Goal: Task Accomplishment & Management: Use online tool/utility

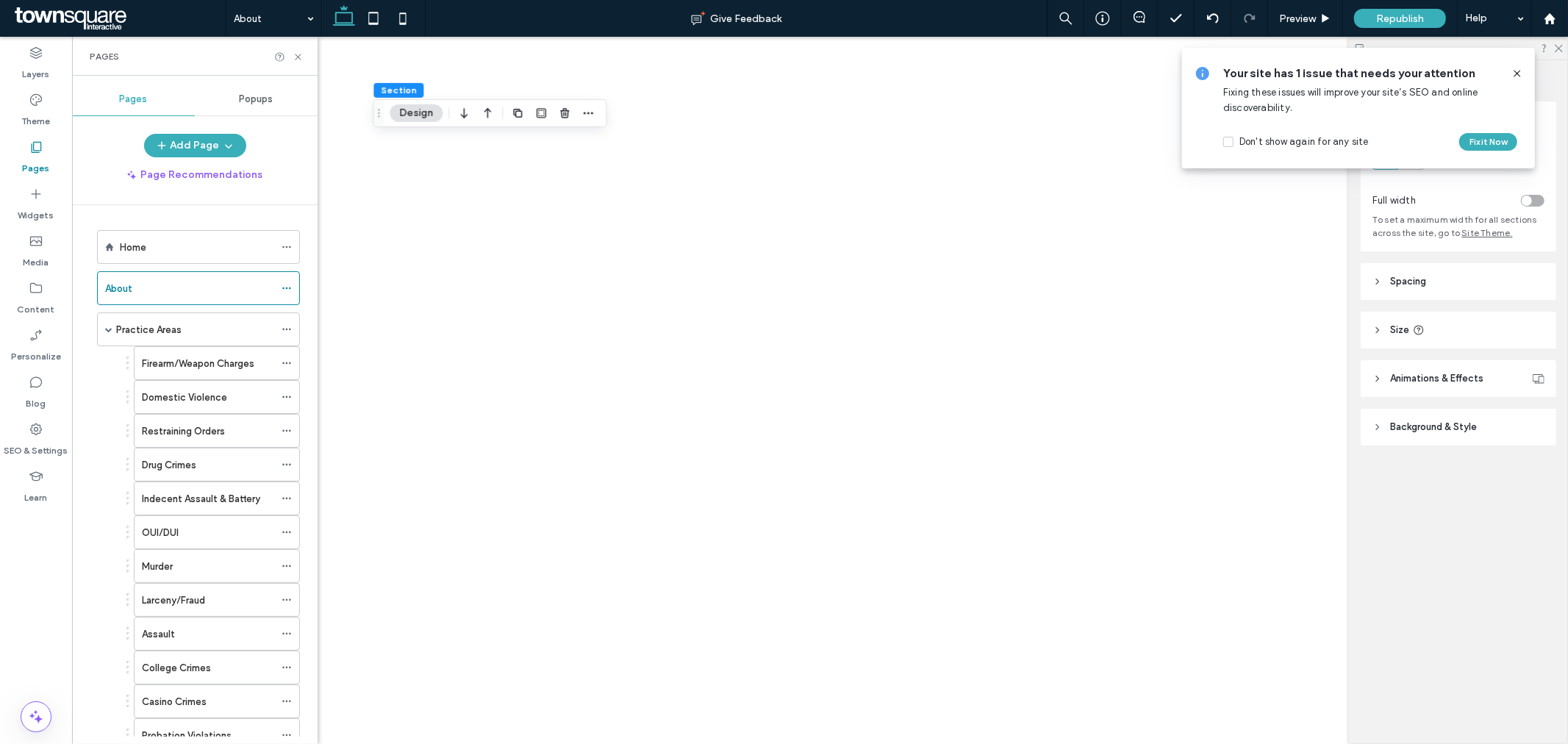
click at [1516, 75] on use at bounding box center [1517, 73] width 7 height 7
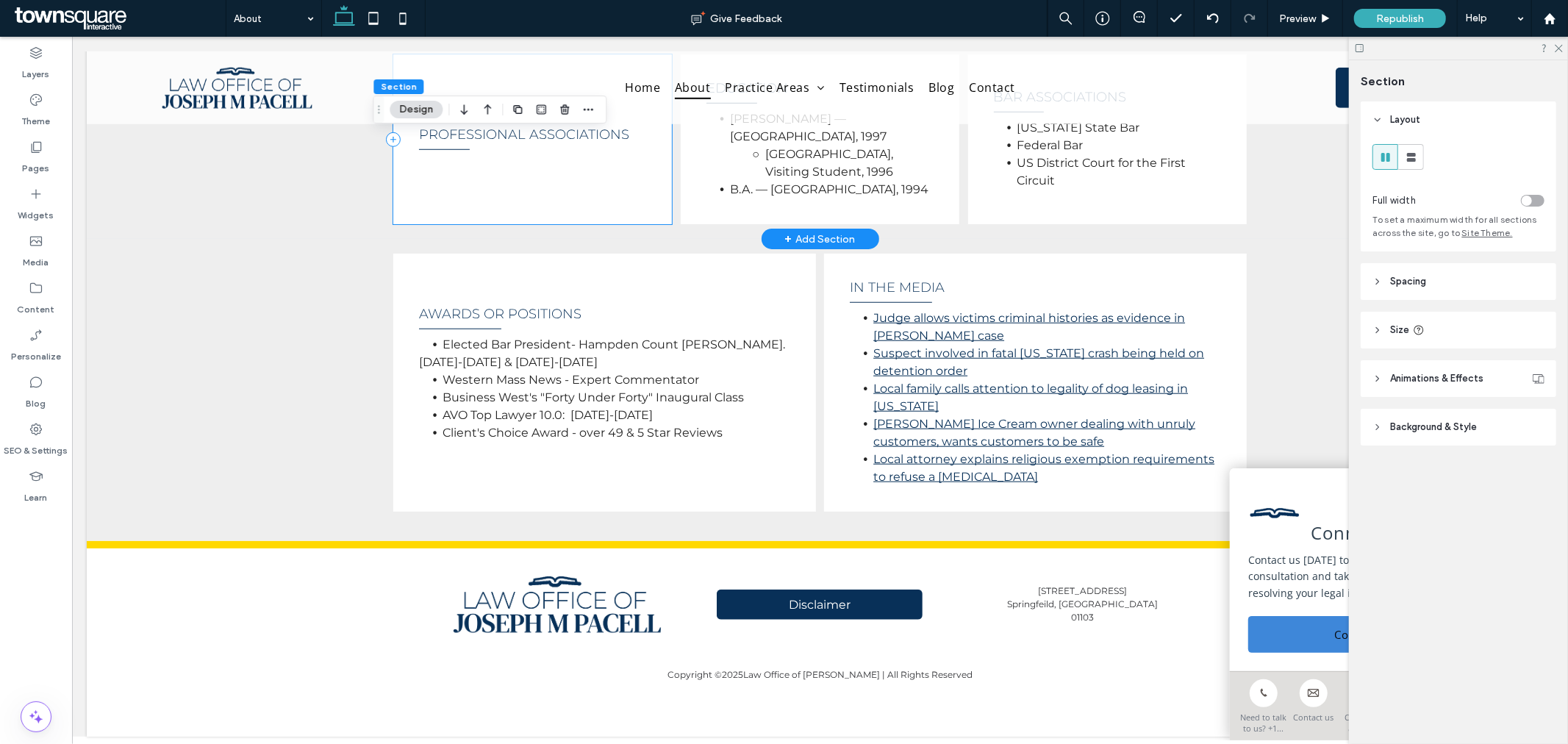
scroll to position [306, 0]
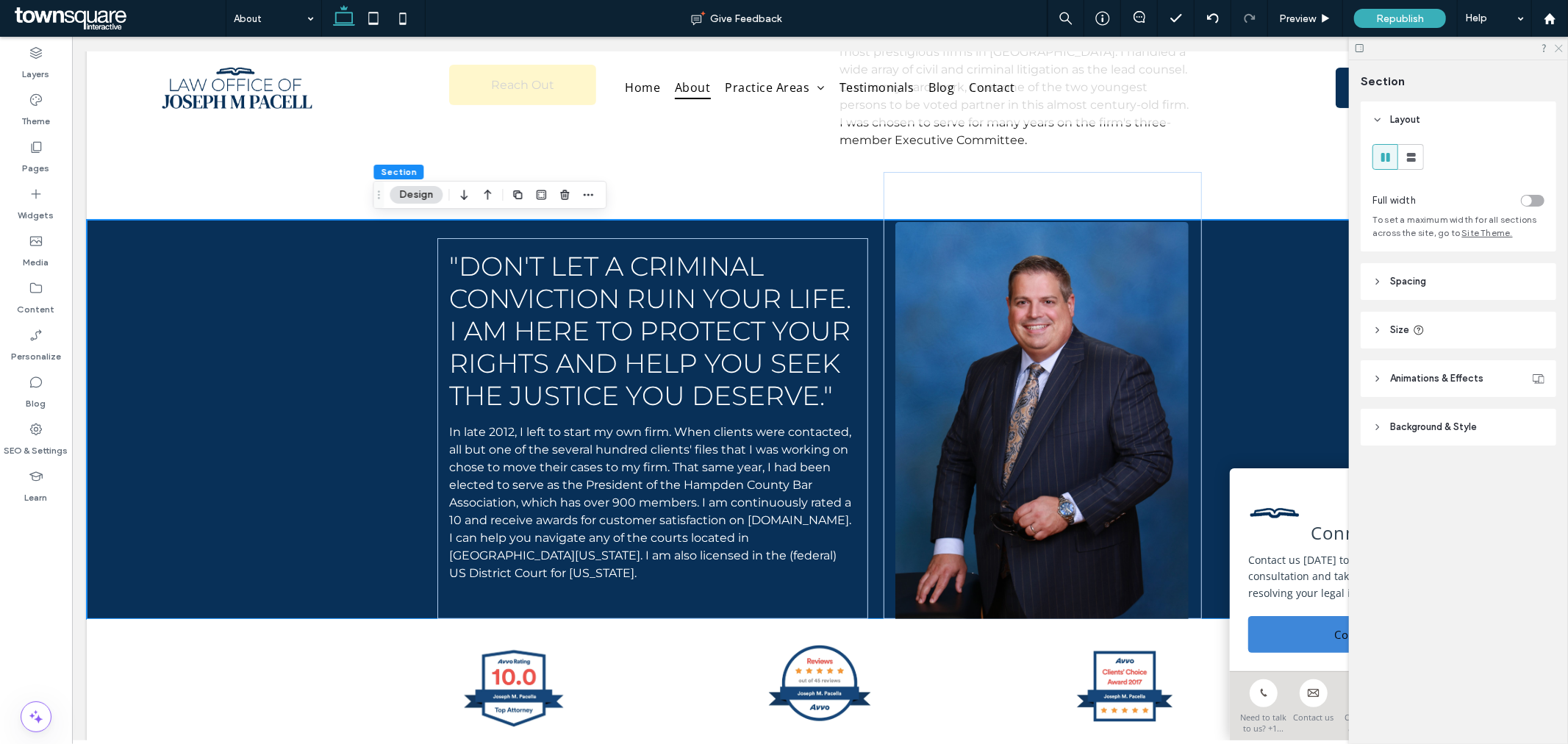
click at [1559, 47] on use at bounding box center [1559, 49] width 8 height 8
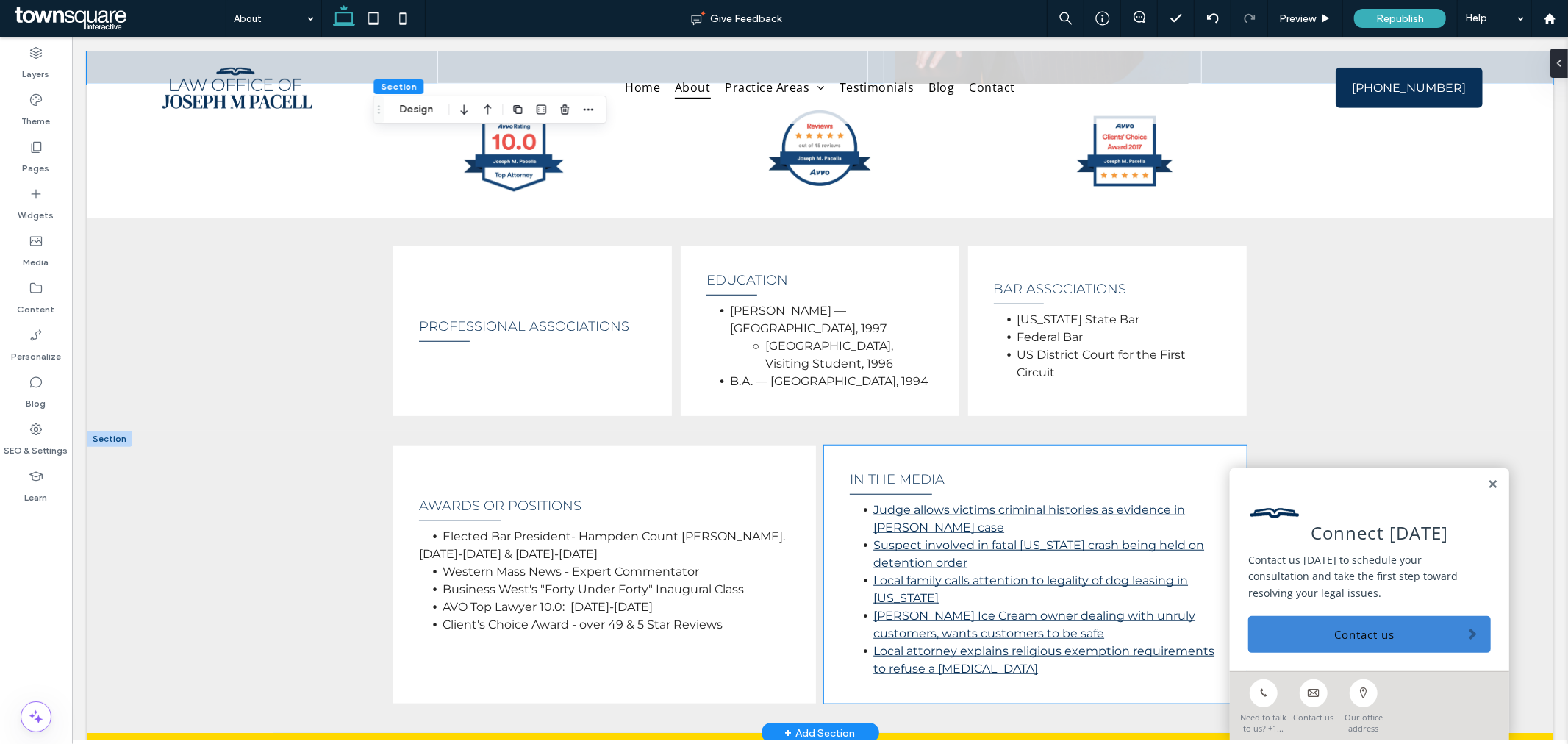
scroll to position [879, 0]
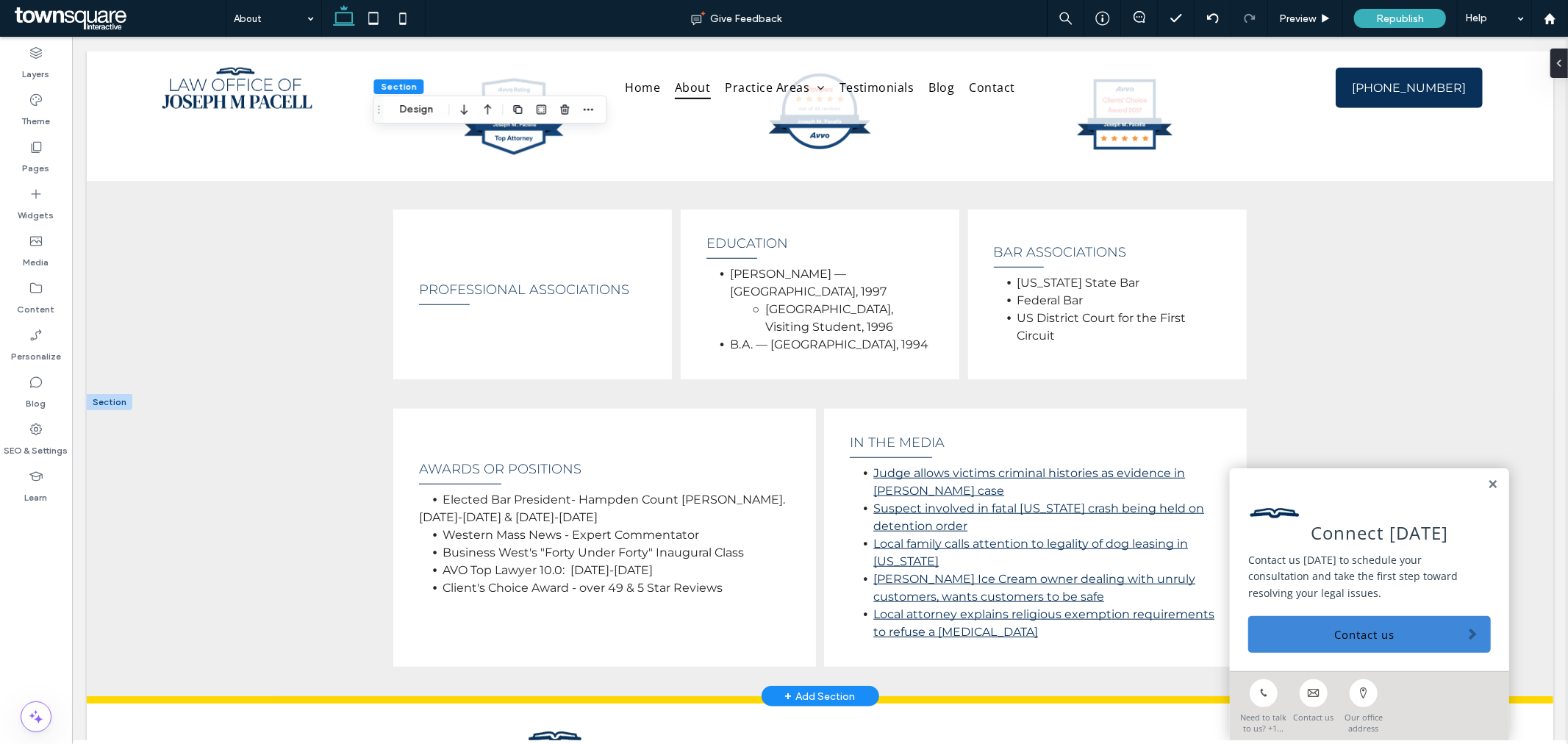
click at [1486, 481] on link at bounding box center [1491, 484] width 11 height 13
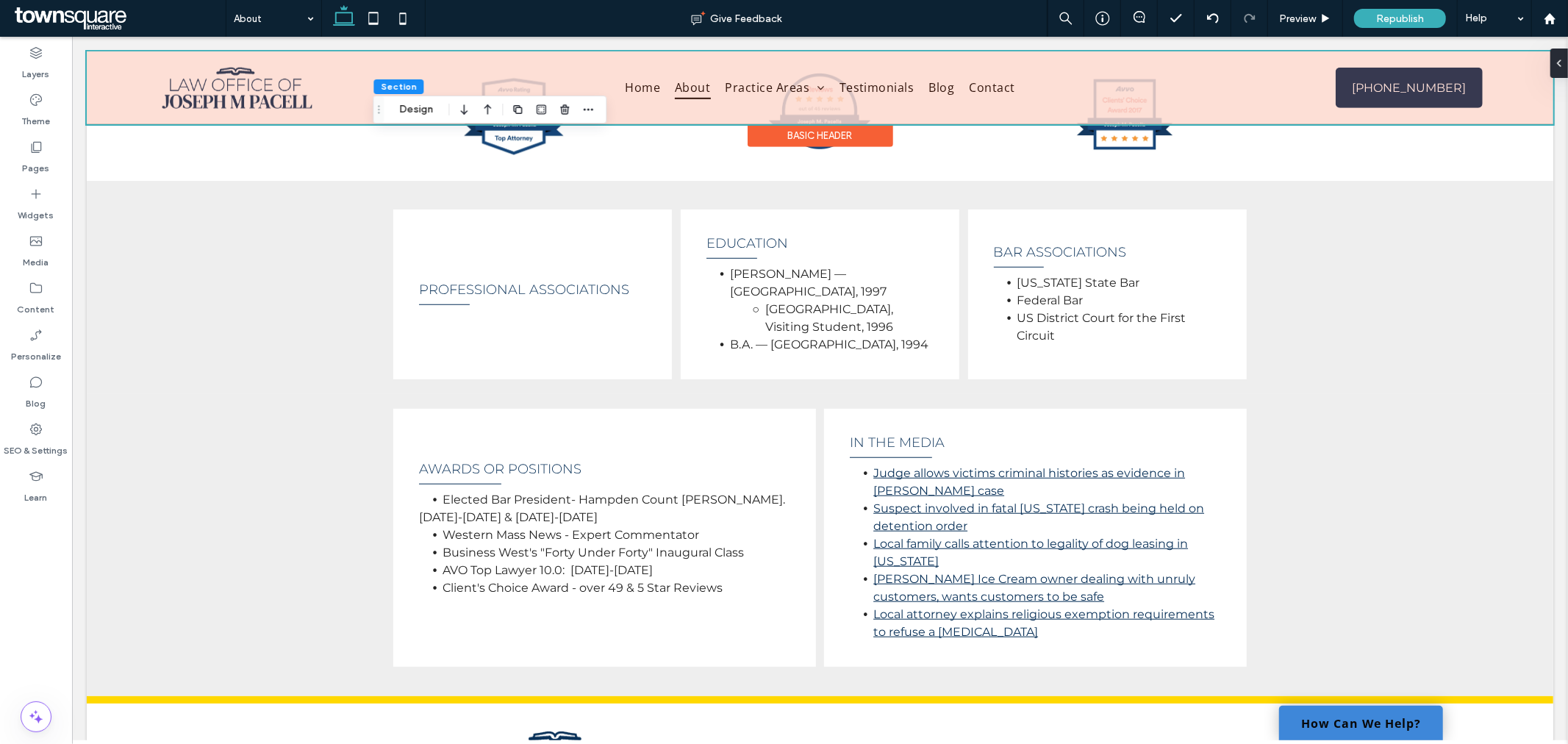
click at [686, 86] on div at bounding box center [819, 87] width 1467 height 73
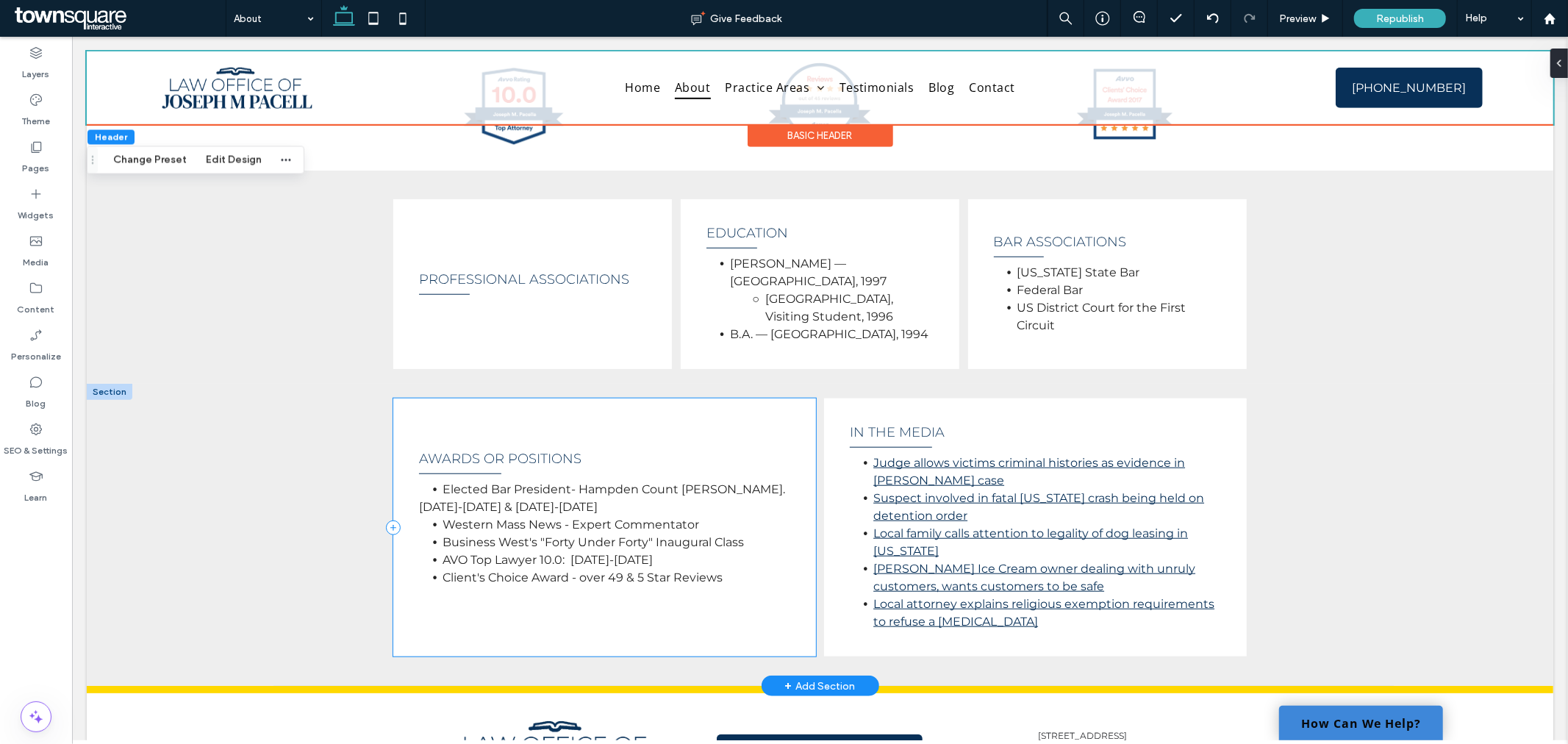
scroll to position [899, 0]
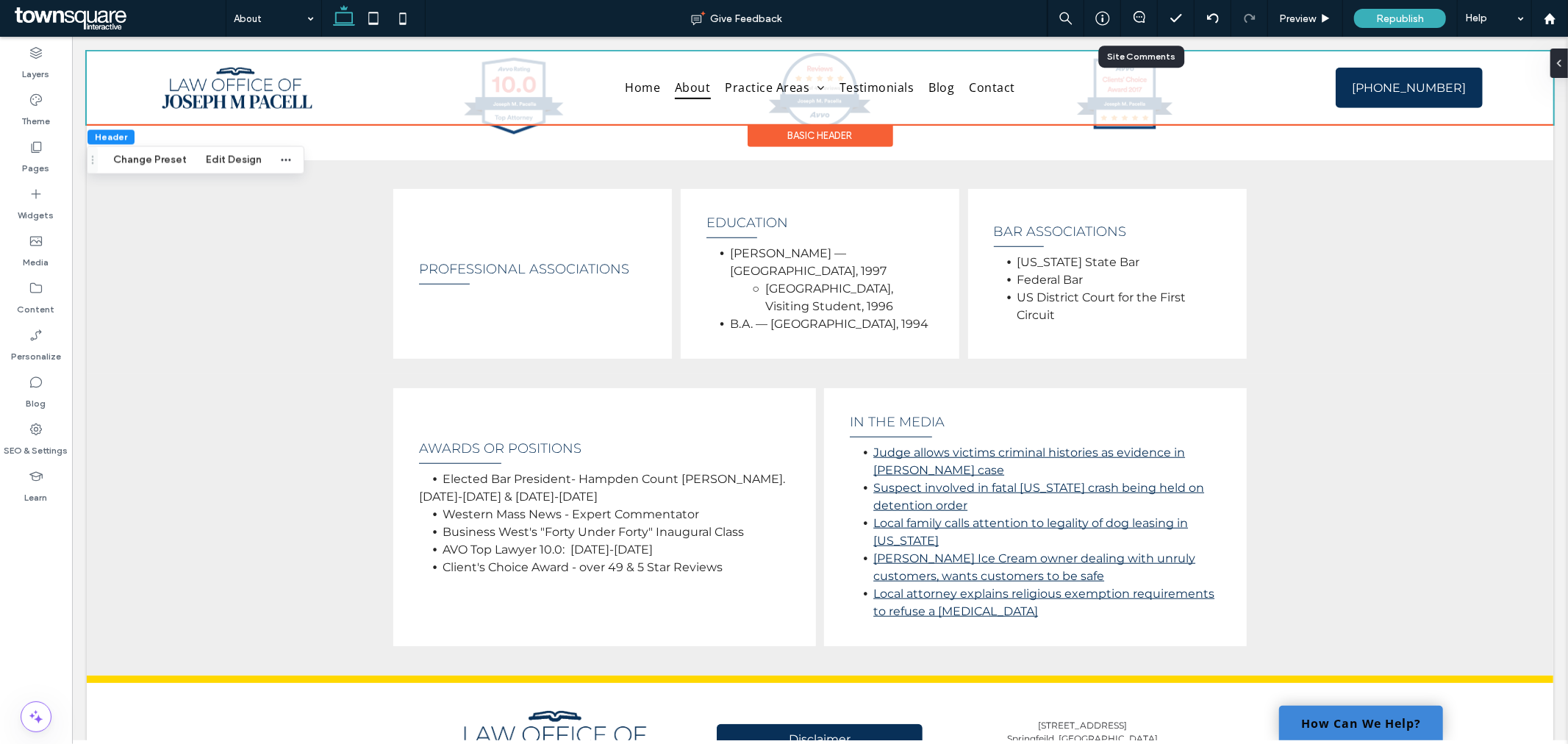
click at [1140, 24] on div at bounding box center [1139, 18] width 36 height 14
click at [1140, 13] on icon at bounding box center [1140, 17] width 12 height 12
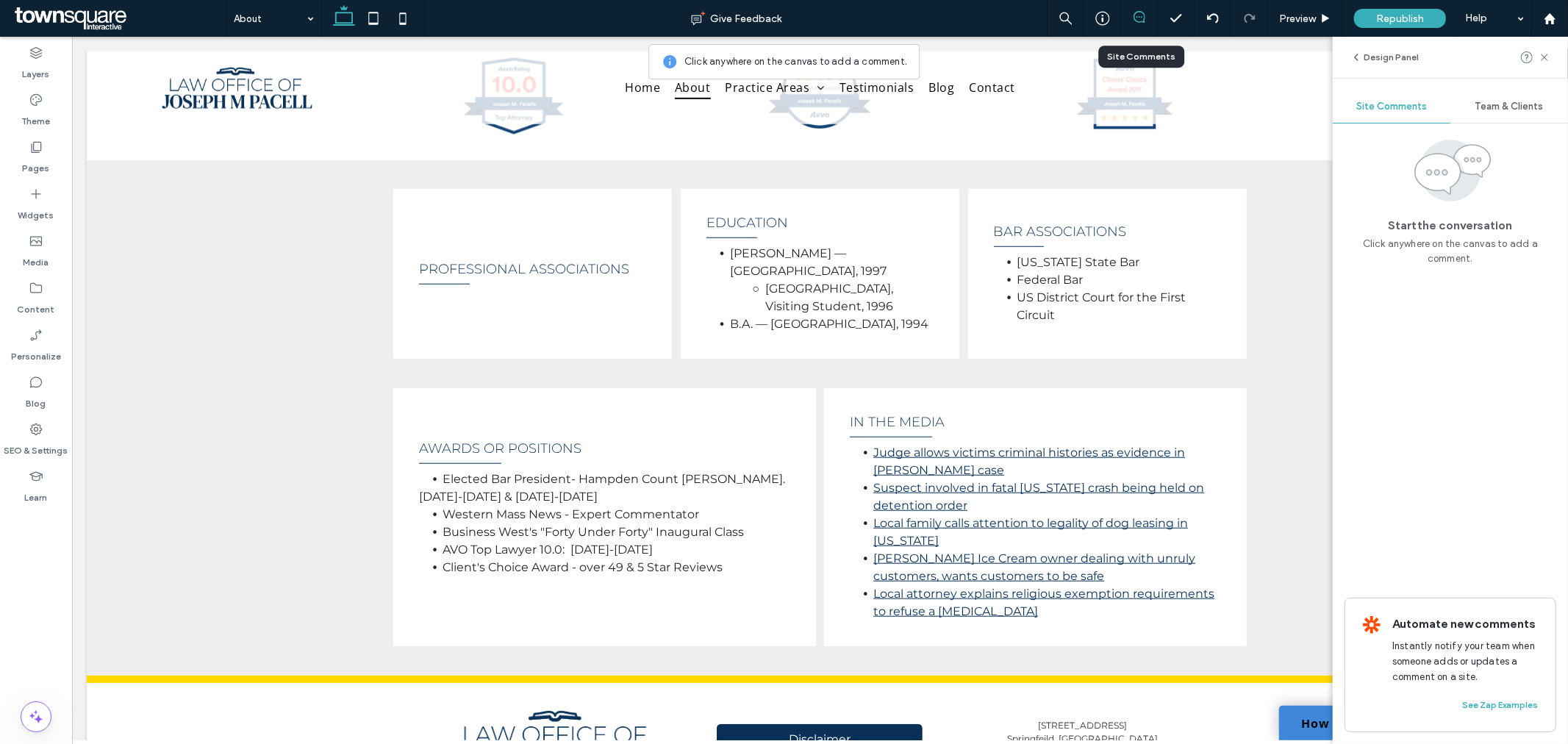
drag, startPoint x: 1136, startPoint y: 8, endPoint x: 1125, endPoint y: 26, distance: 21.1
click at [1136, 8] on div at bounding box center [1140, 19] width 37 height 37
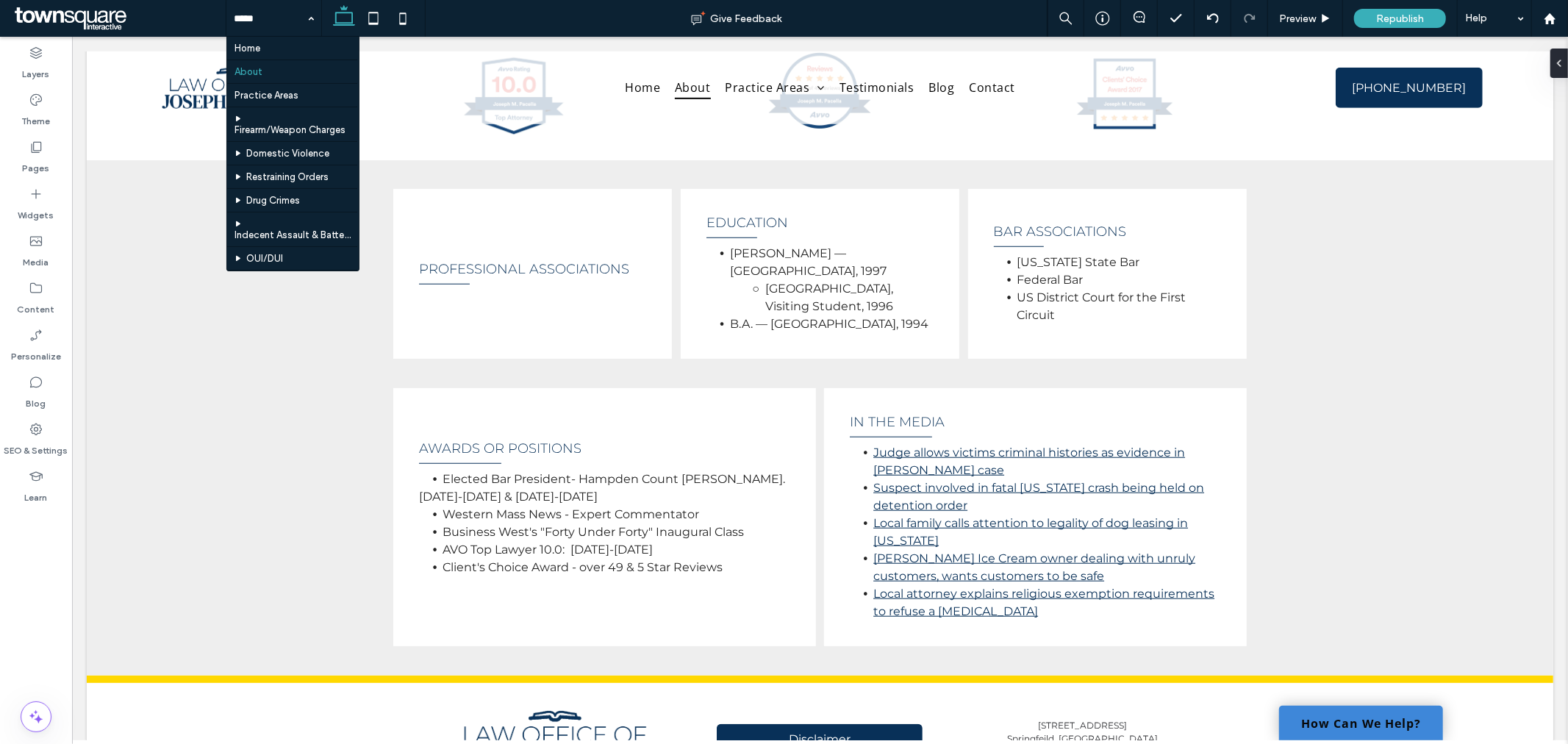
drag, startPoint x: 254, startPoint y: 47, endPoint x: 502, endPoint y: 72, distance: 249.3
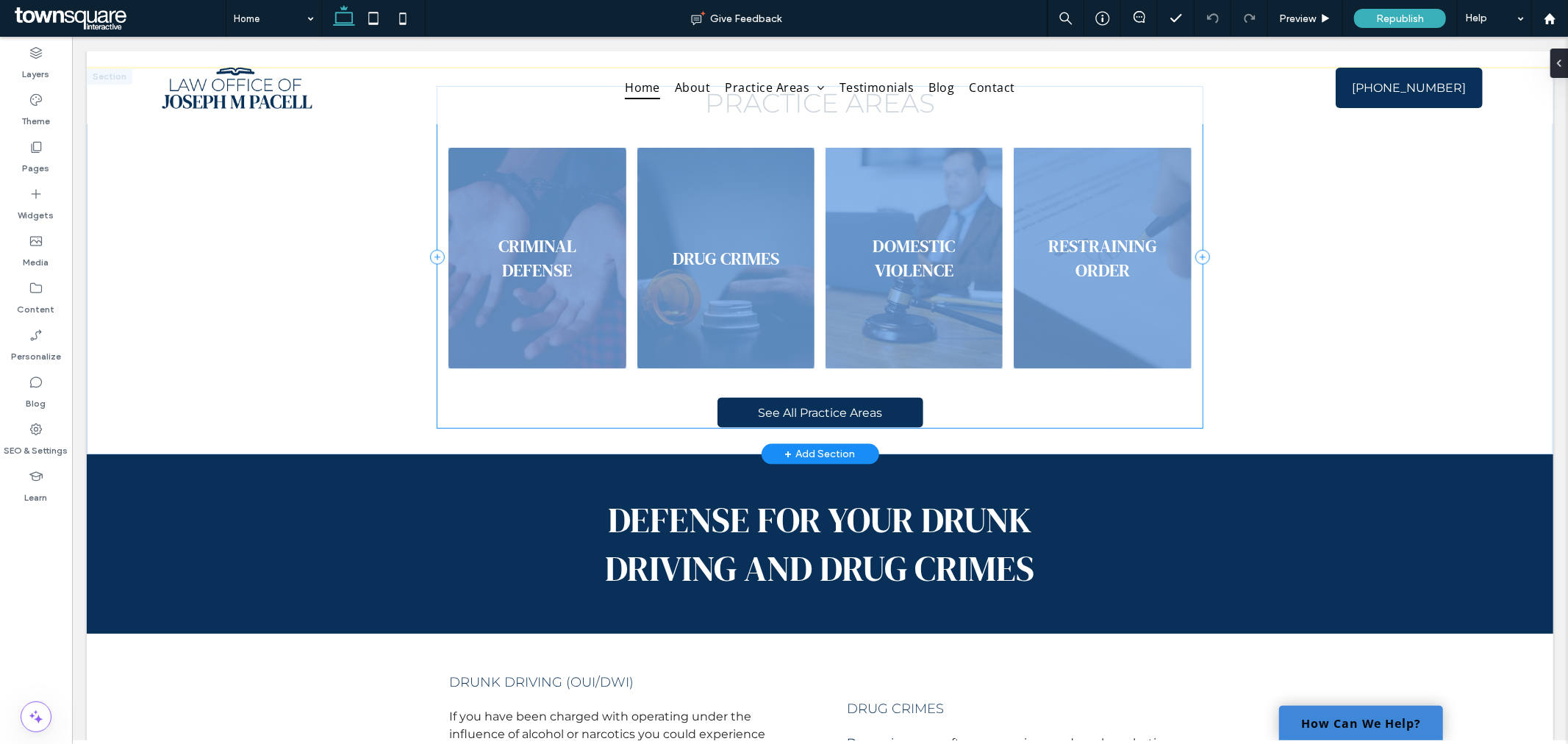
scroll to position [1225, 0]
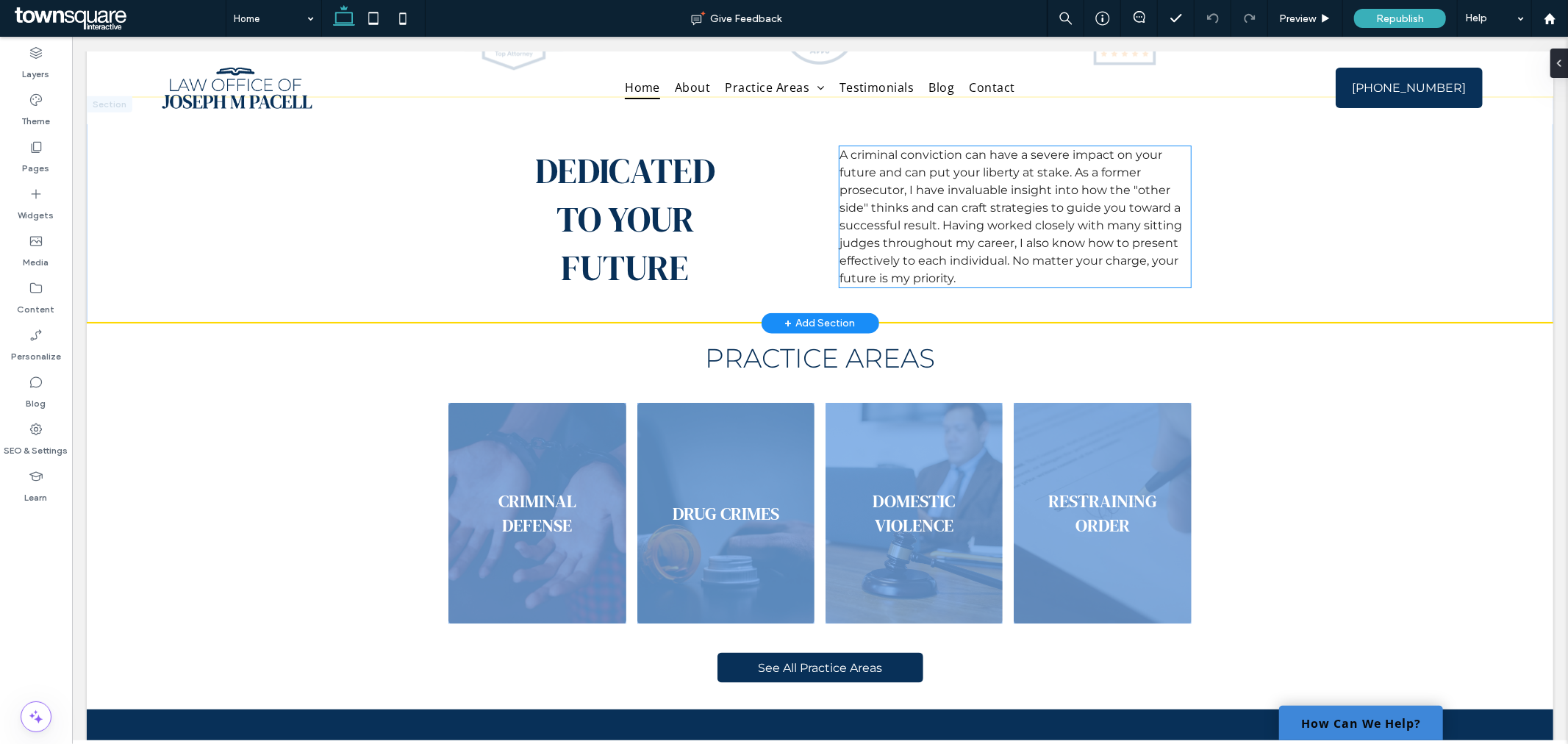
click at [1024, 202] on span "A criminal conviction can have a severe impact on your future and can put your …" at bounding box center [1009, 215] width 342 height 137
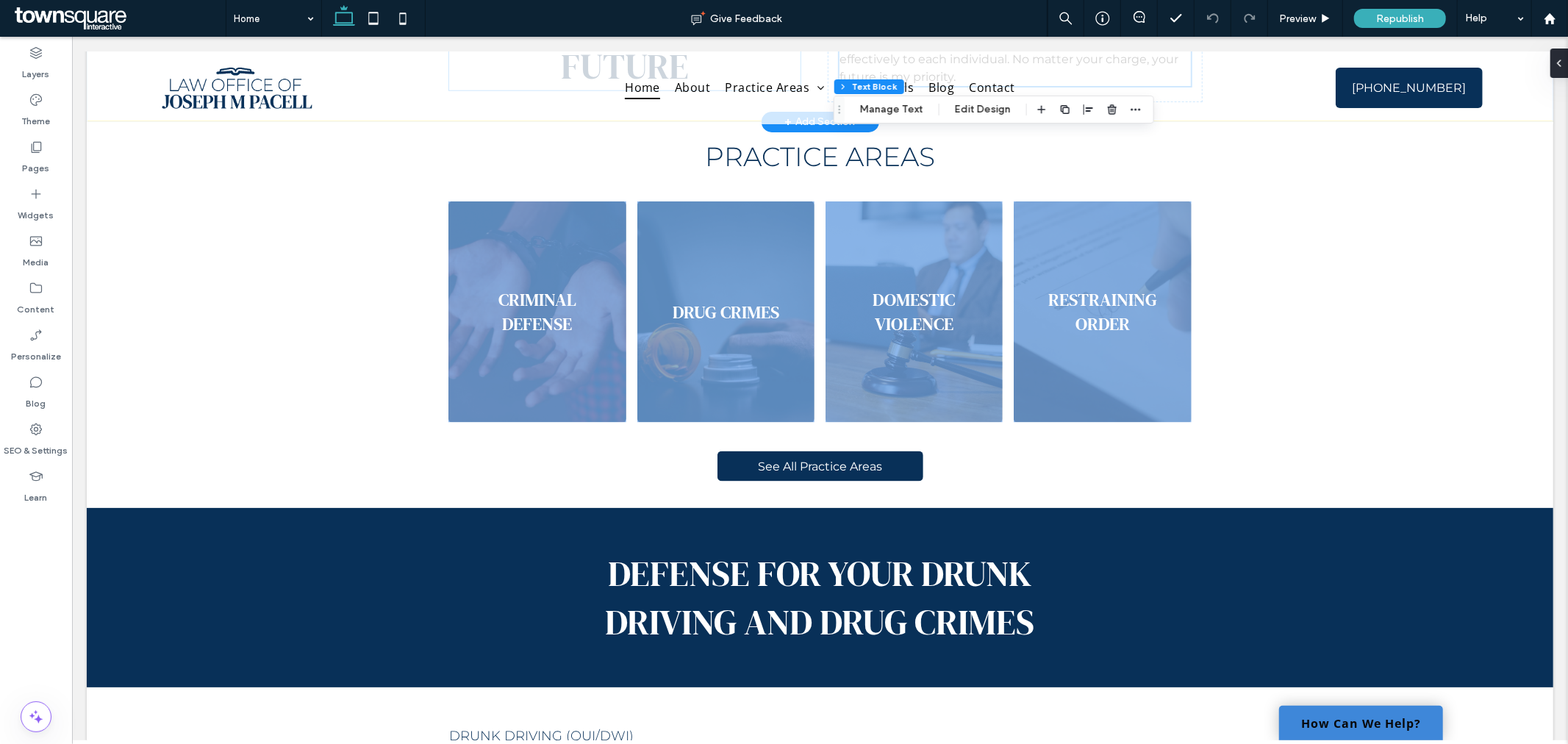
scroll to position [1144, 0]
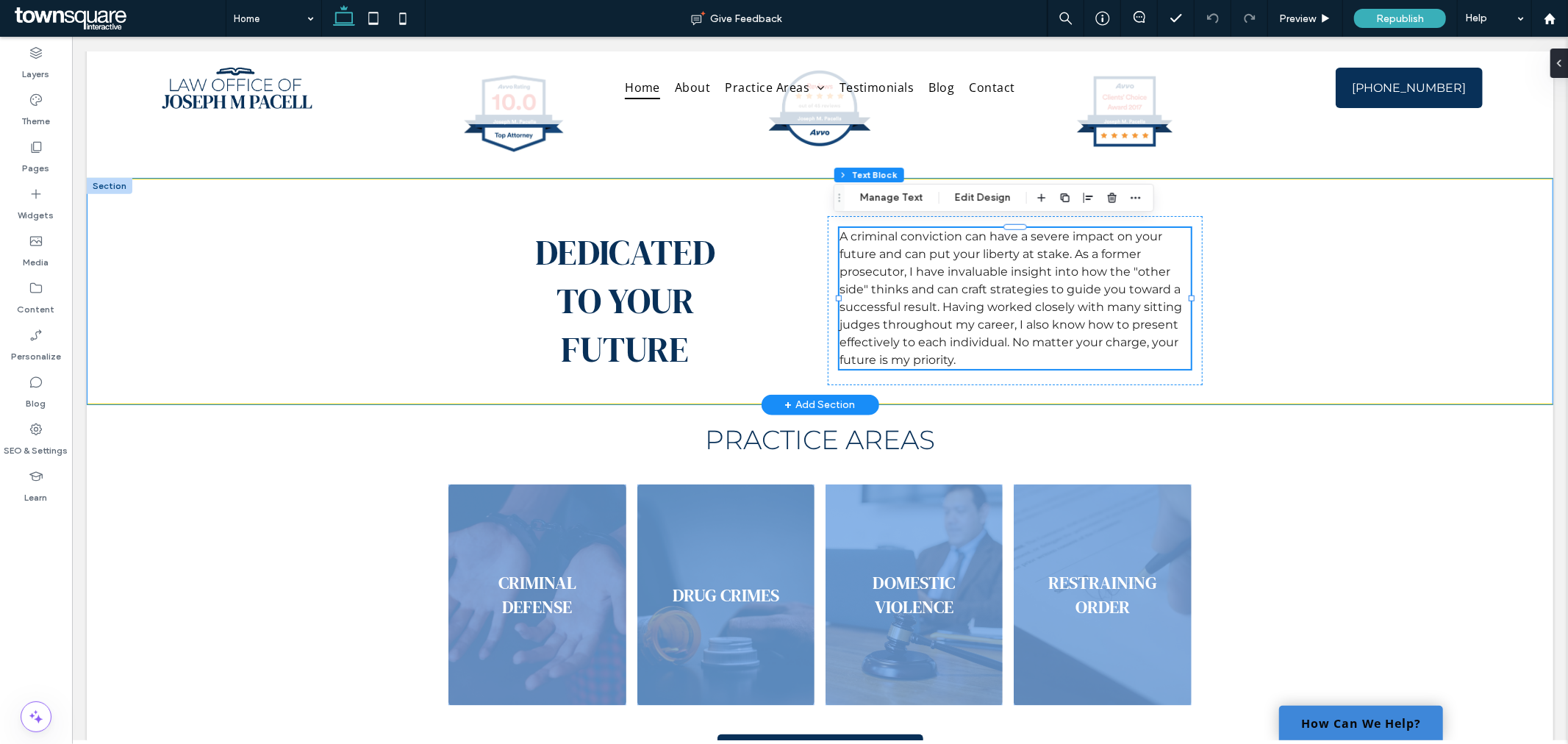
click at [180, 287] on div "Dedicated TO YOUR FUTURE A criminal conviction can have a severe impact on your…" at bounding box center [819, 291] width 1467 height 227
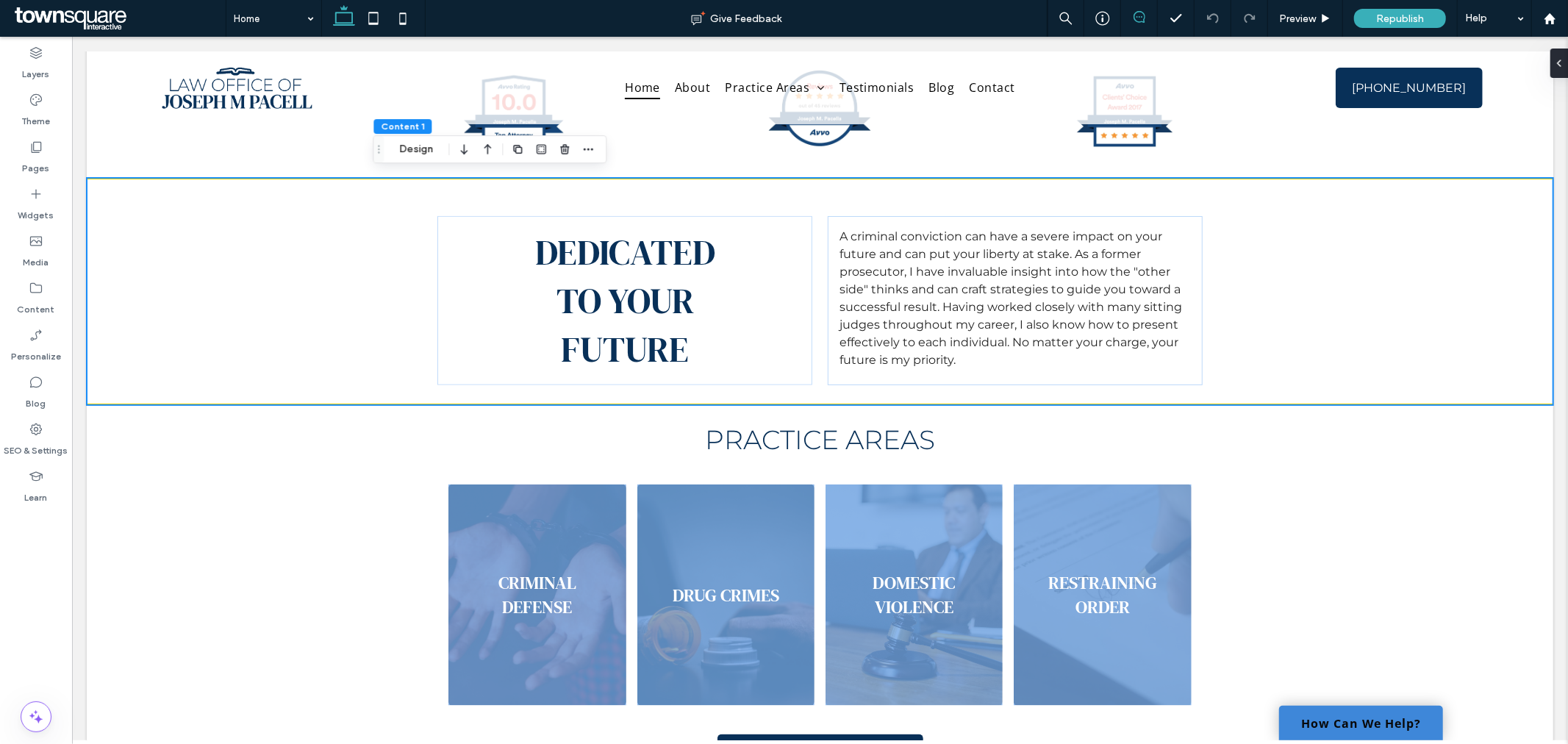
drag, startPoint x: 1134, startPoint y: 23, endPoint x: 495, endPoint y: 187, distance: 659.7
click at [1134, 23] on icon at bounding box center [1140, 17] width 12 height 12
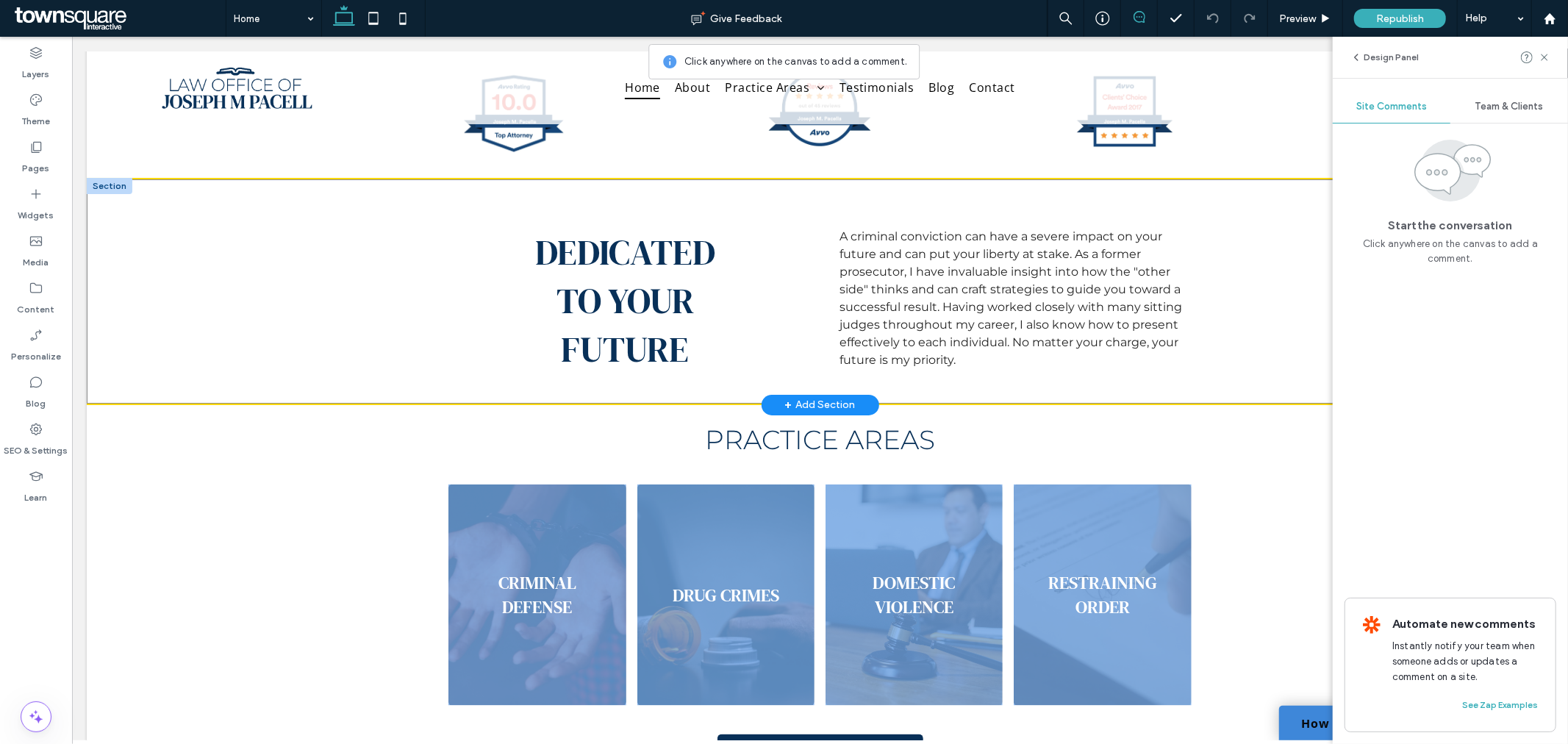
click at [190, 251] on div "Dedicated TO YOUR FUTURE A criminal conviction can have a severe impact on your…" at bounding box center [819, 291] width 1467 height 227
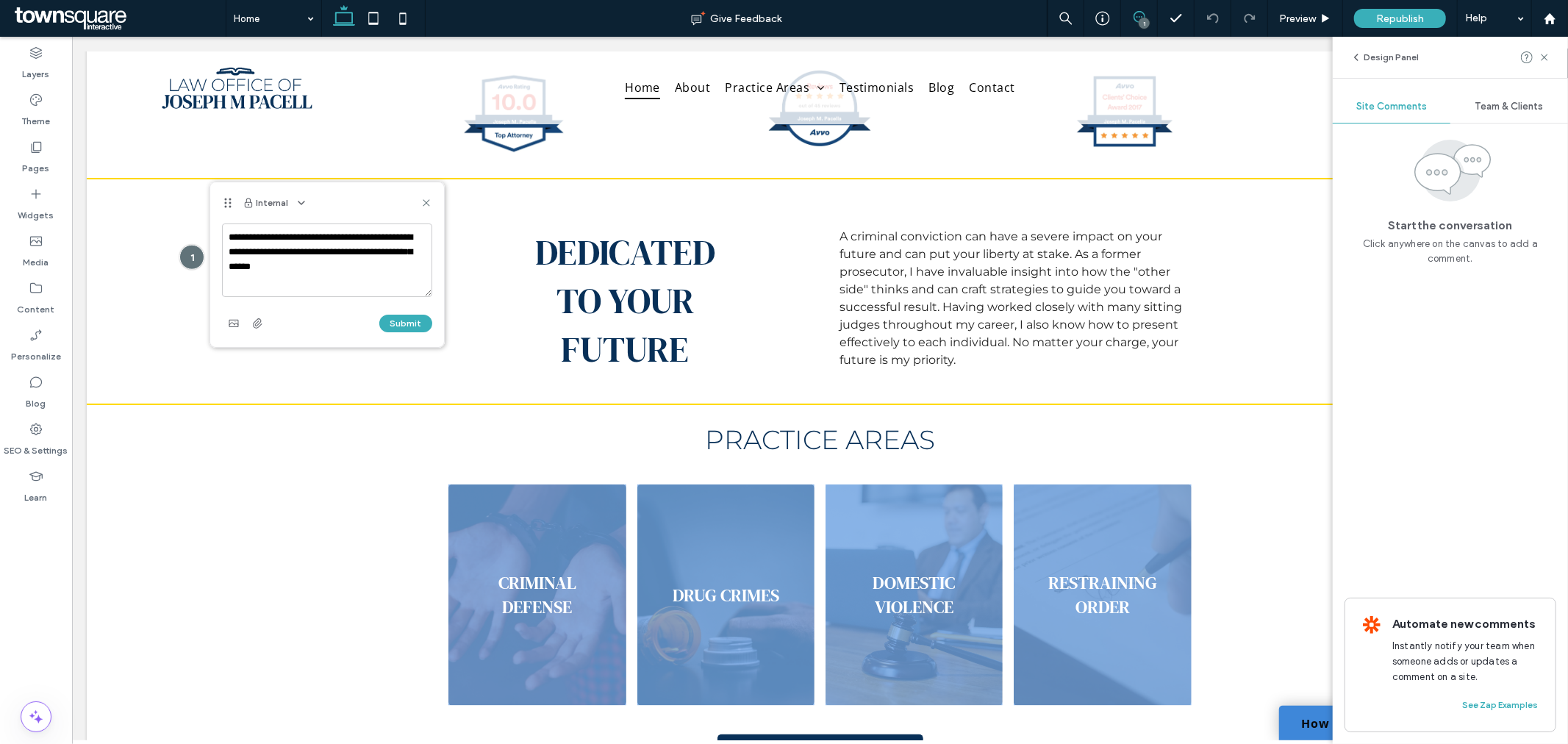
type textarea "**********"
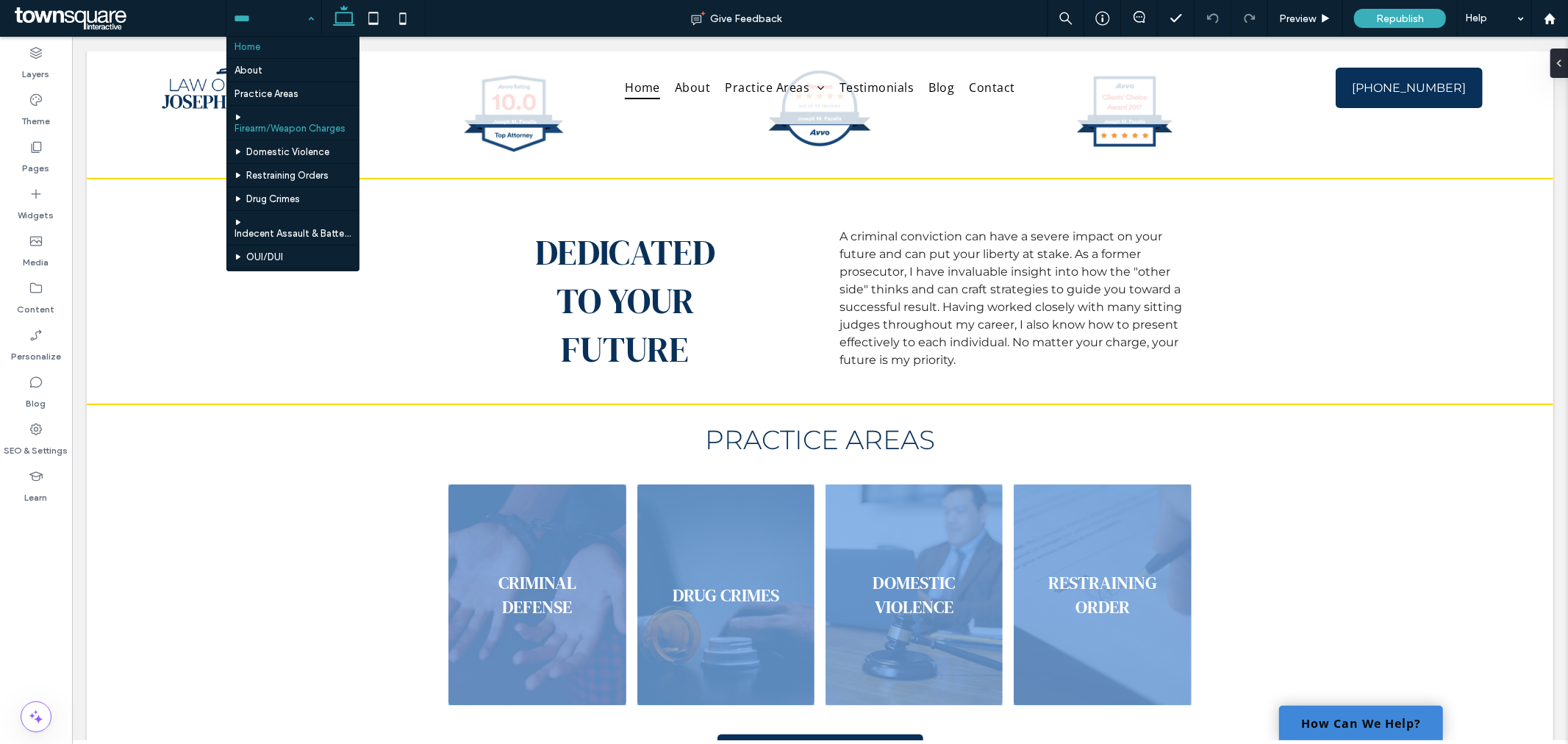
scroll to position [0, 0]
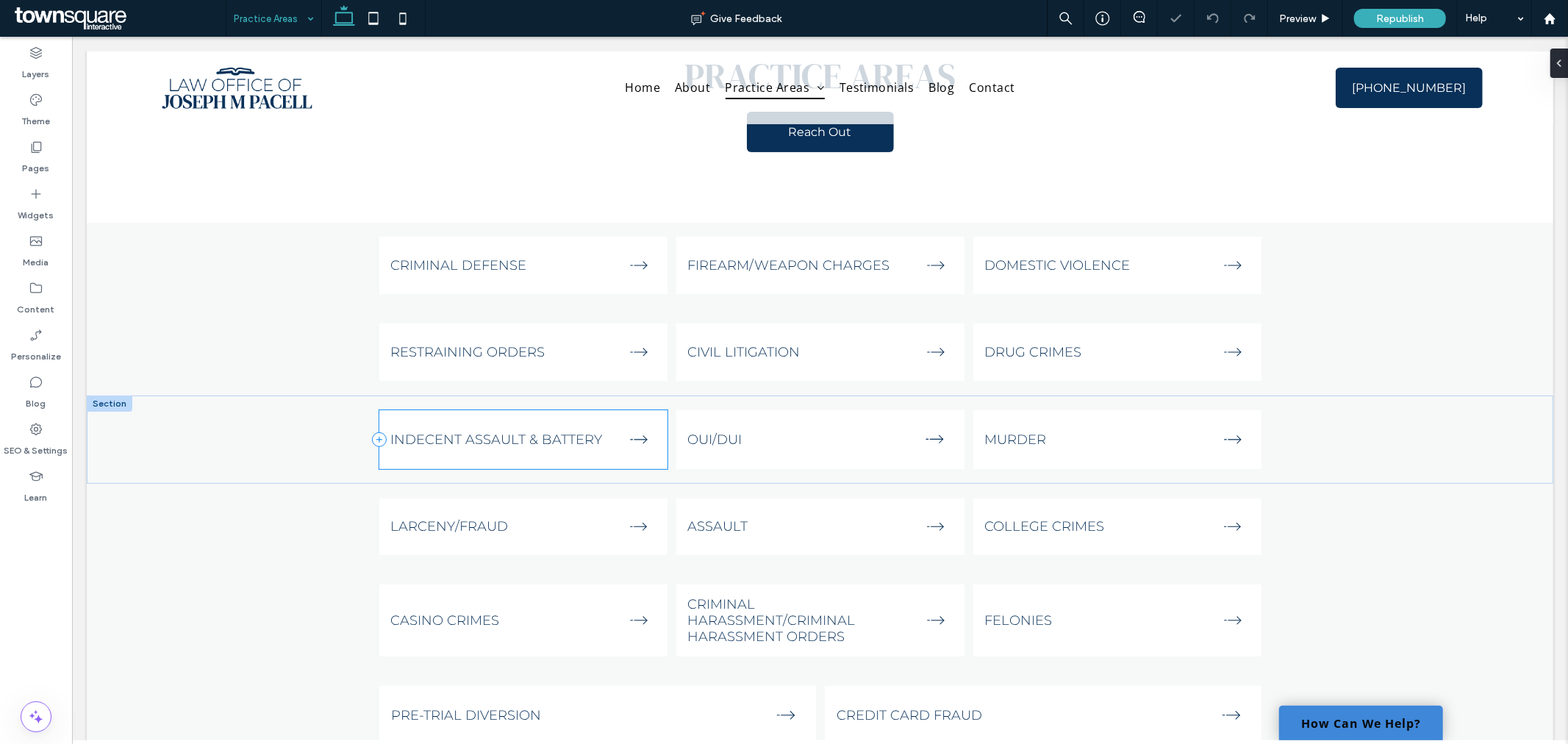
scroll to position [163, 0]
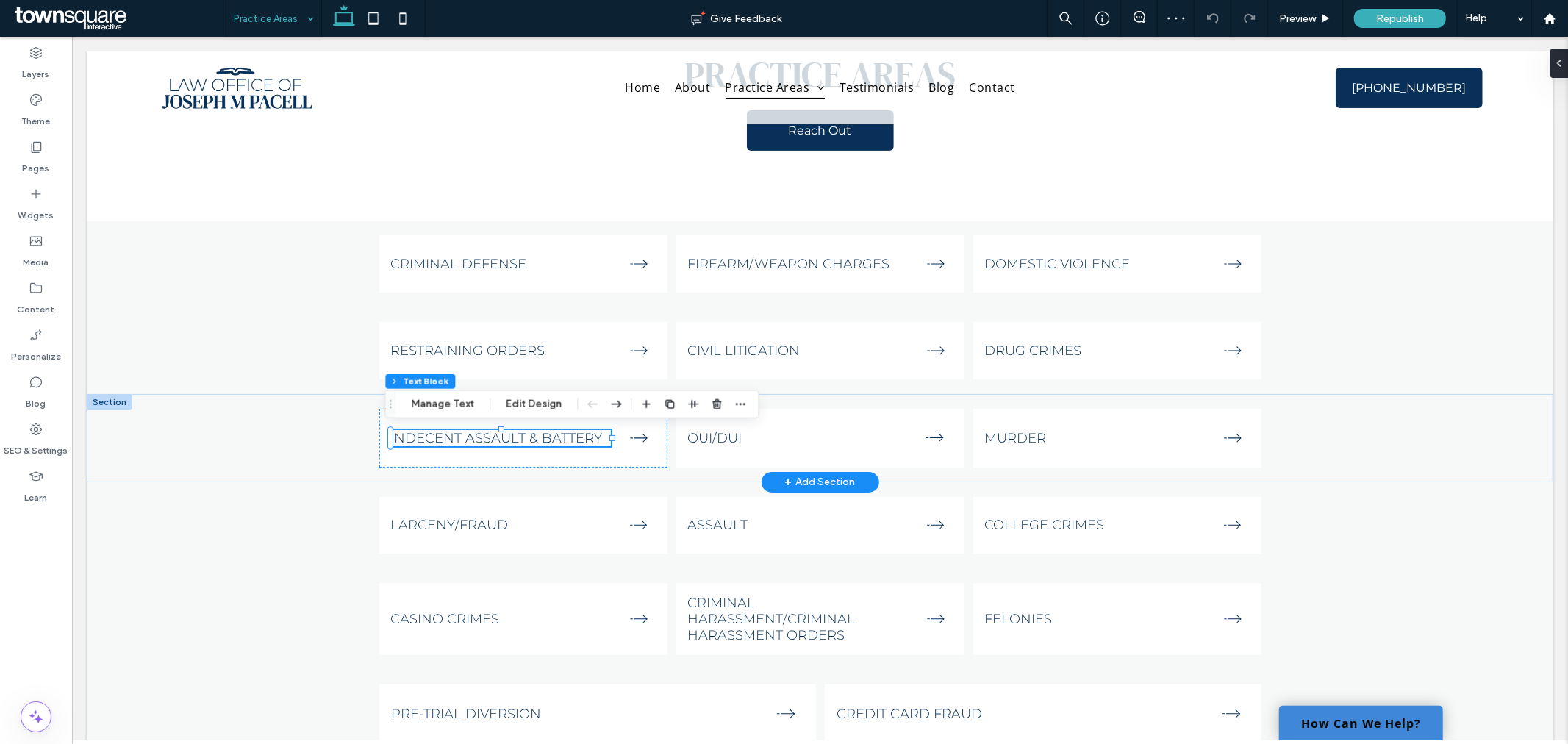
click at [283, 2] on input at bounding box center [270, 19] width 73 height 37
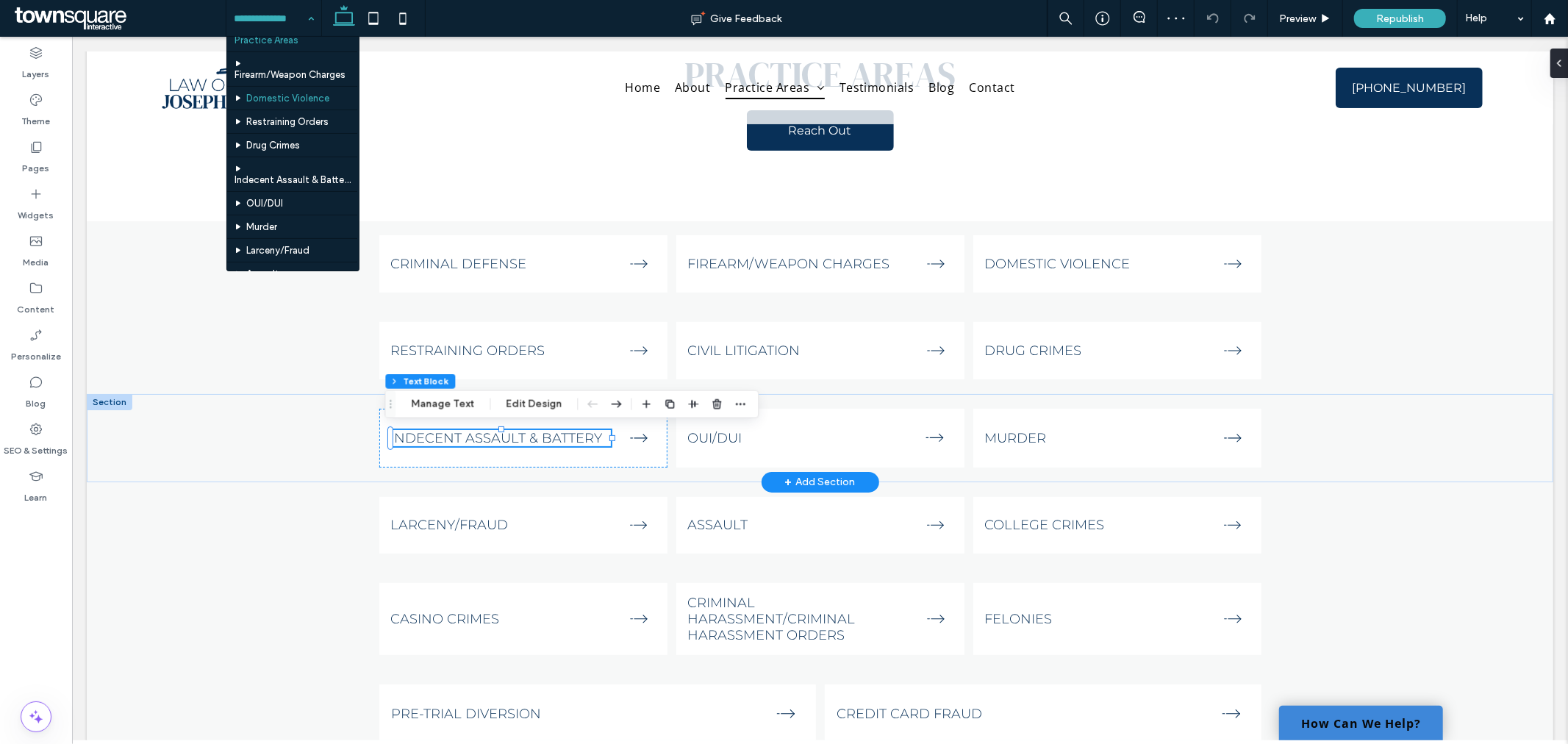
scroll to position [82, 0]
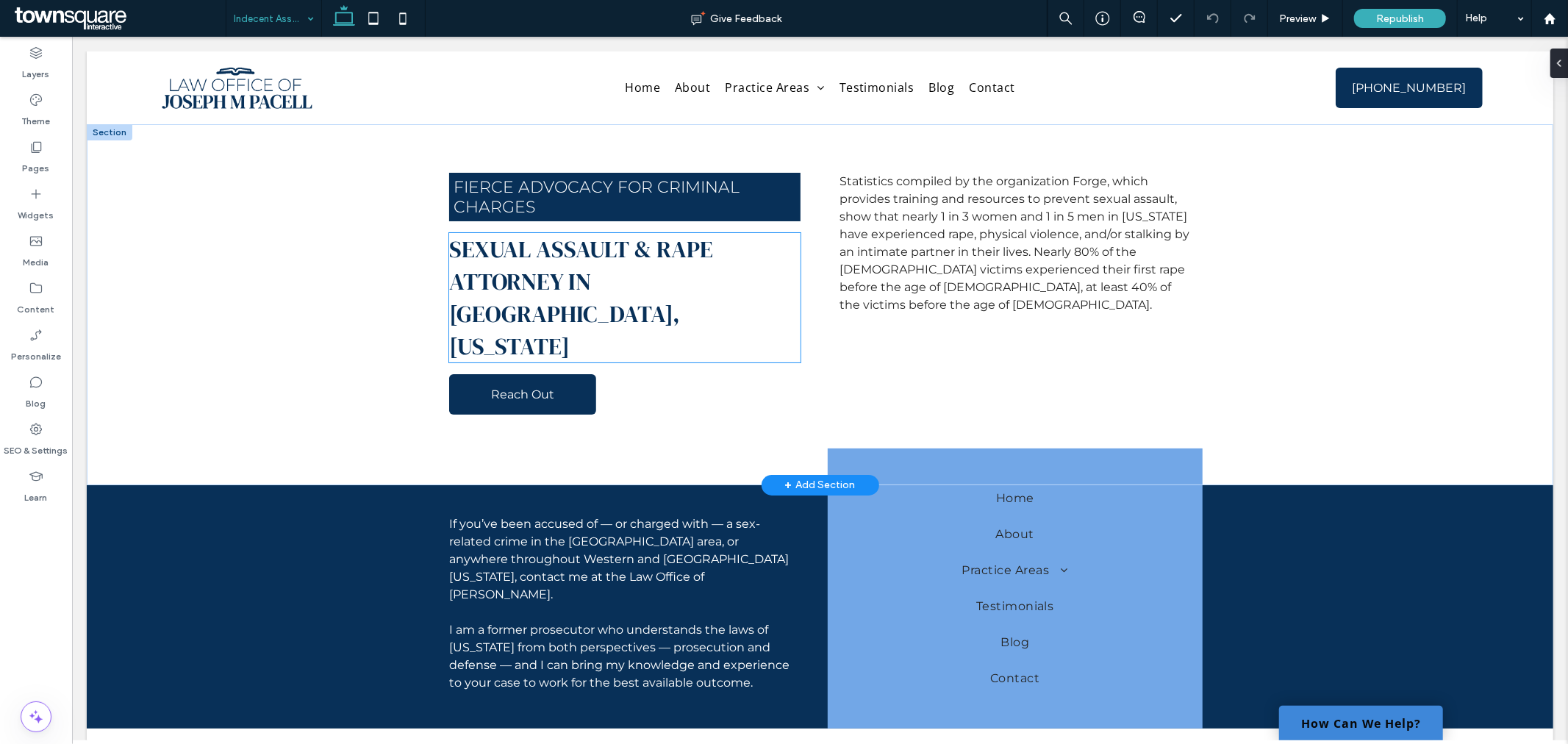
click at [538, 250] on span "Sexual Assault & Rape Attorney in [GEOGRAPHIC_DATA], [US_STATE]" at bounding box center [580, 297] width 264 height 130
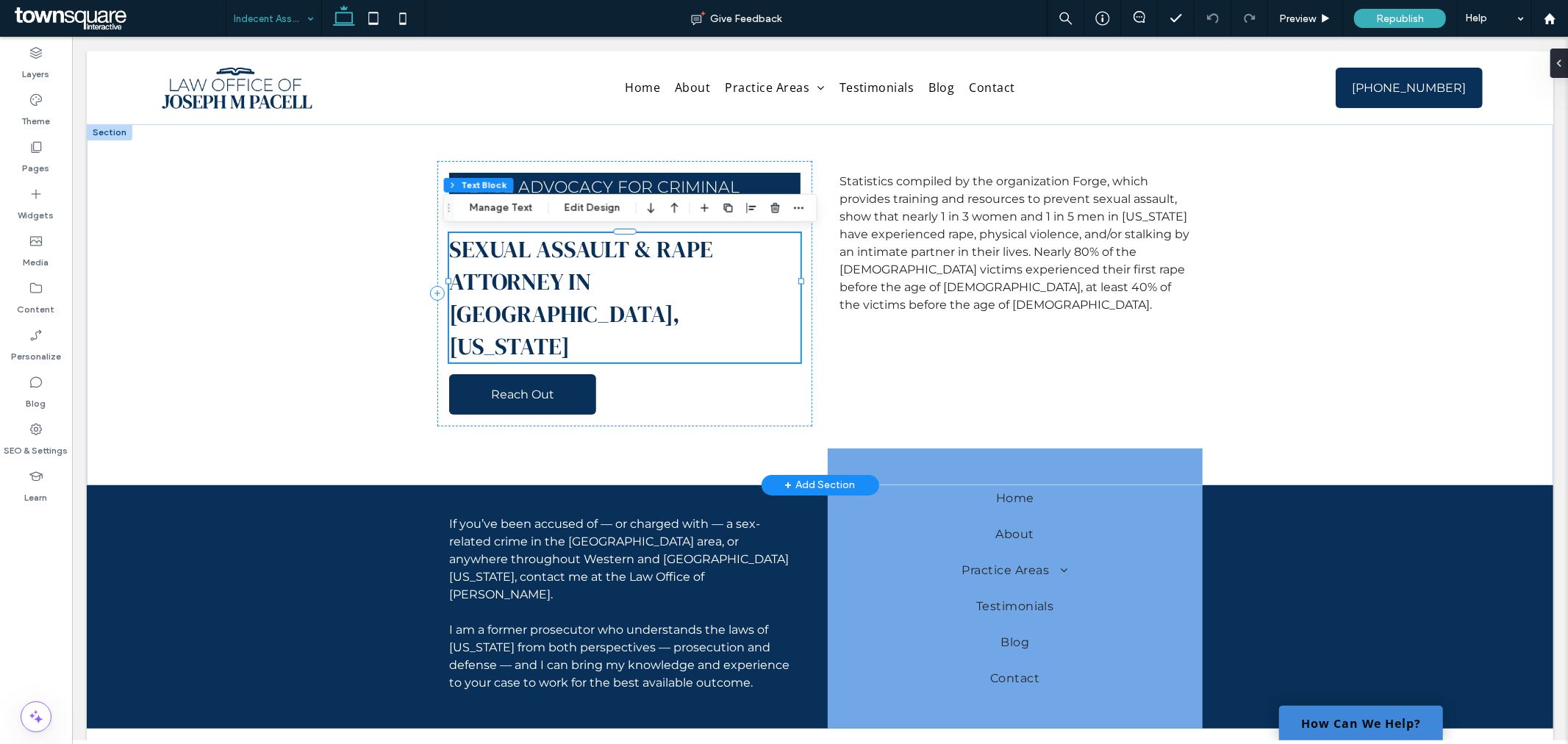
click at [548, 252] on span "Sexual Assault & Rape Attorney in [GEOGRAPHIC_DATA], [US_STATE]" at bounding box center [580, 297] width 264 height 130
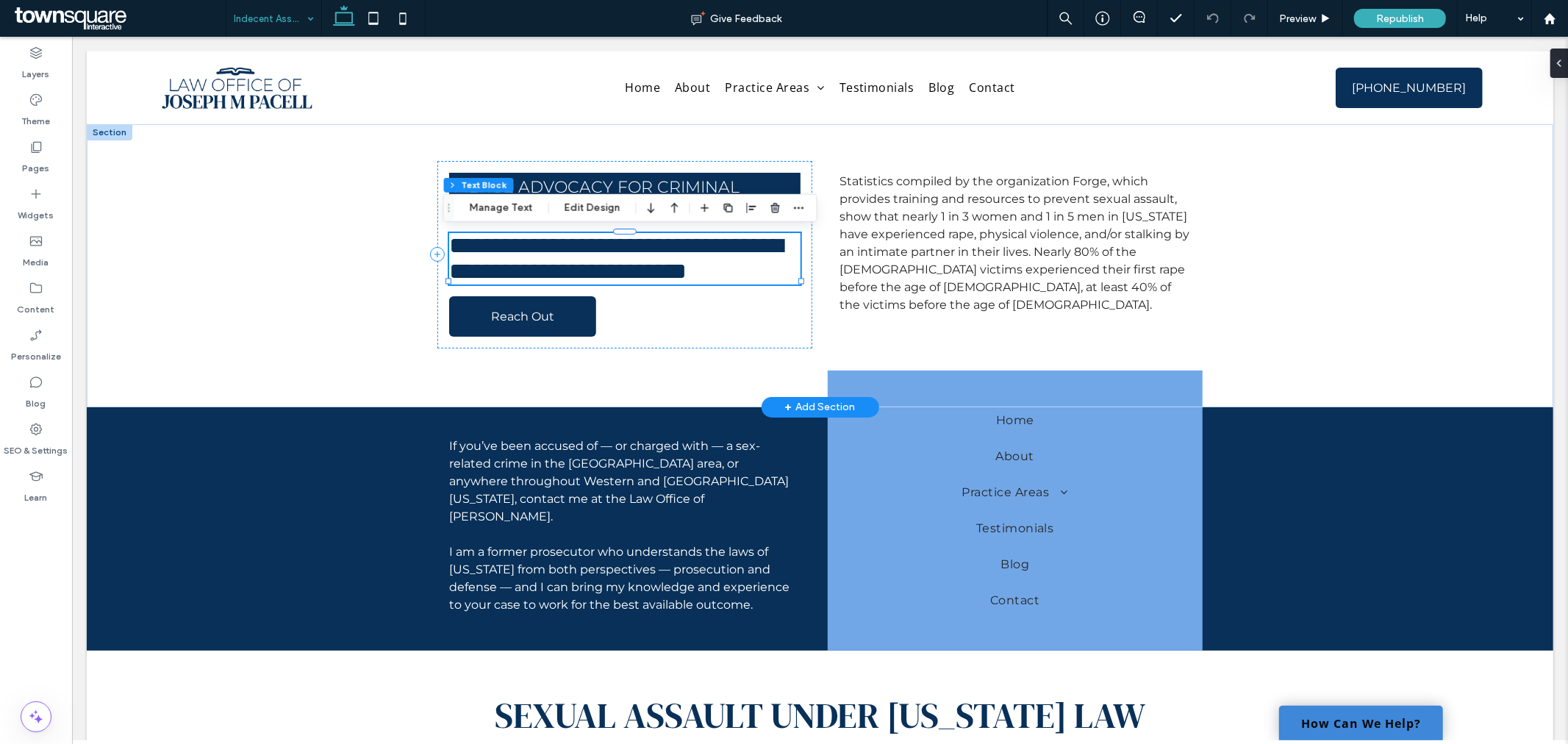
click at [548, 252] on span "**********" at bounding box center [615, 258] width 334 height 50
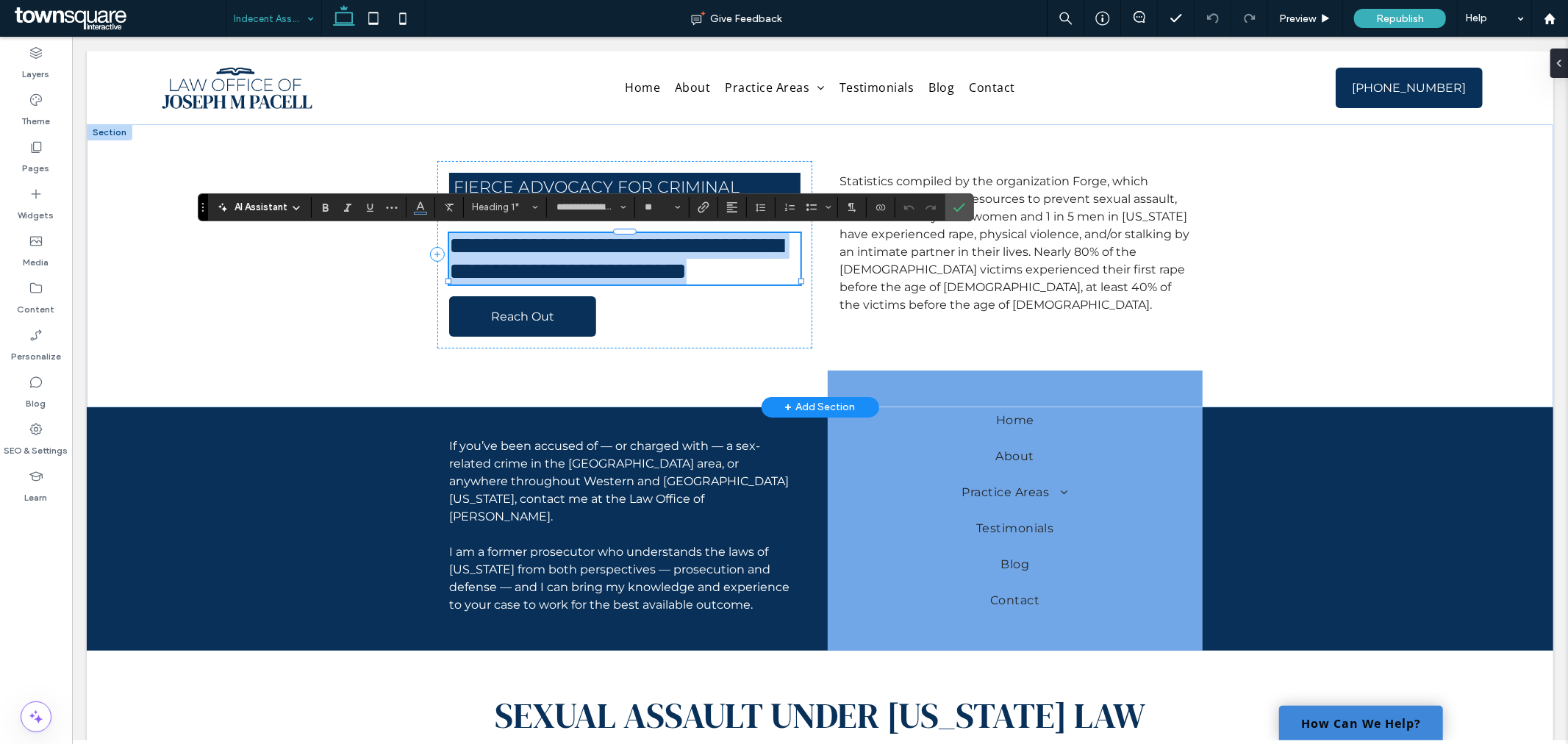
click at [548, 250] on span "**********" at bounding box center [615, 258] width 334 height 50
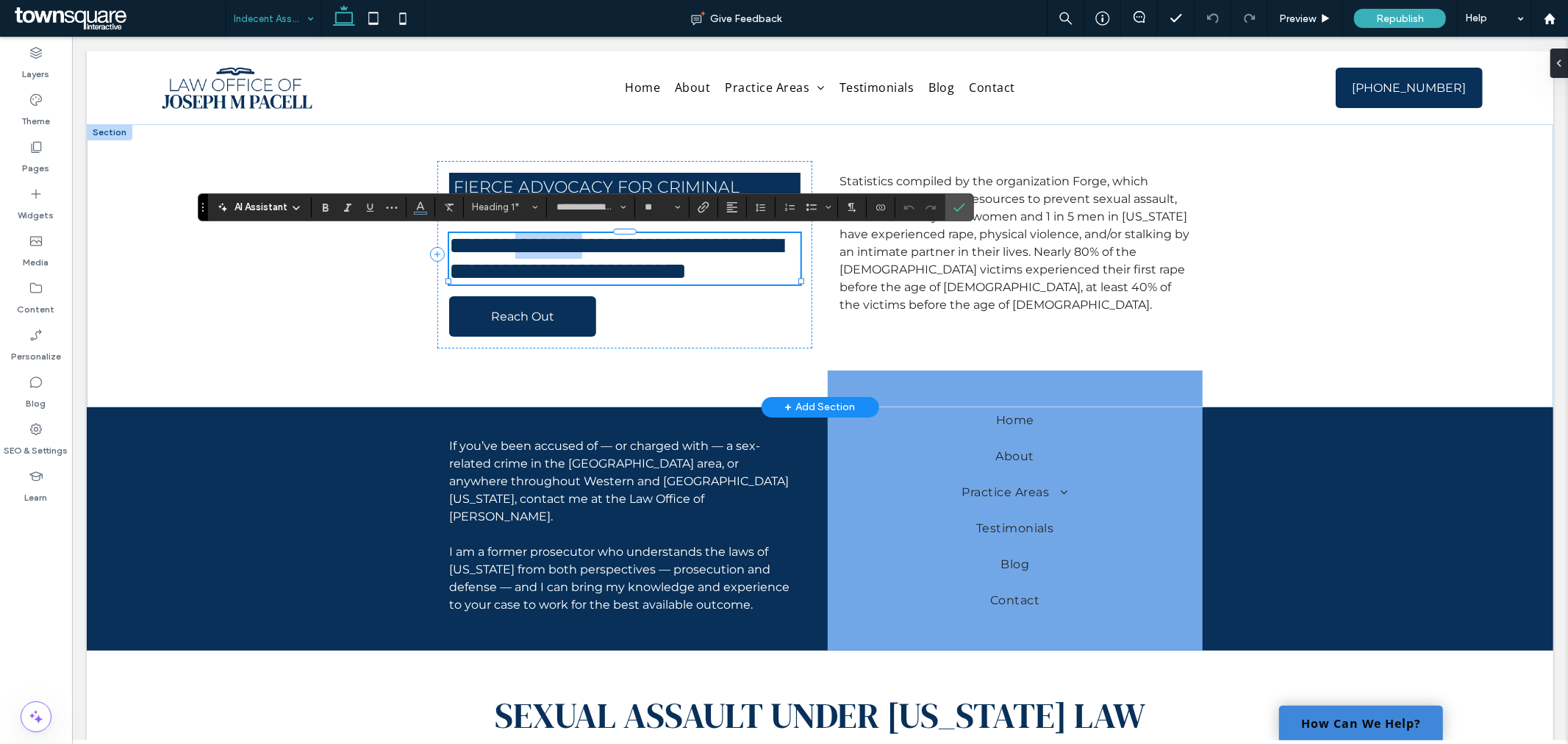
drag, startPoint x: 534, startPoint y: 246, endPoint x: 620, endPoint y: 251, distance: 86.1
click at [620, 251] on span "**********" at bounding box center [615, 258] width 334 height 50
drag, startPoint x: 708, startPoint y: 252, endPoint x: 446, endPoint y: 260, distance: 262.1
click at [448, 260] on span "**********" at bounding box center [615, 258] width 334 height 50
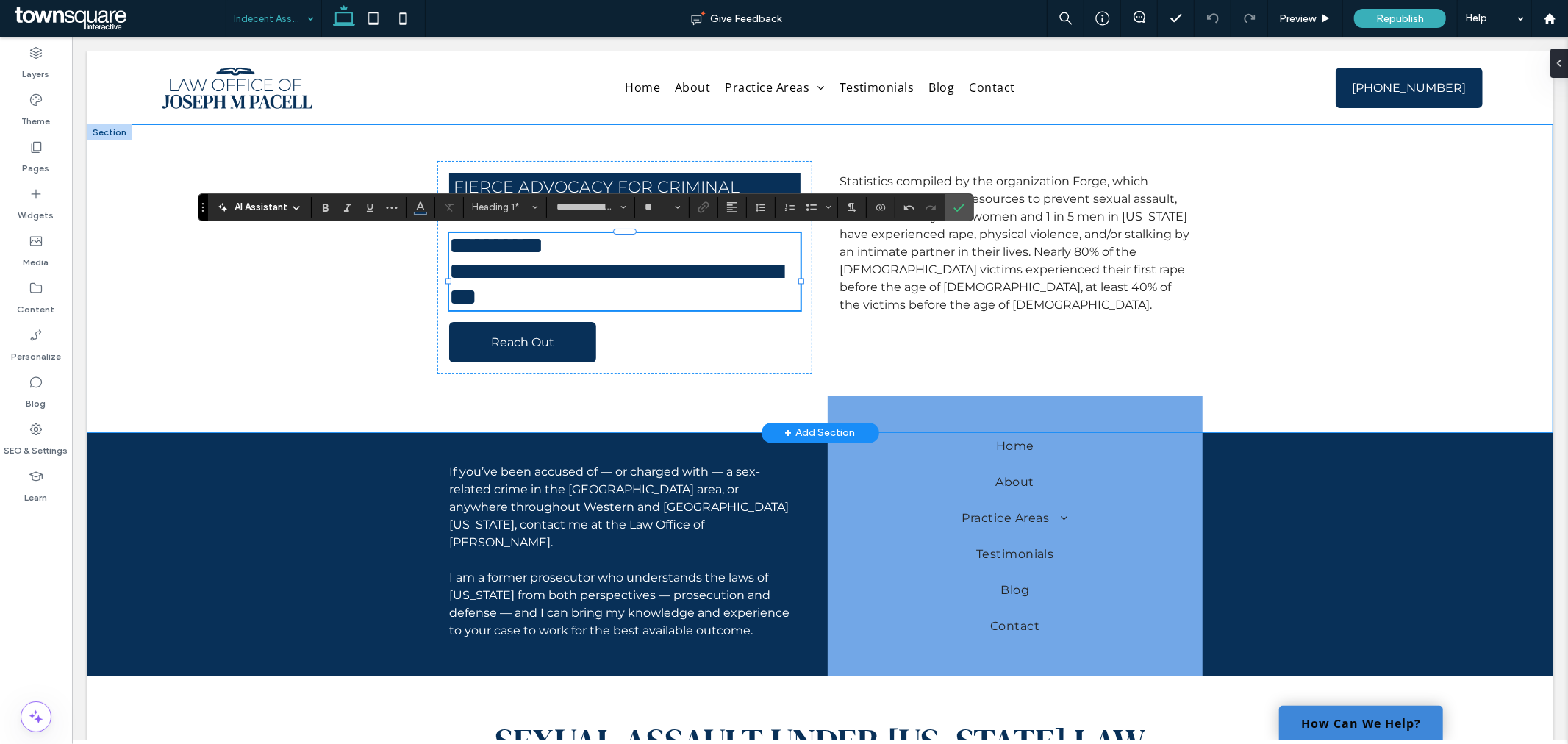
click at [268, 336] on div "**********" at bounding box center [819, 278] width 1467 height 309
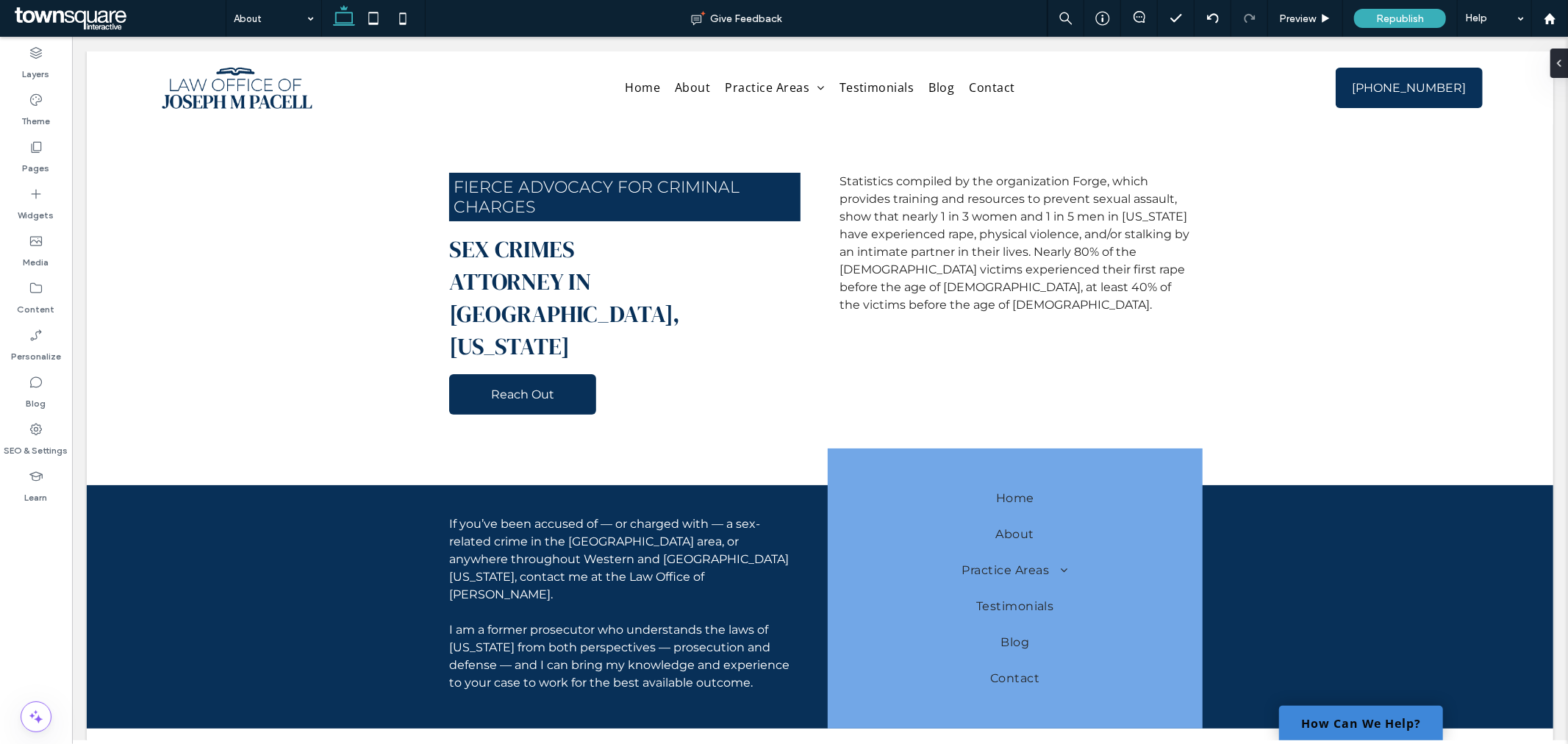
click at [243, 14] on div "About Give Feedback Preview Republish Help Design Panel Site Comments Team & Cl…" at bounding box center [784, 372] width 1568 height 744
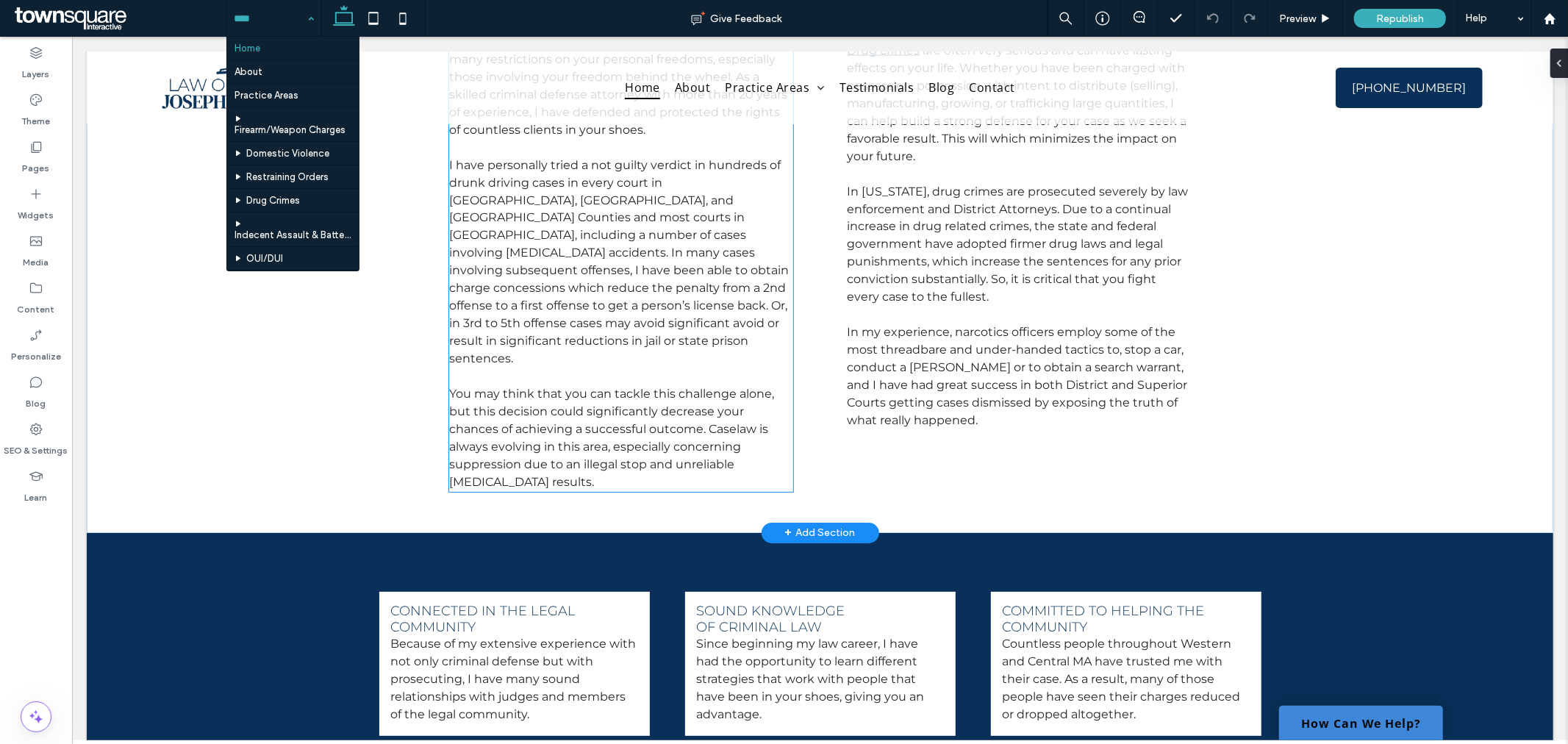
scroll to position [2252, 0]
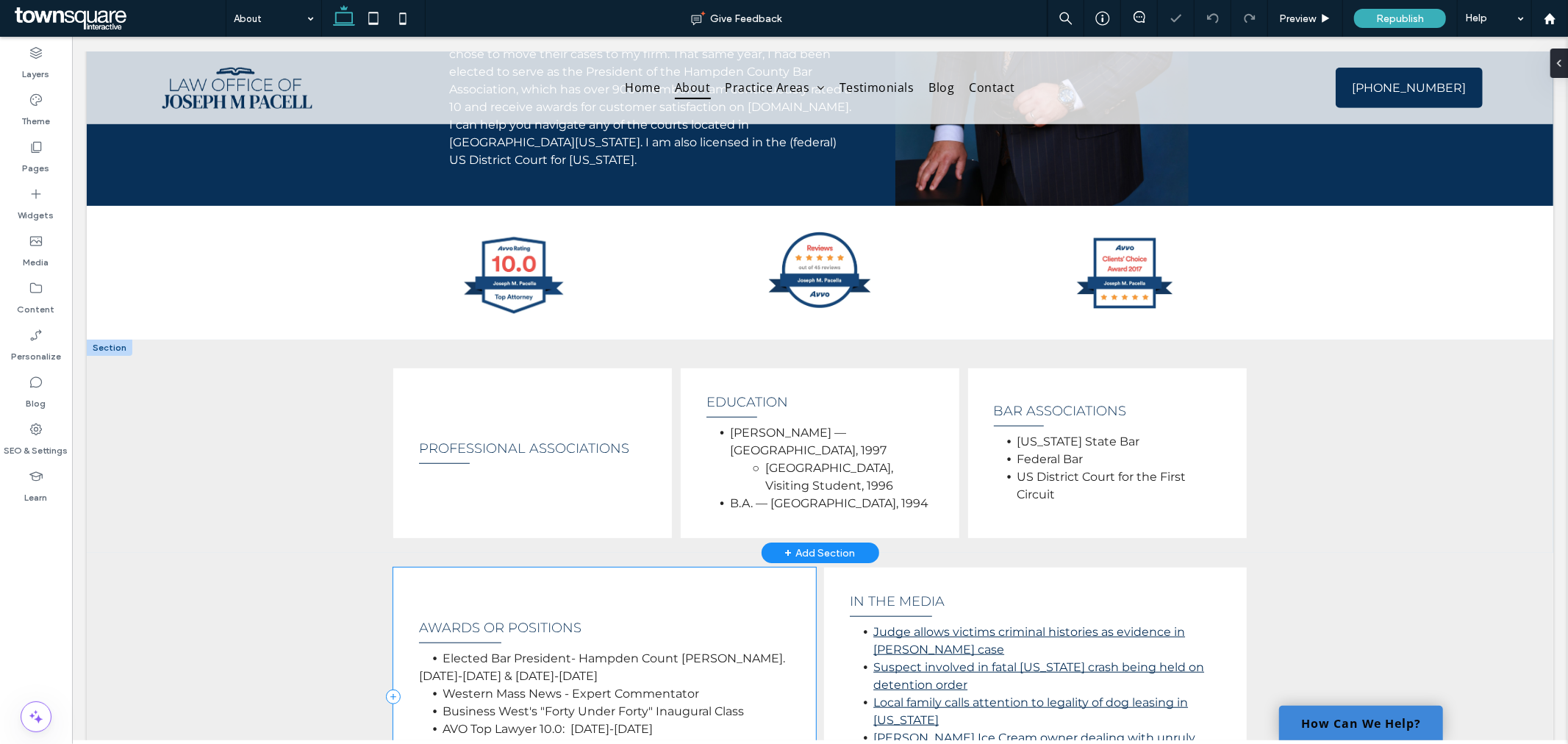
scroll to position [703, 0]
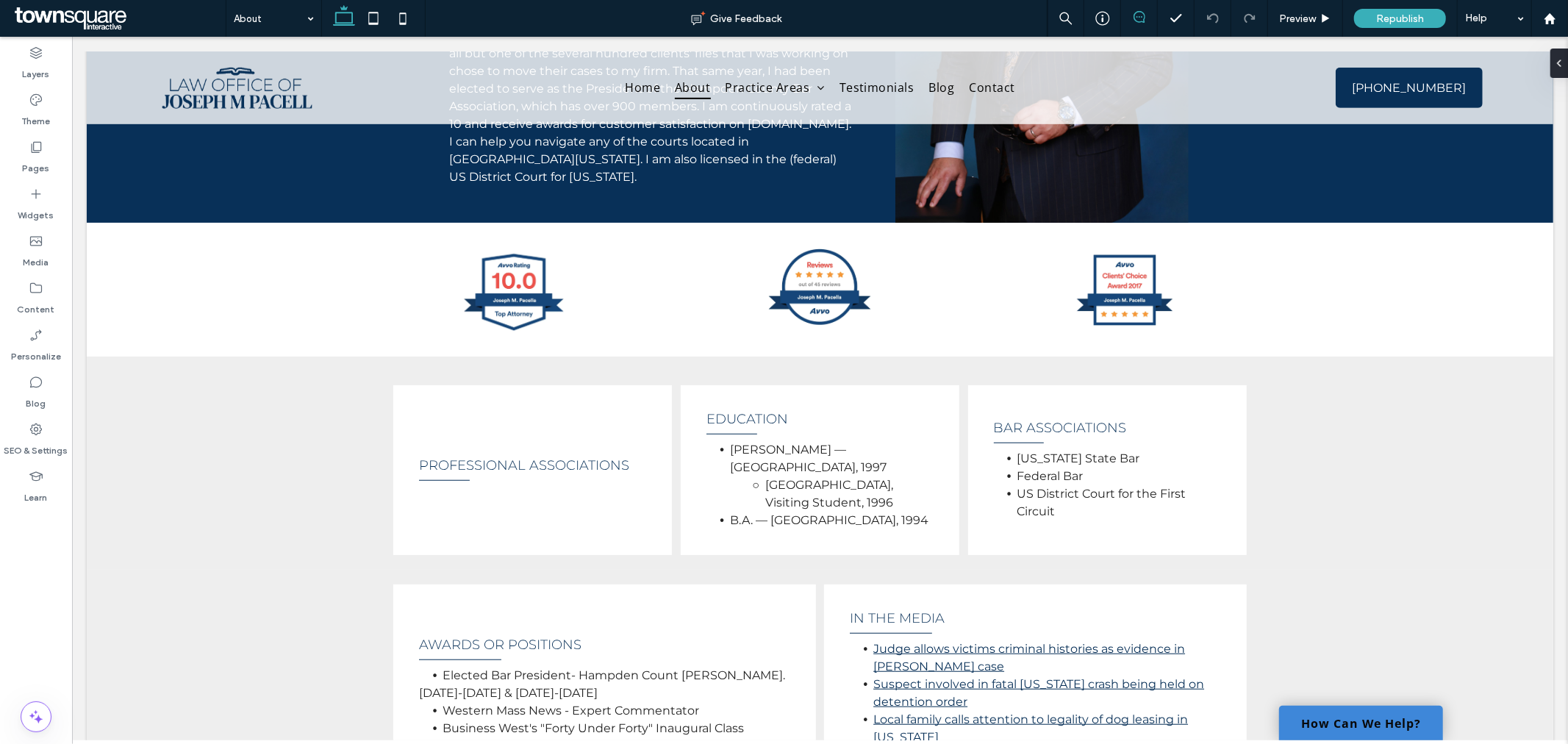
click at [1136, 19] on icon at bounding box center [1140, 17] width 12 height 12
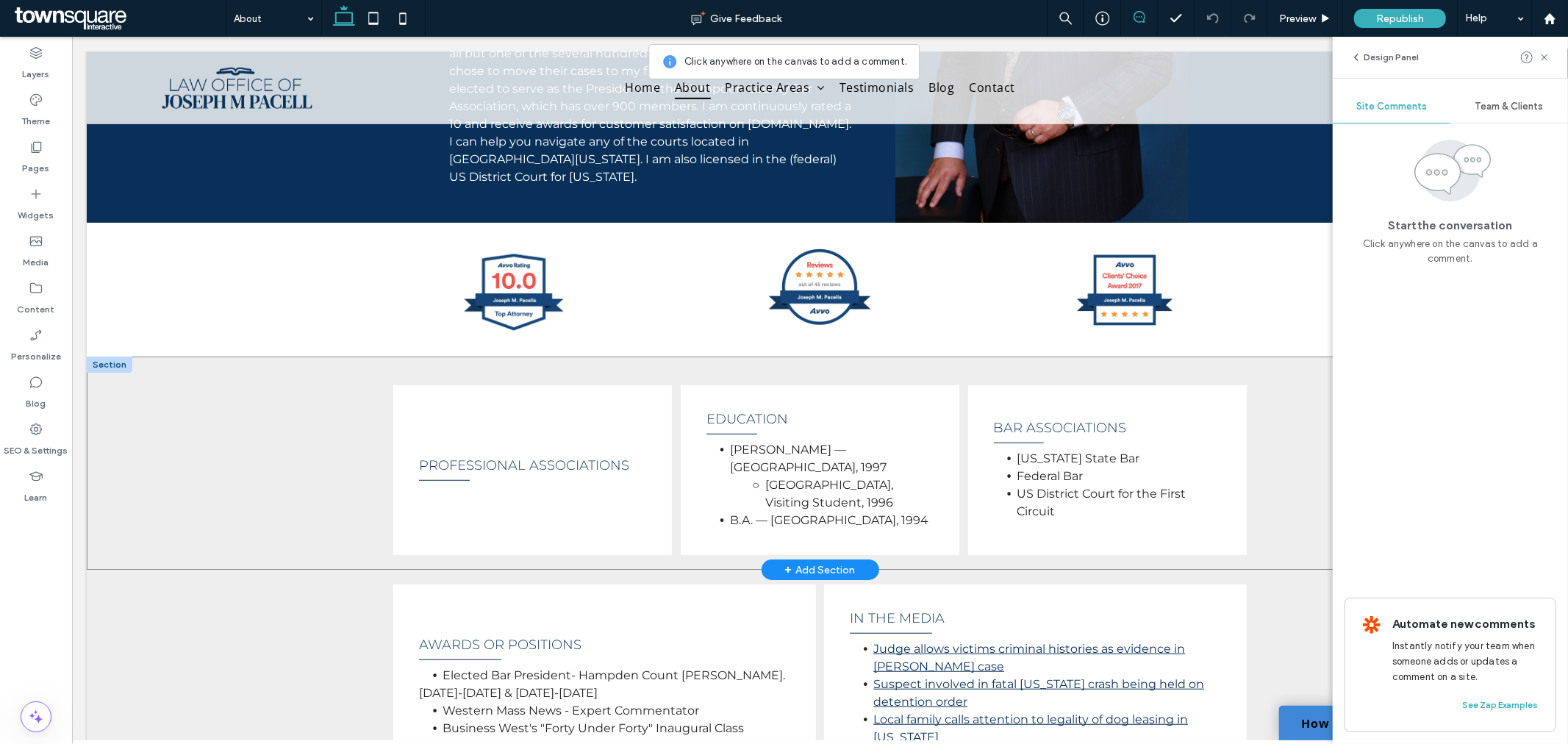
click at [257, 409] on div "Professional Associations Education [PERSON_NAME] — [GEOGRAPHIC_DATA], 1997 [GE…" at bounding box center [819, 463] width 1467 height 214
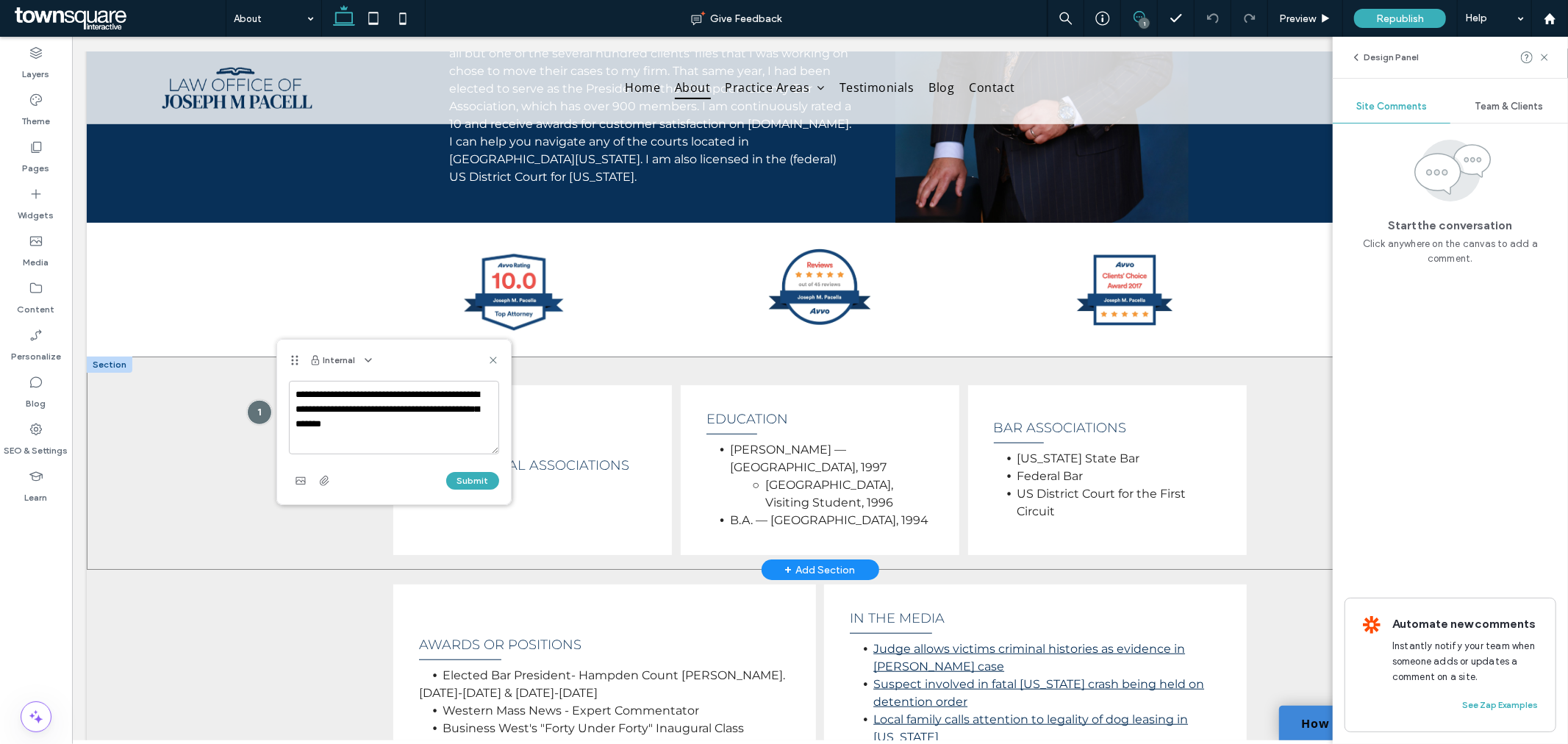
click at [246, 549] on div "Professional Associations Education [PERSON_NAME] — [GEOGRAPHIC_DATA], 1997 [GE…" at bounding box center [819, 463] width 1467 height 214
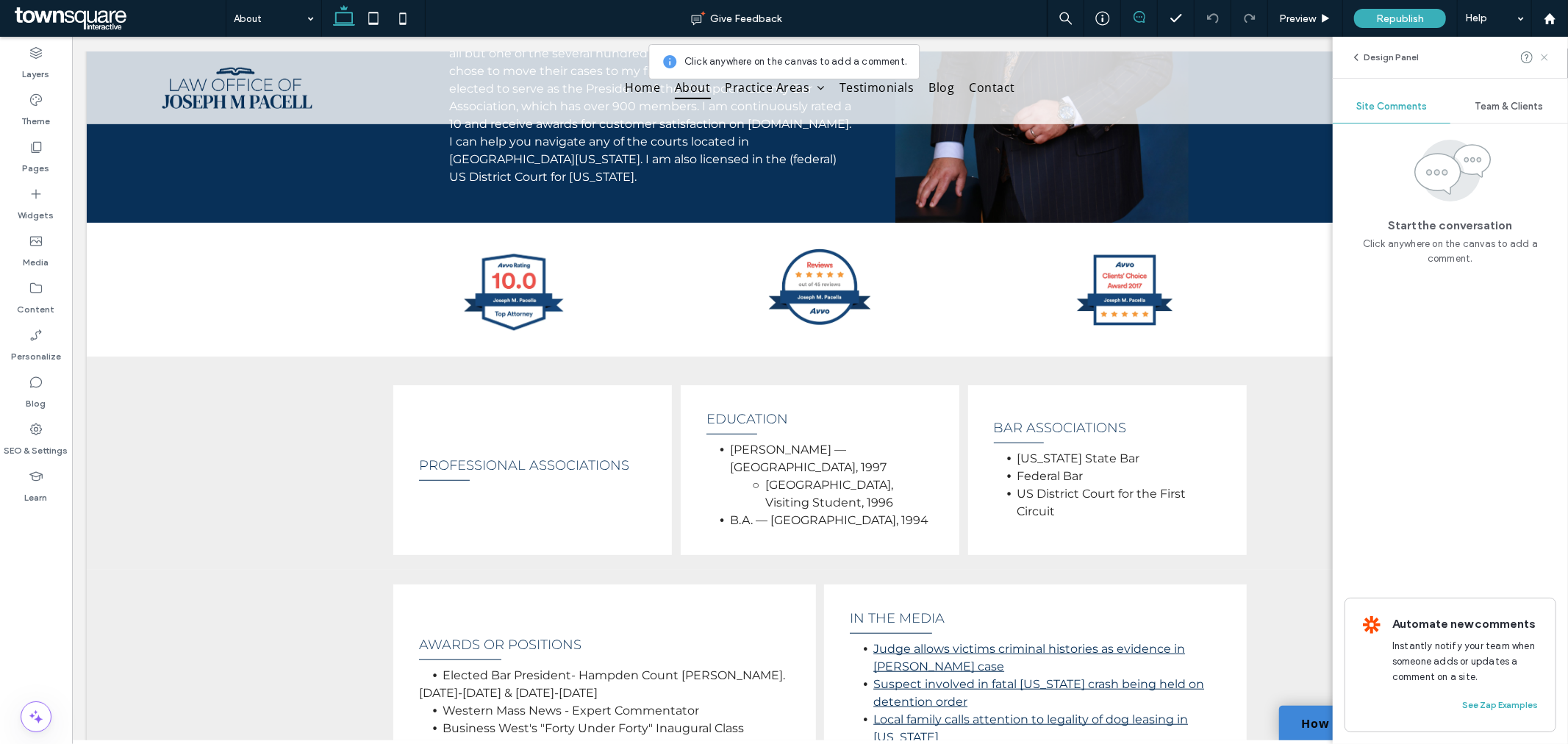
click at [1540, 51] on icon at bounding box center [1544, 57] width 12 height 12
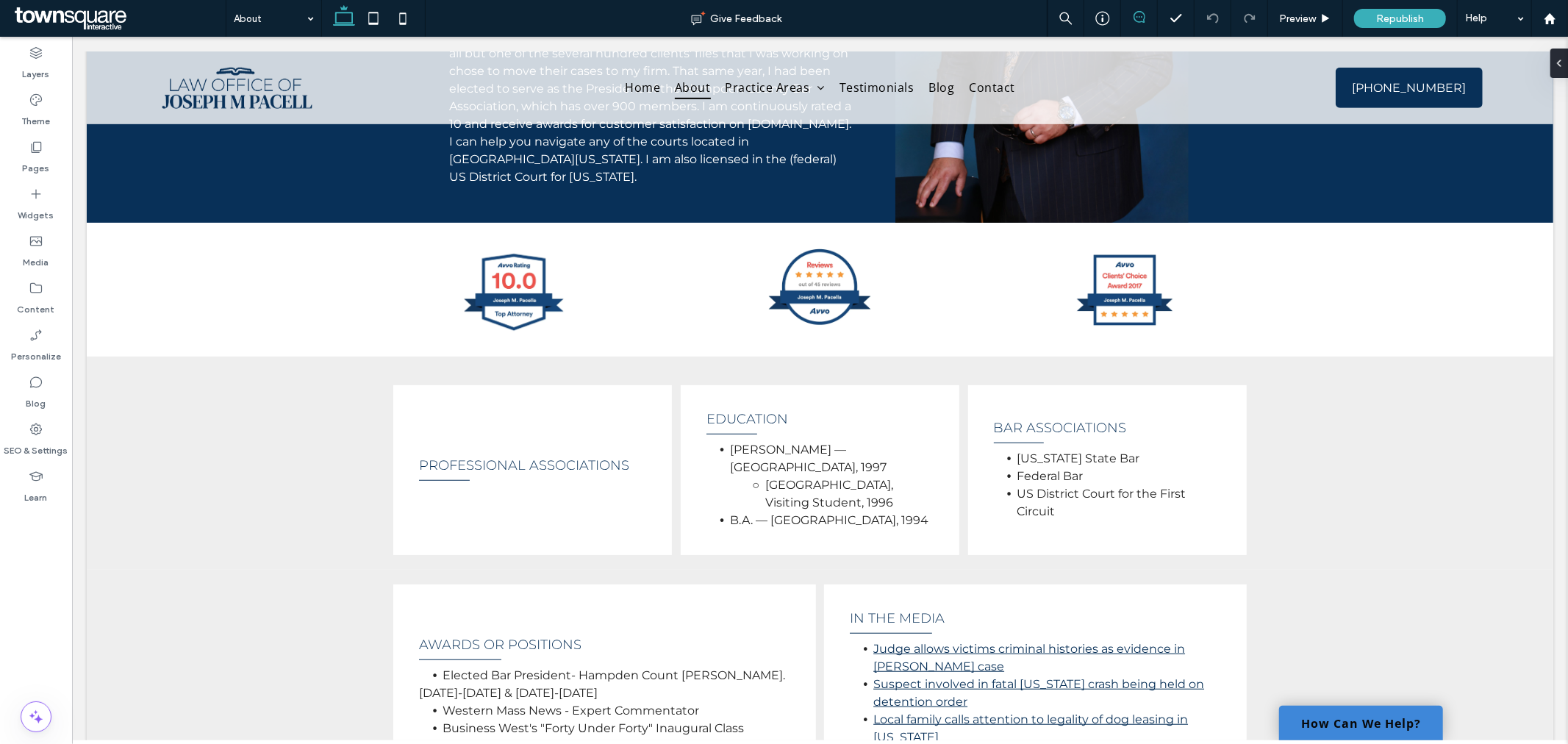
click at [1137, 13] on icon at bounding box center [1140, 17] width 12 height 12
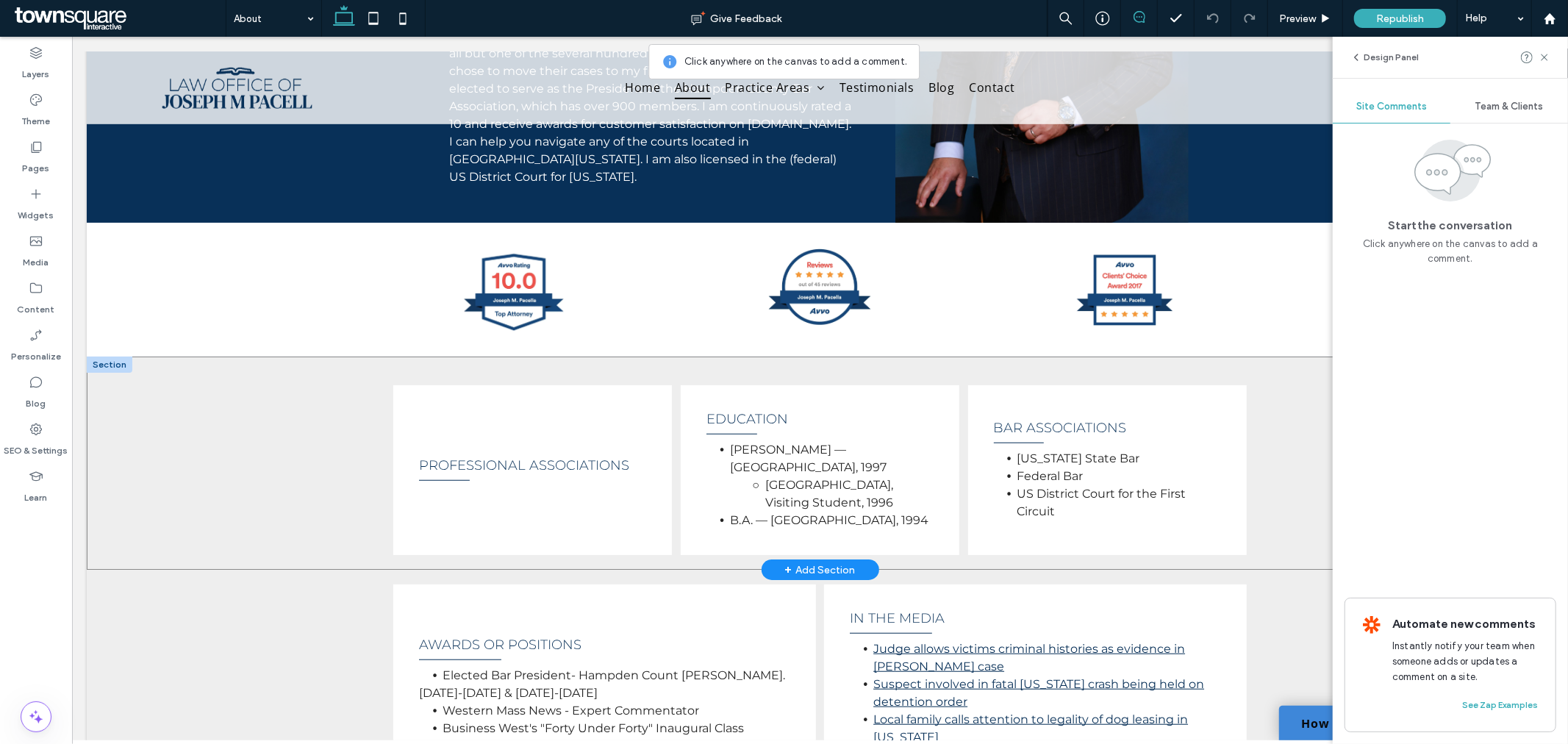
click at [243, 493] on div "Professional Associations Education [PERSON_NAME] — [GEOGRAPHIC_DATA], 1997 [GE…" at bounding box center [819, 463] width 1467 height 214
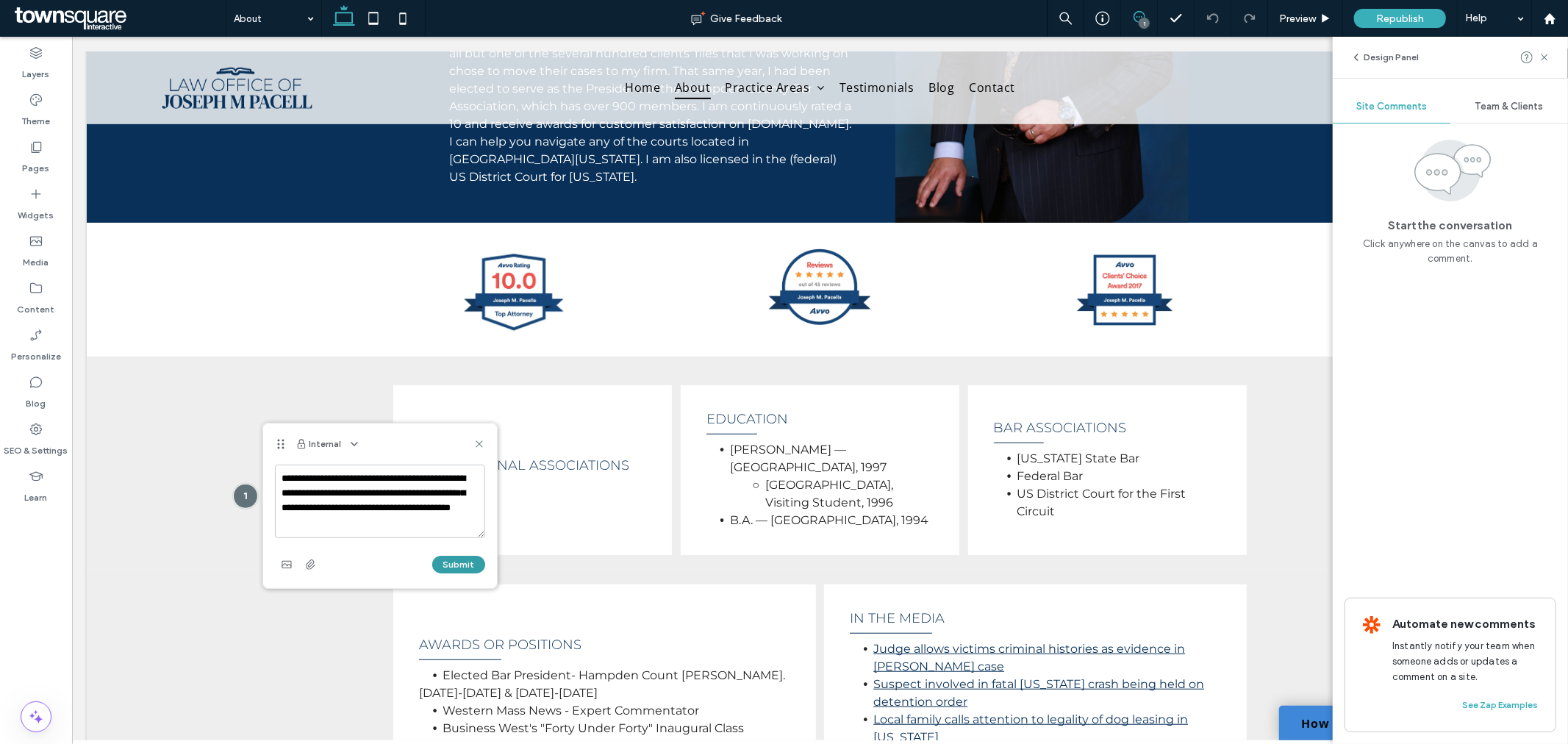
type textarea "**********"
click at [458, 559] on button "Submit" at bounding box center [458, 565] width 53 height 18
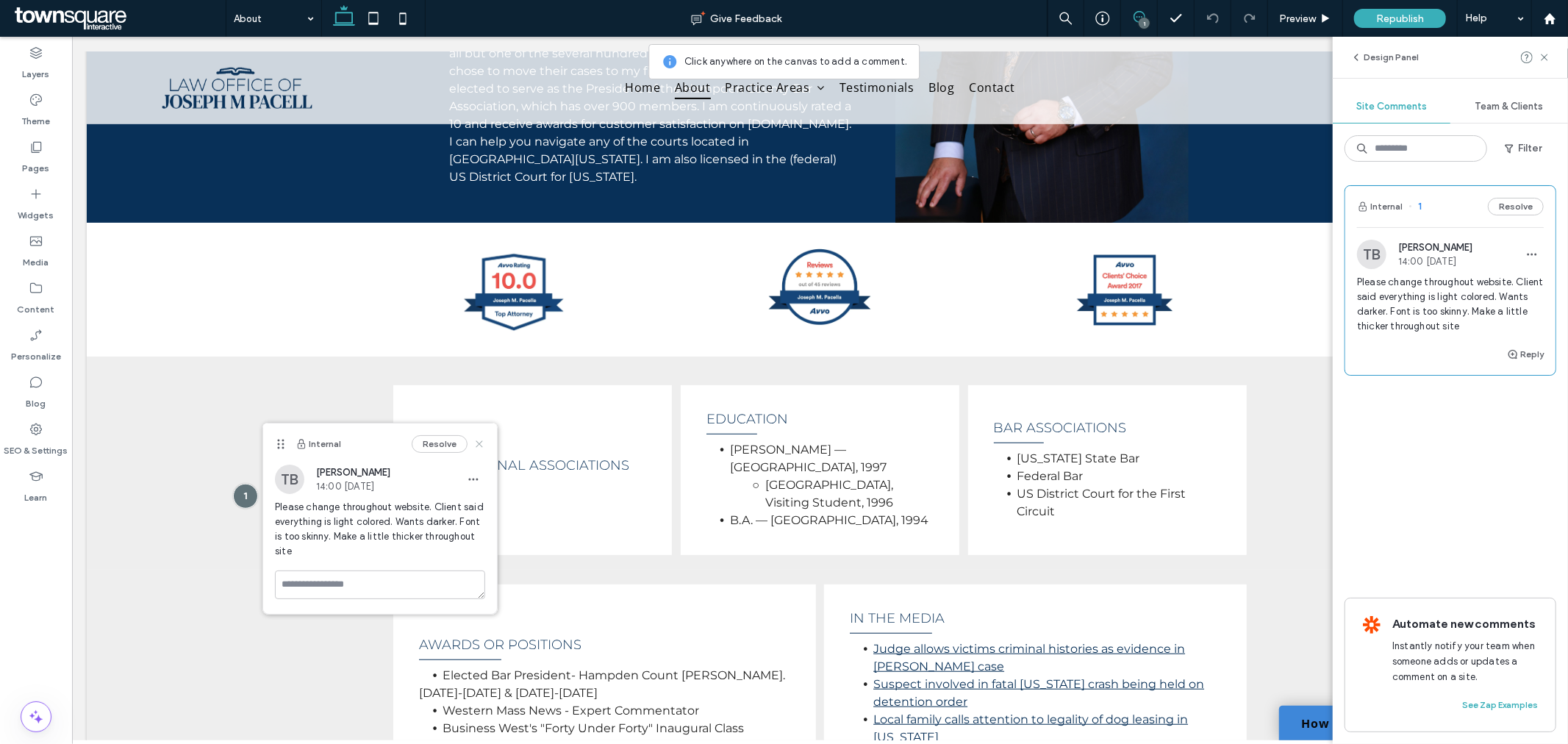
click at [481, 443] on icon at bounding box center [479, 444] width 12 height 12
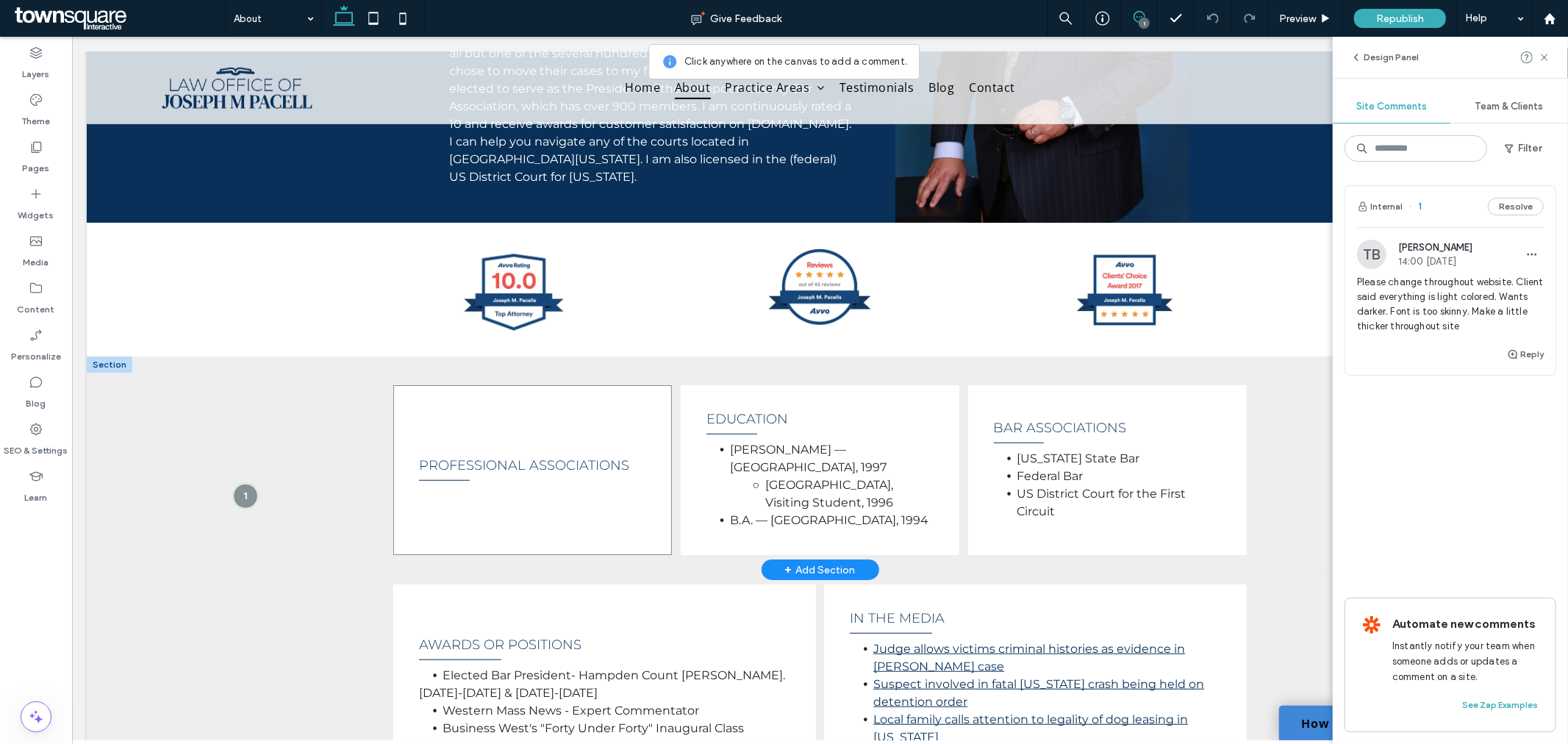
click at [394, 460] on div "Professional Associations" at bounding box center [532, 470] width 278 height 170
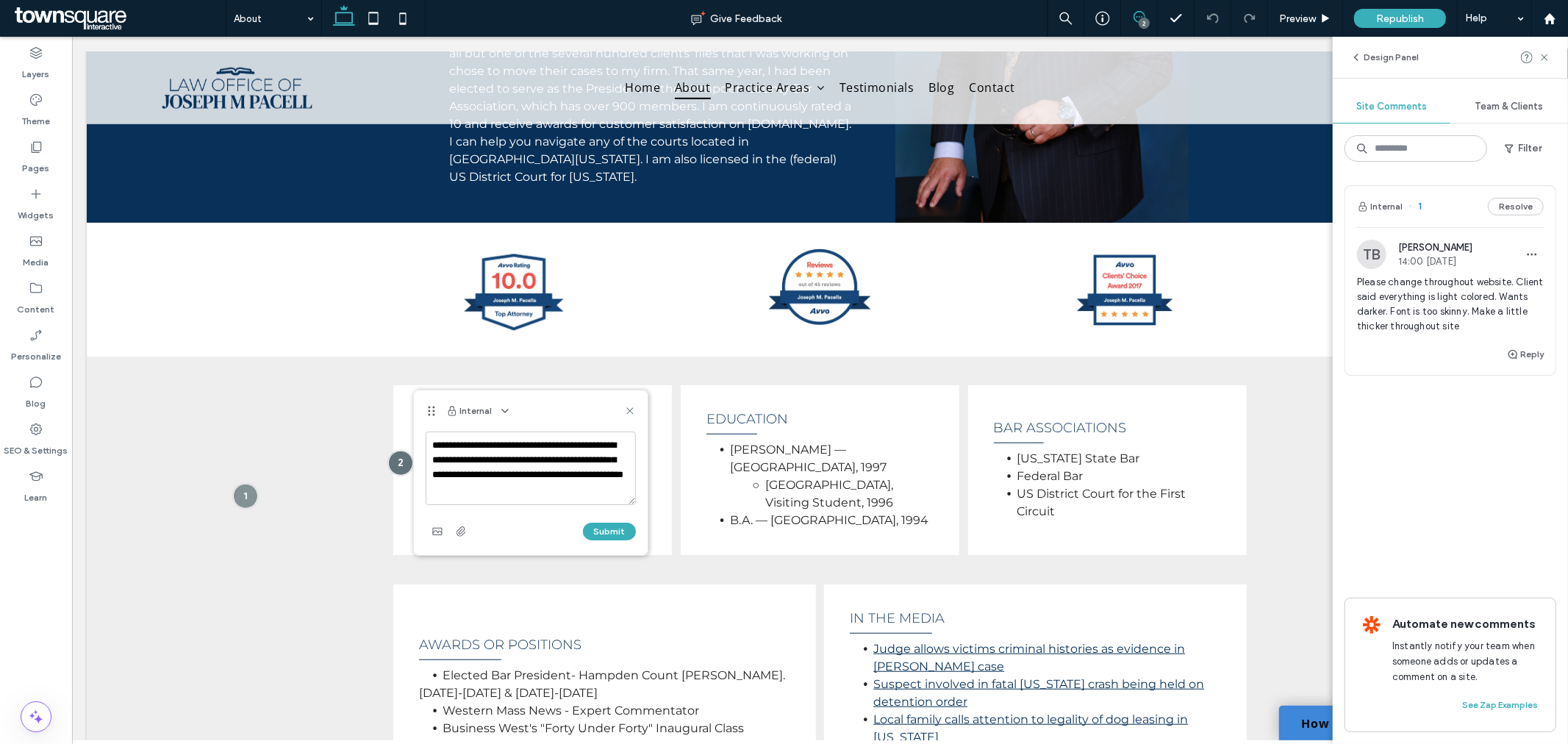
click at [522, 476] on textarea "**********" at bounding box center [531, 468] width 210 height 73
click at [522, 474] on textarea "**********" at bounding box center [531, 468] width 210 height 73
click at [527, 475] on textarea "**********" at bounding box center [531, 468] width 210 height 73
click at [584, 483] on textarea "**********" at bounding box center [531, 468] width 210 height 73
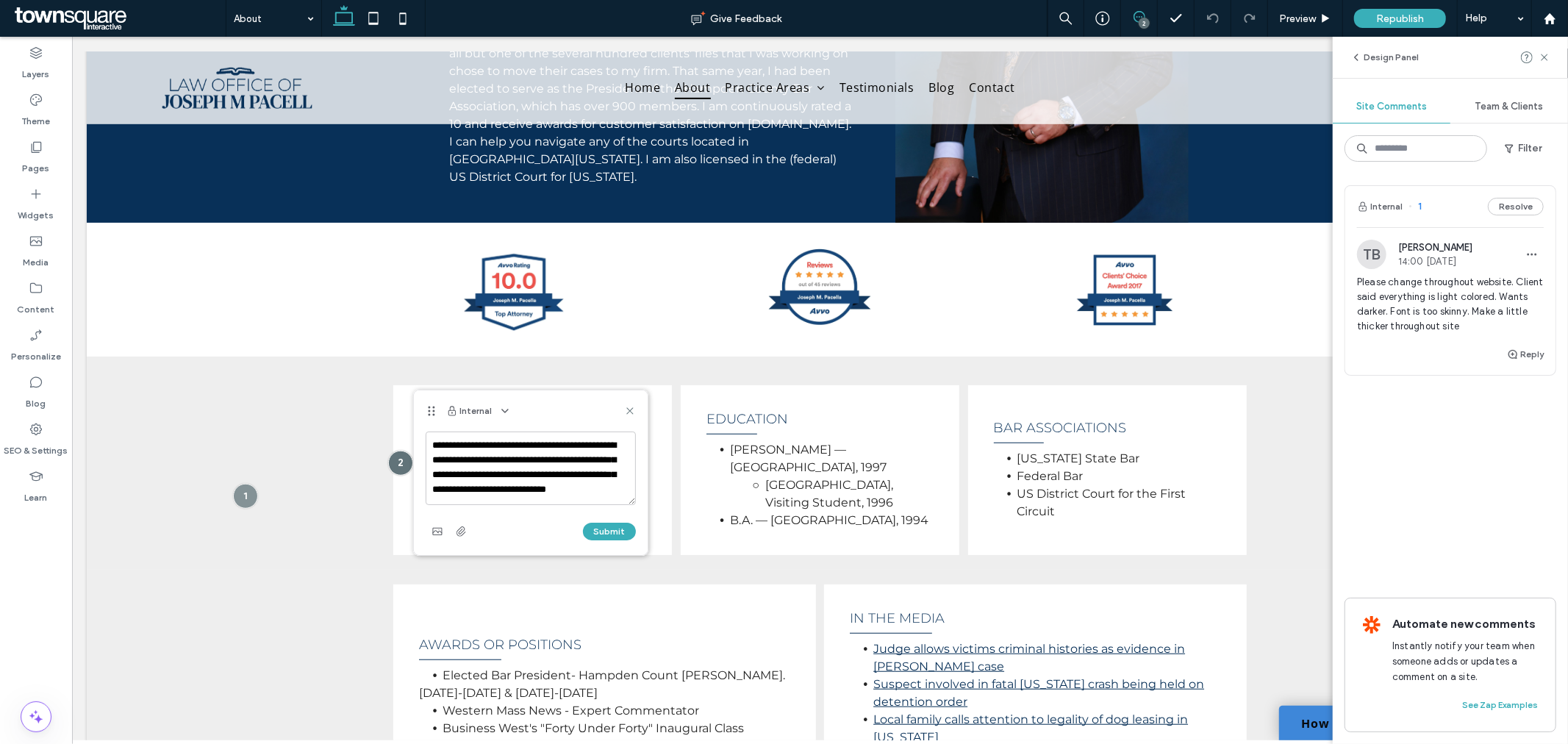
scroll to position [20, 0]
type textarea "**********"
click at [611, 531] on button "Submit" at bounding box center [609, 531] width 53 height 18
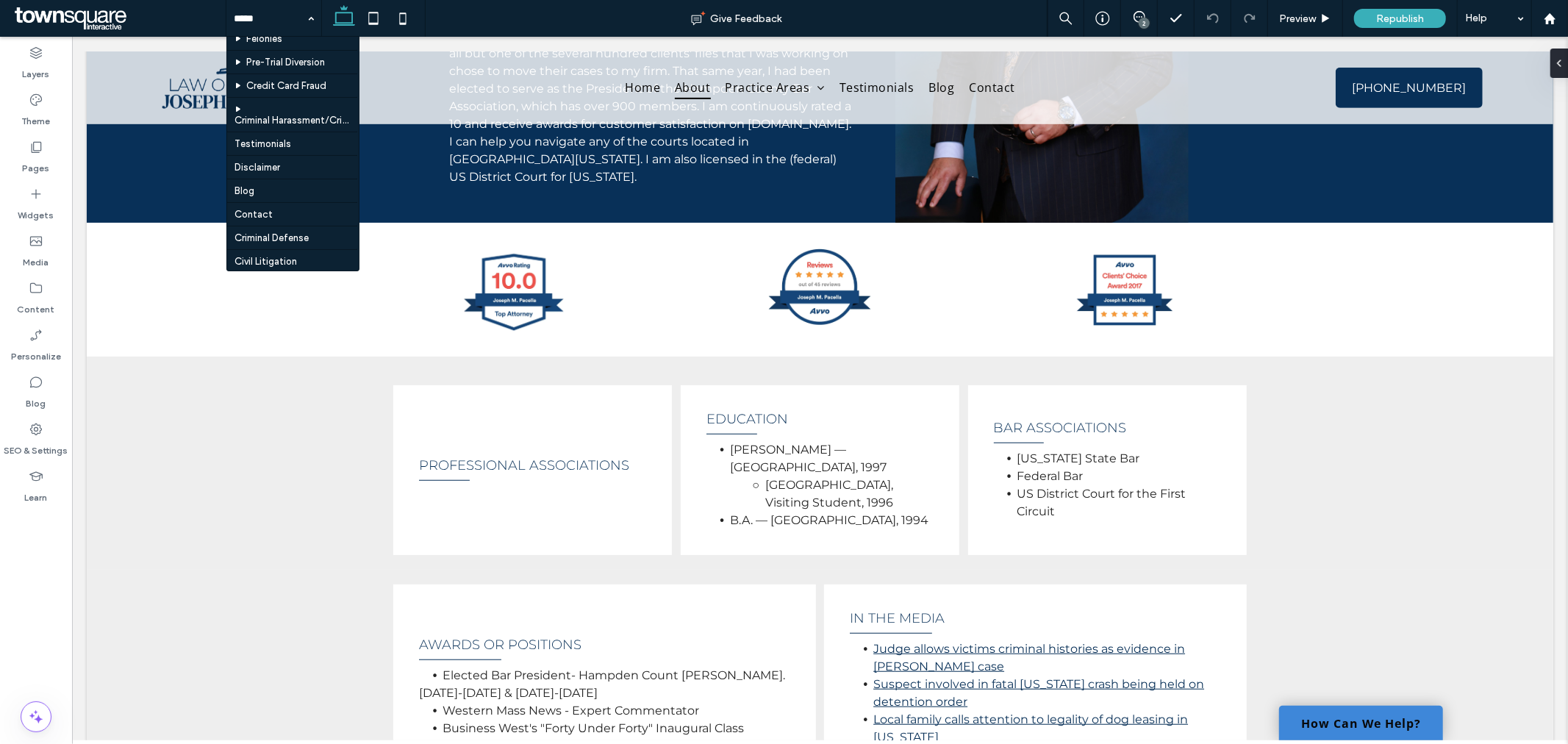
scroll to position [398, 0]
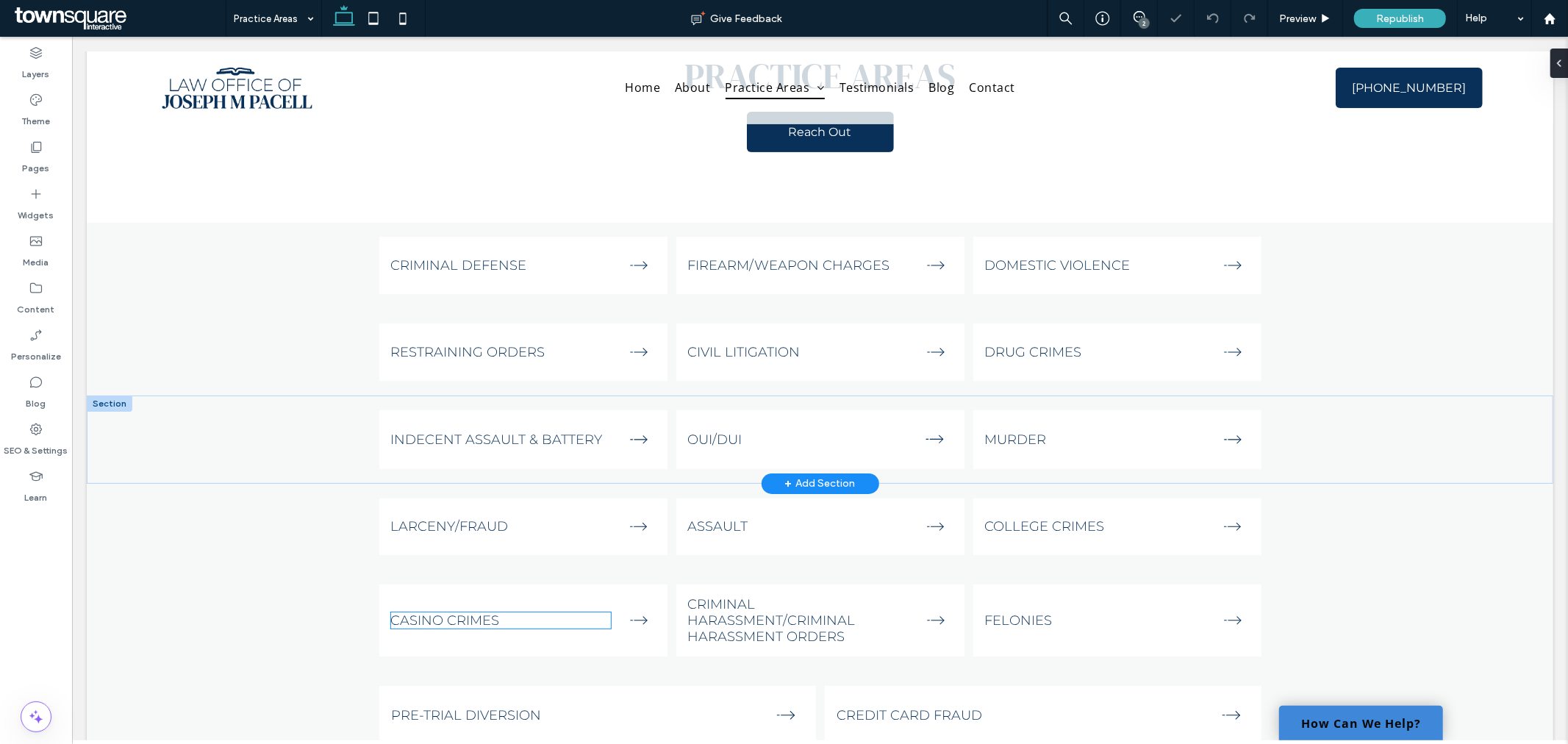
scroll to position [163, 0]
click at [585, 434] on span "Indecent Assault & Battery" at bounding box center [496, 437] width 212 height 16
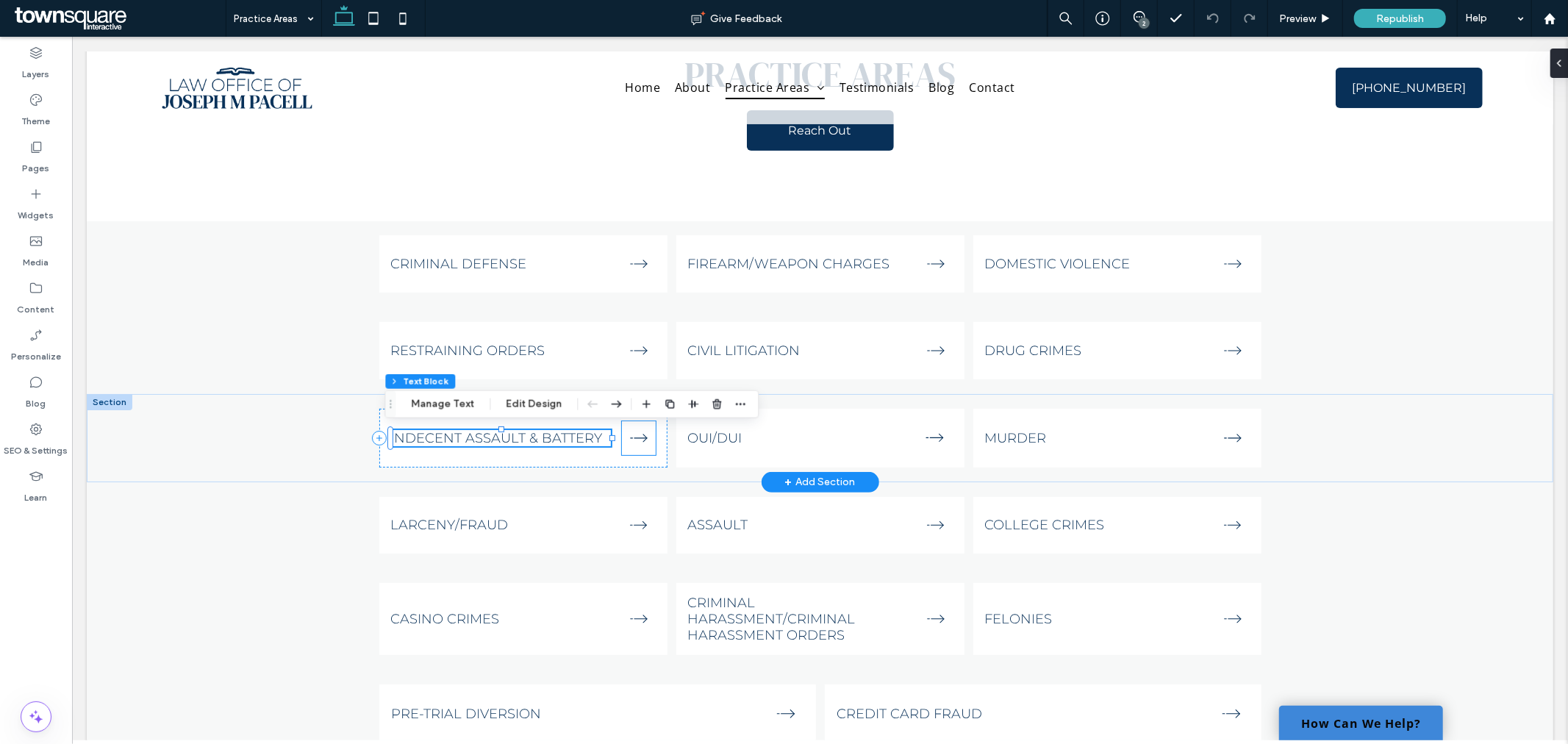
click at [634, 446] on icon "A black arrow pointing to the right on a white background." at bounding box center [638, 438] width 34 height 34
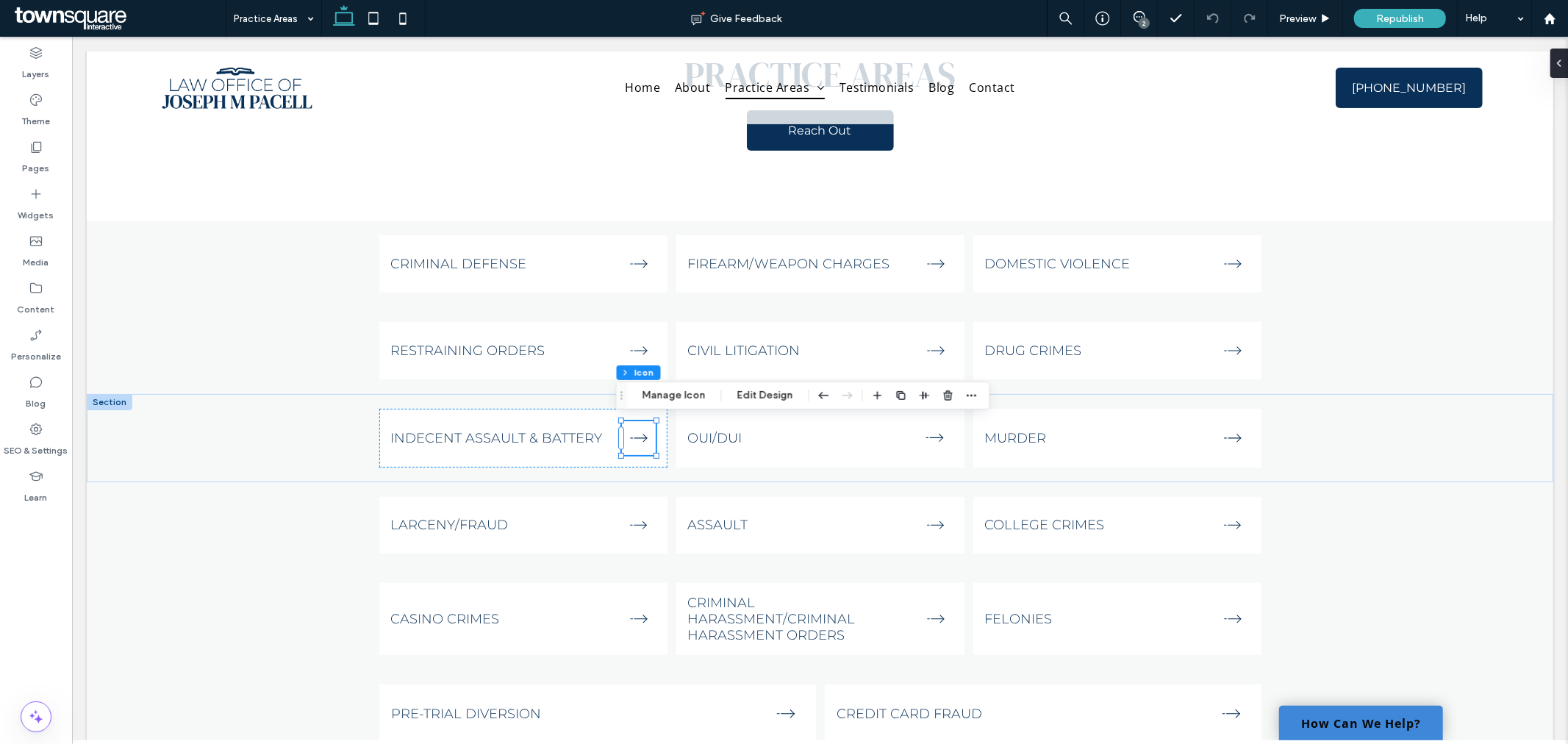
click at [299, 26] on input at bounding box center [270, 19] width 73 height 37
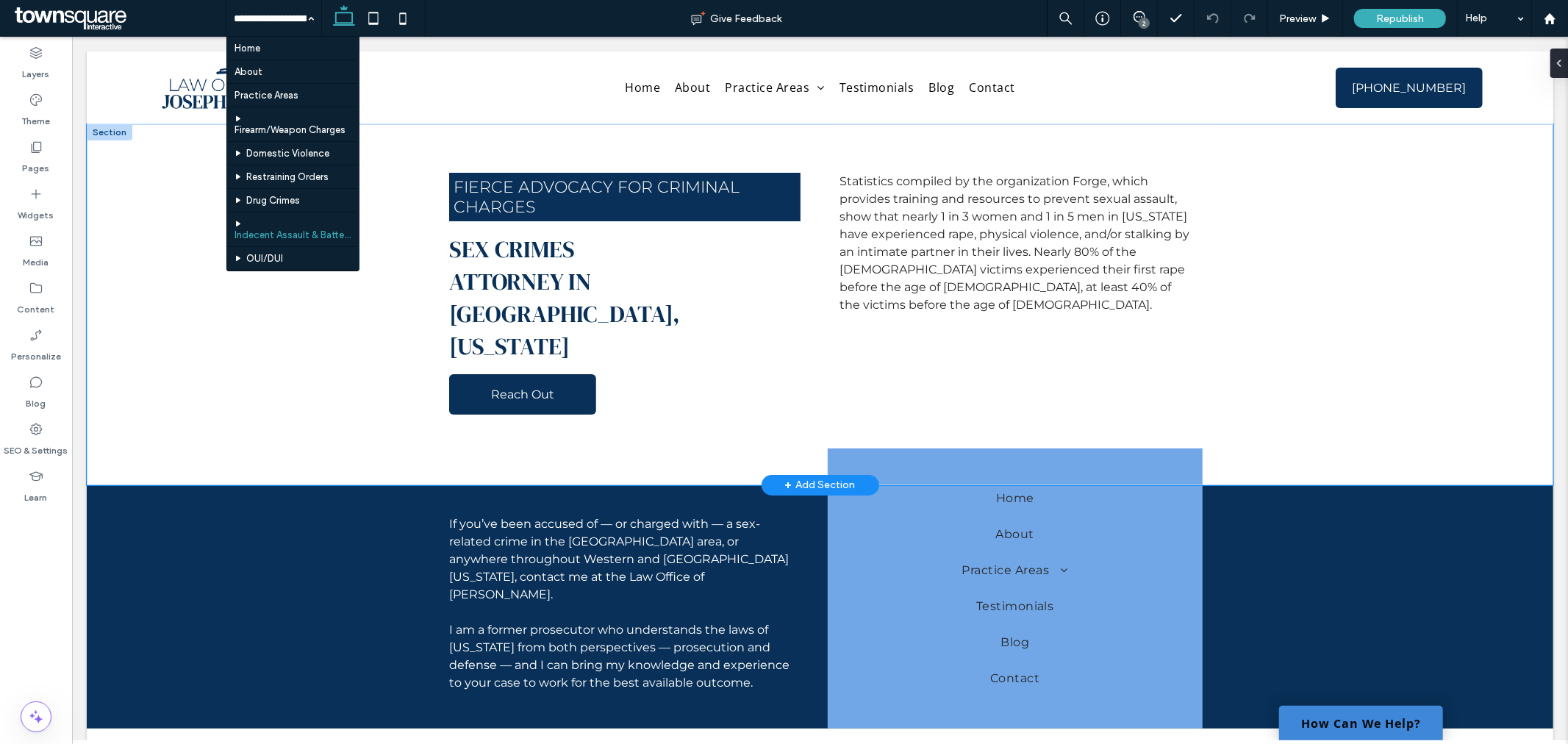
click at [242, 359] on div "Fierce Advocacy for Criminal Charges Sex Crimes ﻿ Attorney in [GEOGRAPHIC_DATA]…" at bounding box center [819, 304] width 1467 height 361
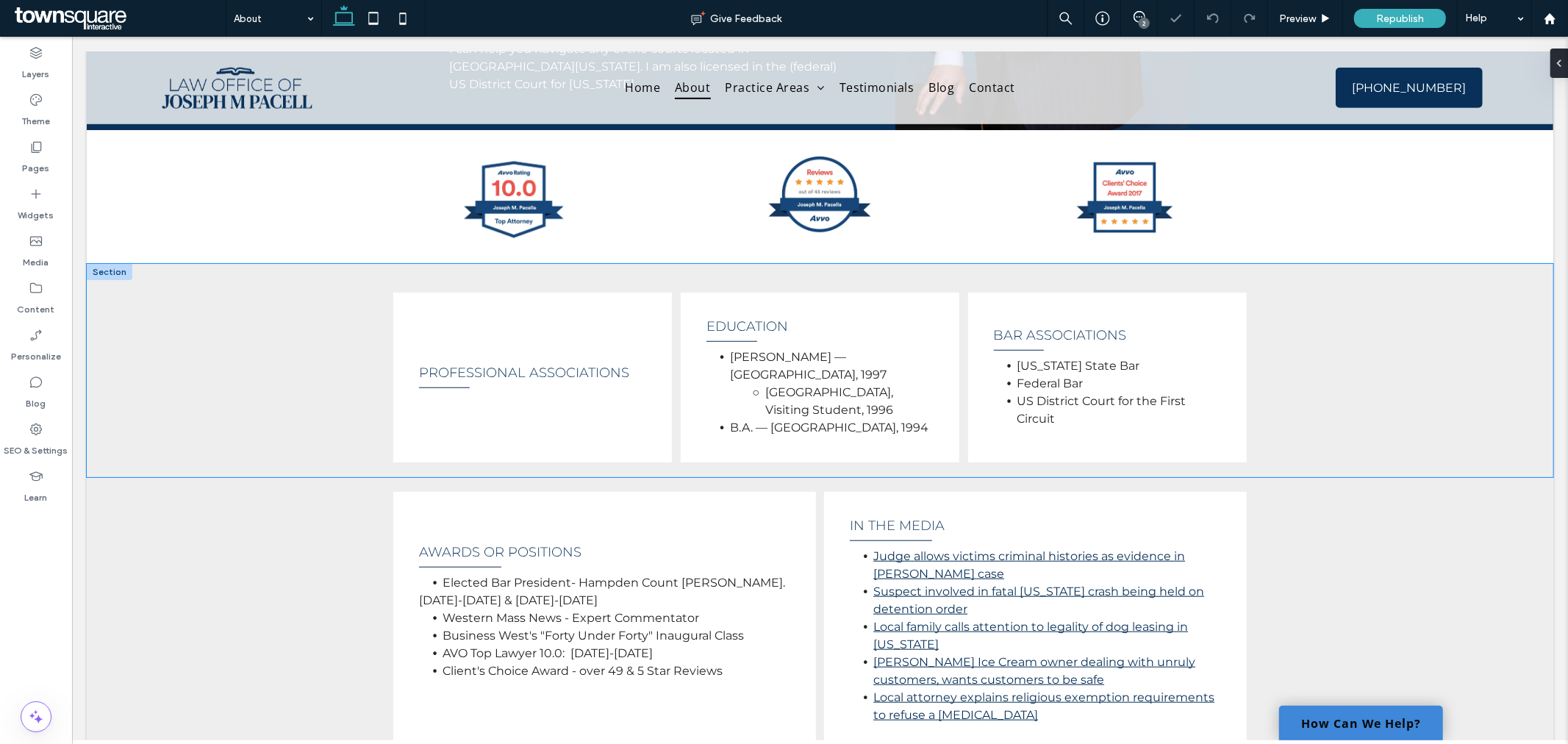
scroll to position [817, 0]
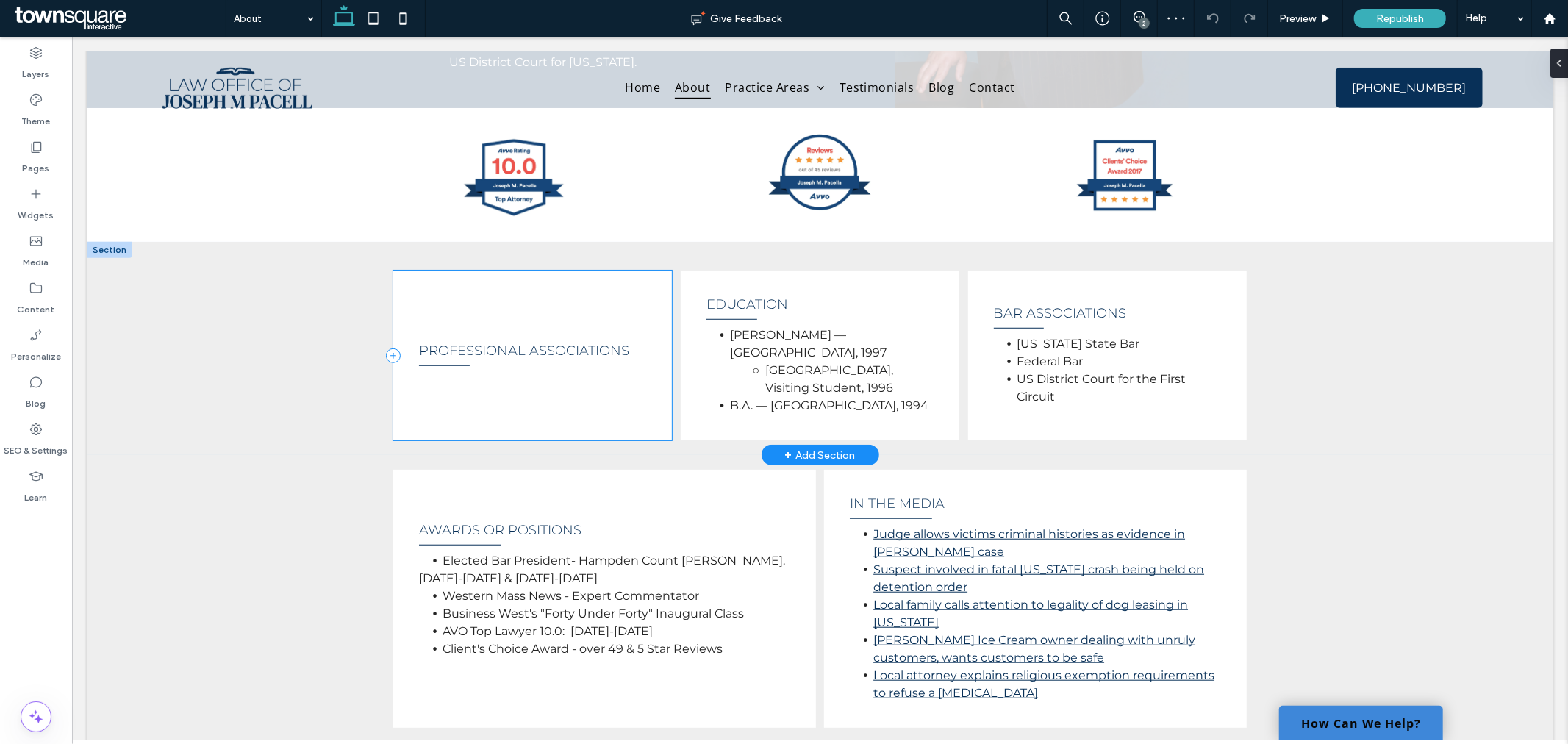
click at [595, 362] on div "Professional Associations" at bounding box center [532, 355] width 278 height 170
click at [618, 345] on span "Professional Associations" at bounding box center [523, 349] width 210 height 16
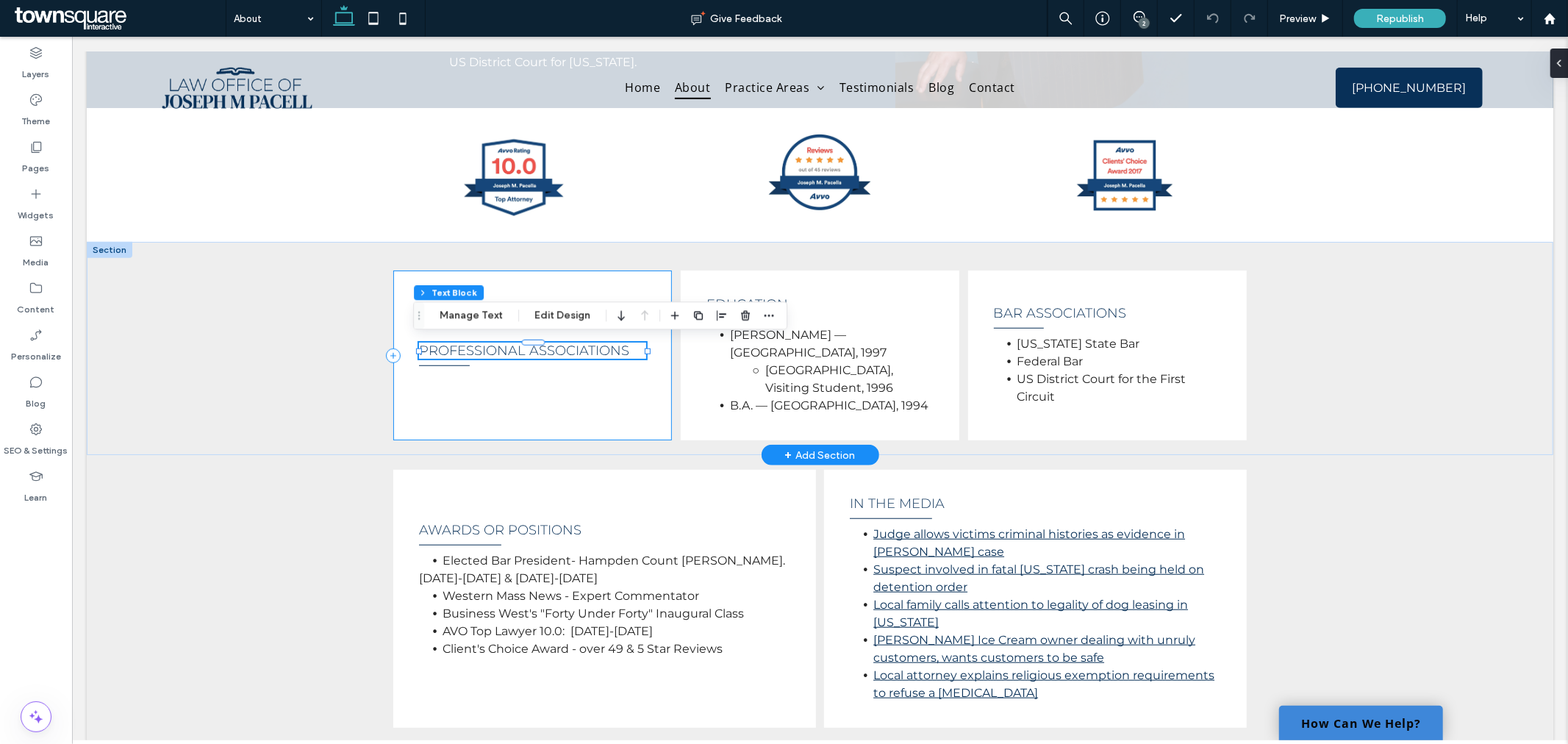
click at [622, 372] on div "Professional Associations" at bounding box center [532, 355] width 278 height 170
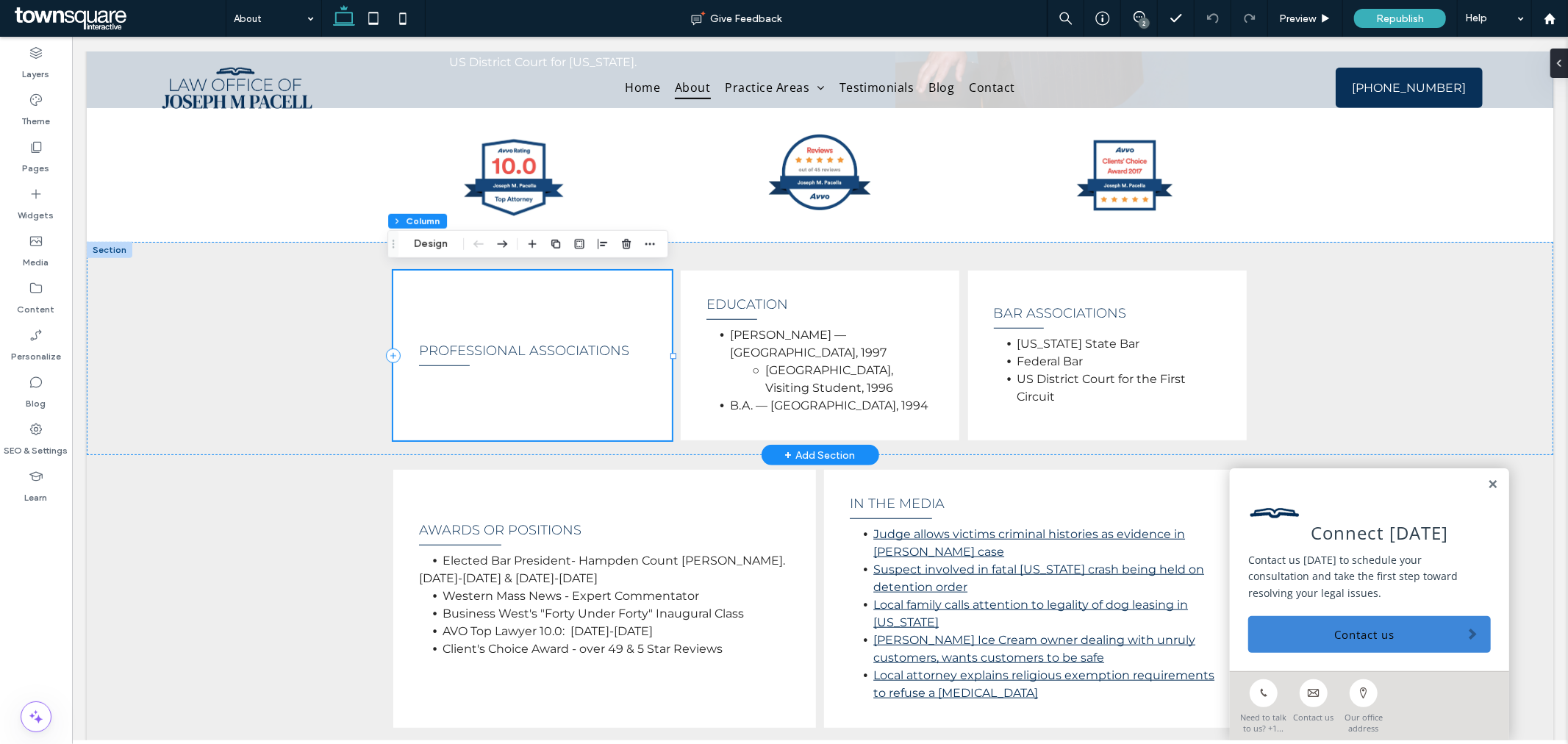
click at [503, 385] on div "Professional Associations" at bounding box center [532, 355] width 278 height 170
click at [522, 368] on div "Professional Associations" at bounding box center [532, 355] width 278 height 170
click at [527, 353] on span "Professional Associations" at bounding box center [523, 349] width 210 height 16
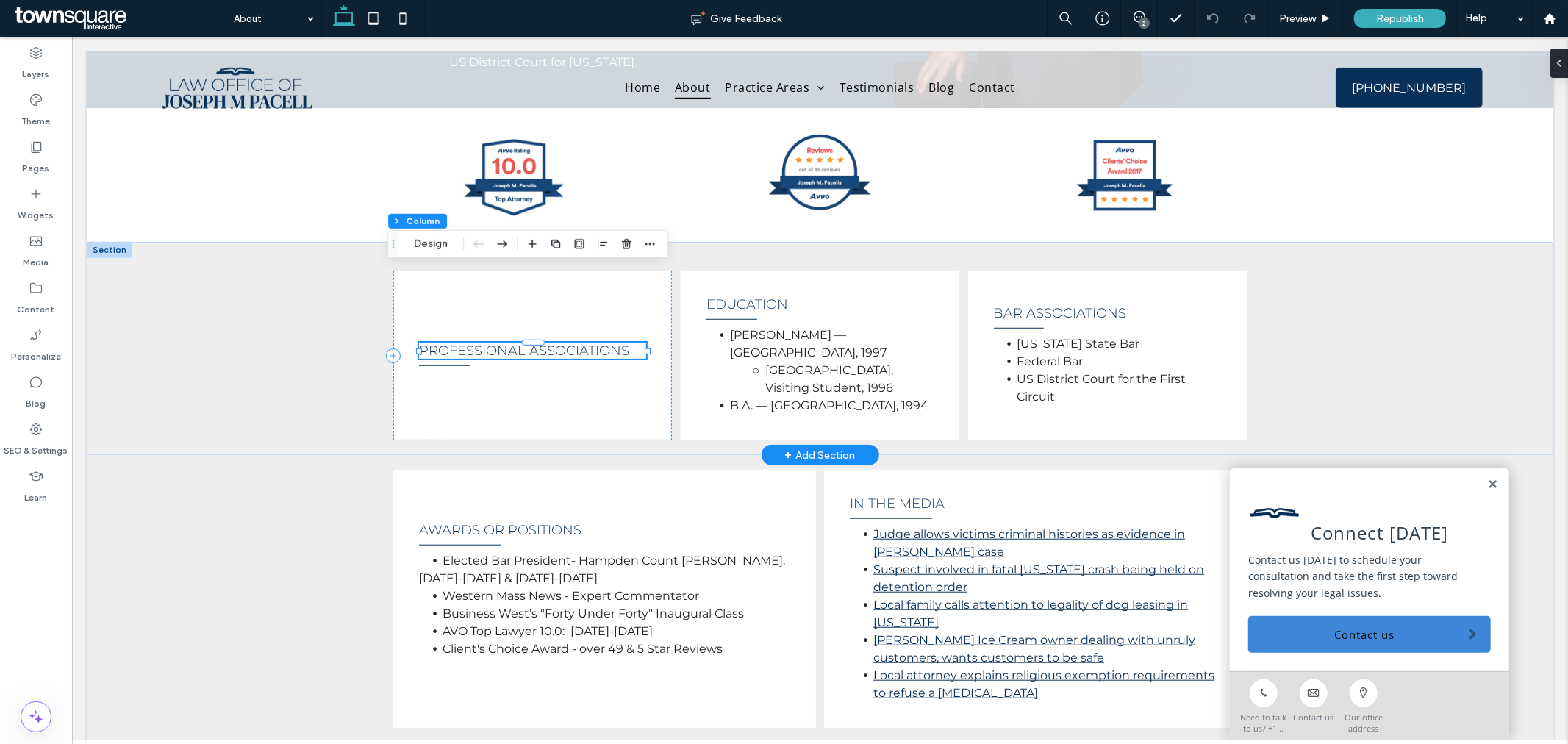
click at [527, 353] on span "Professional Associations" at bounding box center [523, 349] width 210 height 16
type input "**********"
type input "**"
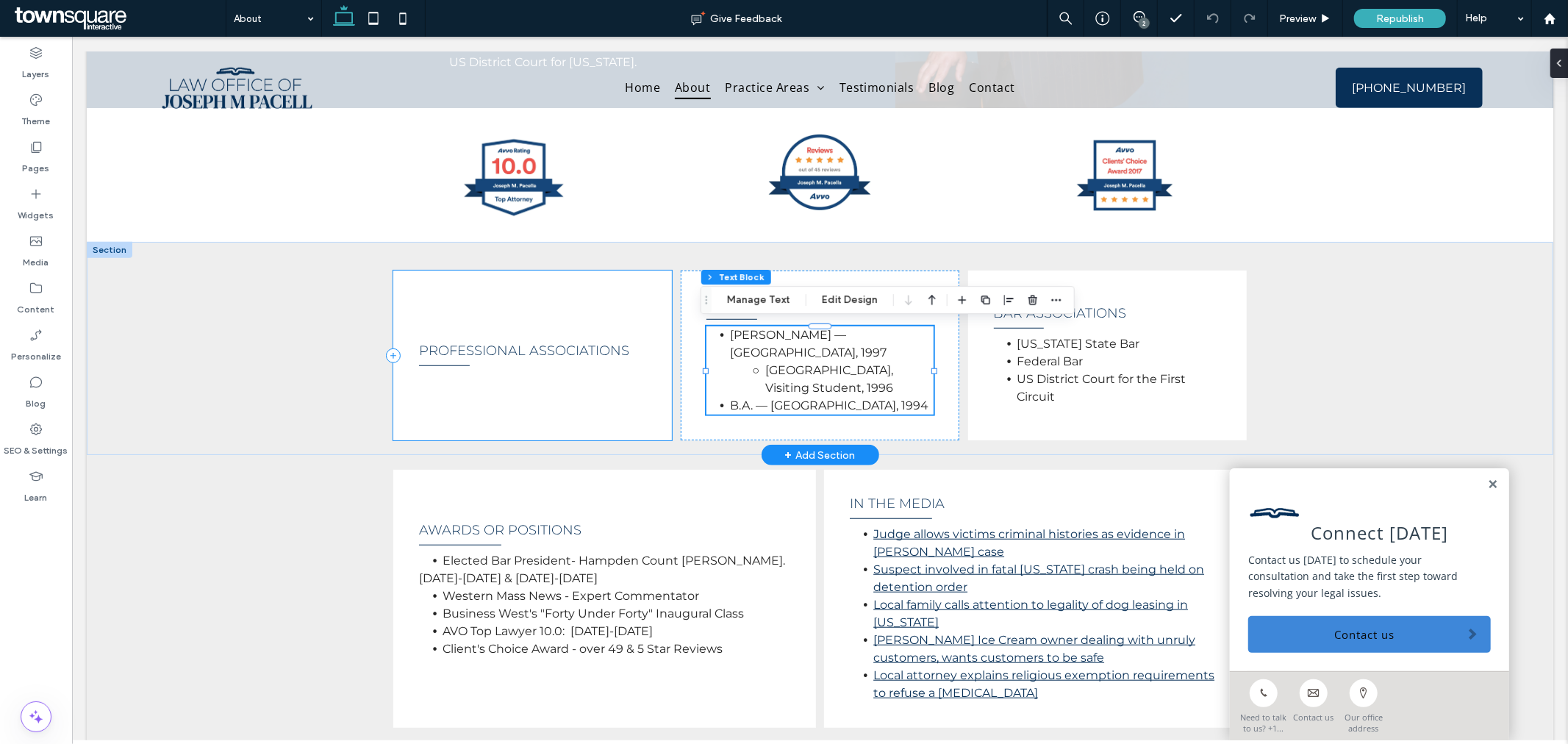
click at [554, 379] on div "Professional Associations" at bounding box center [532, 355] width 278 height 170
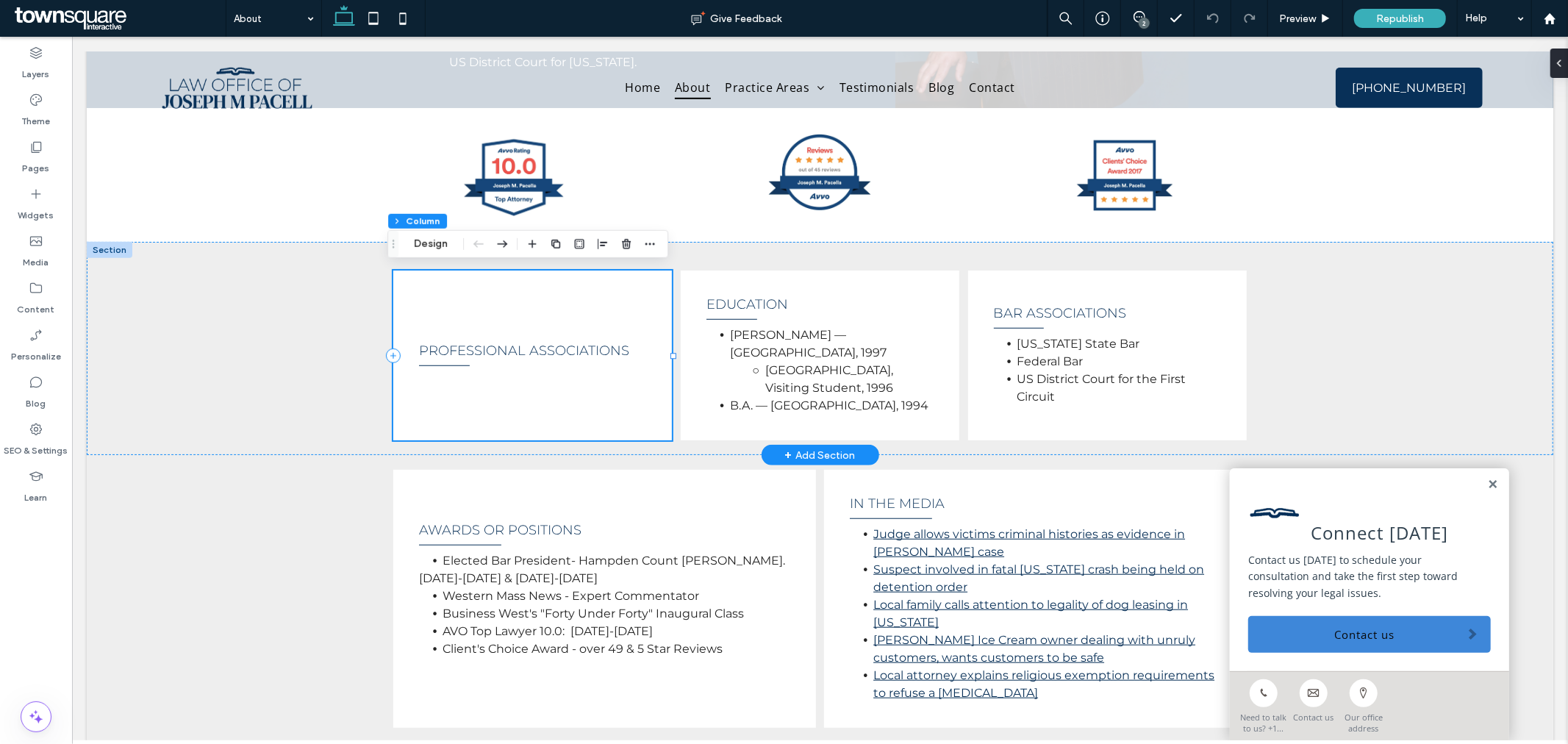
click at [515, 404] on div "Professional Associations" at bounding box center [532, 355] width 278 height 170
click at [41, 196] on icon at bounding box center [35, 194] width 14 height 14
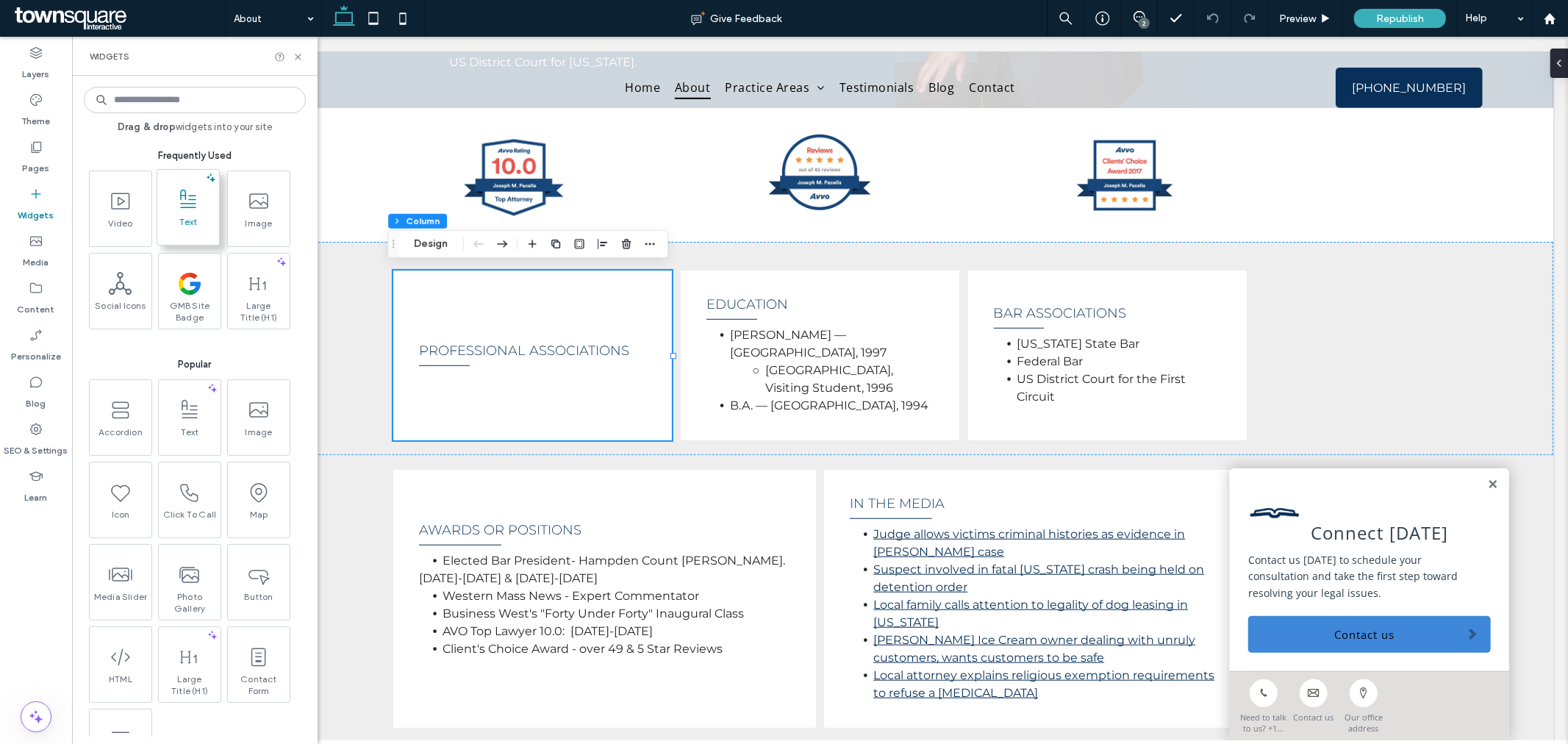
click at [195, 205] on icon at bounding box center [188, 200] width 24 height 24
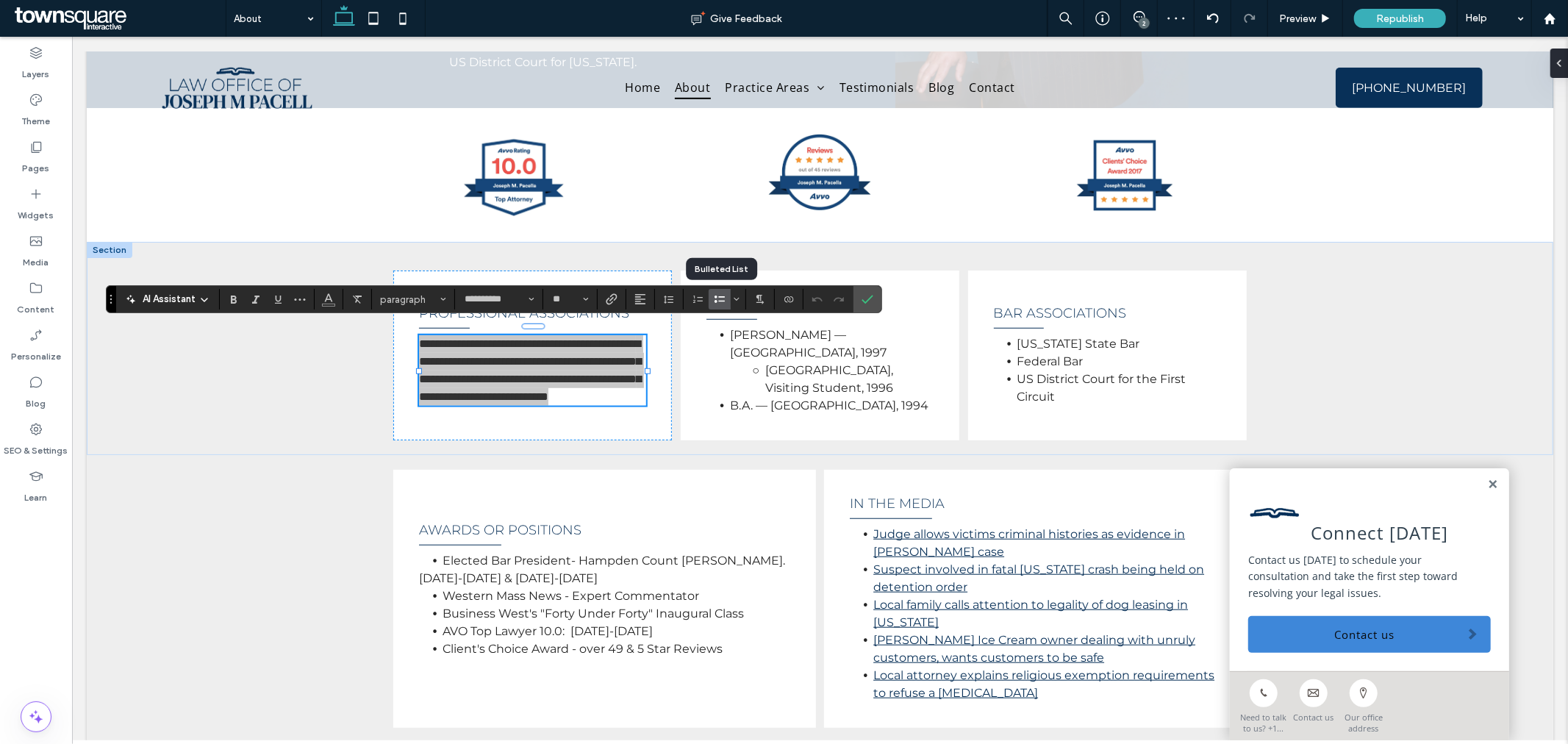
click at [723, 298] on icon "Bulleted List" at bounding box center [720, 300] width 12 height 12
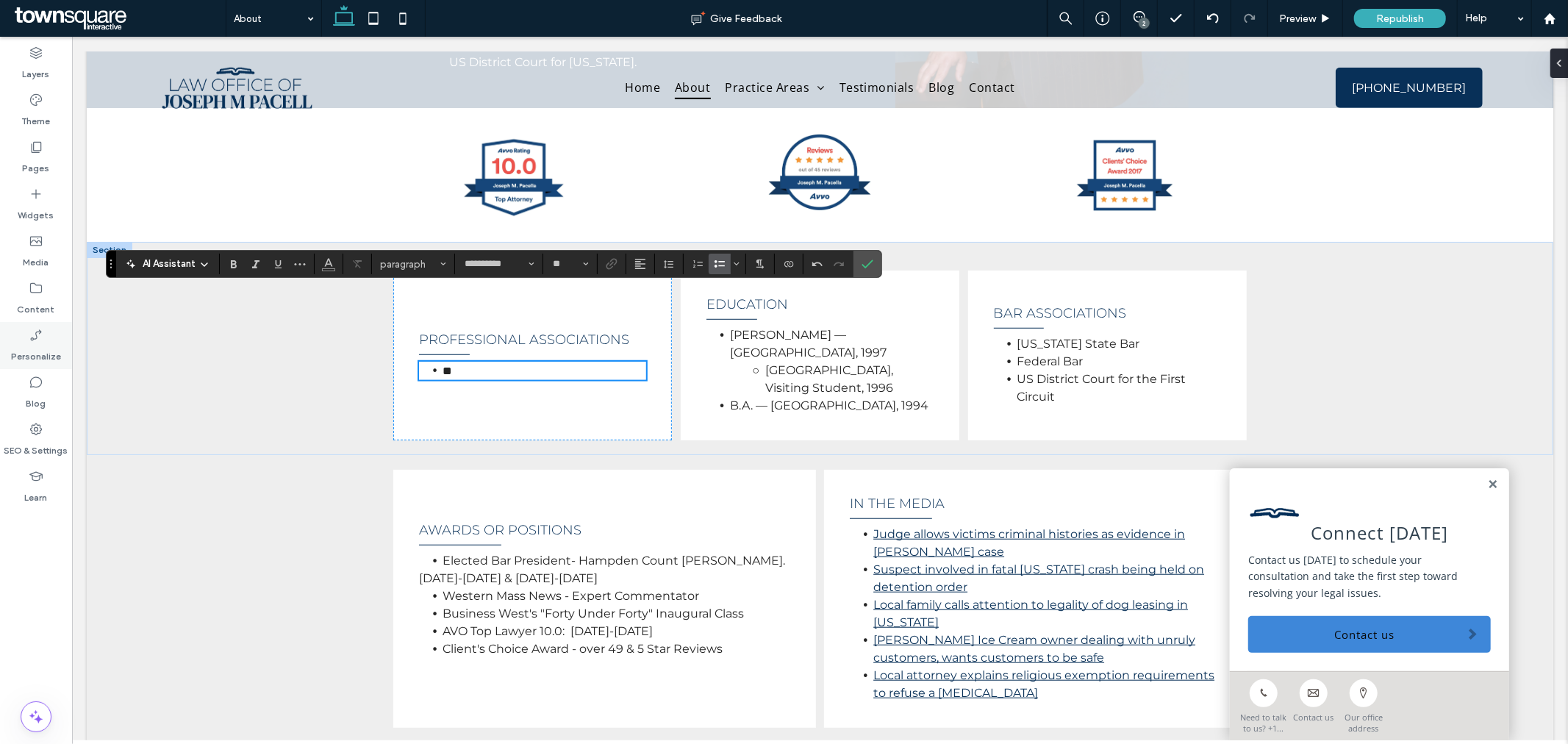
scroll to position [852, 0]
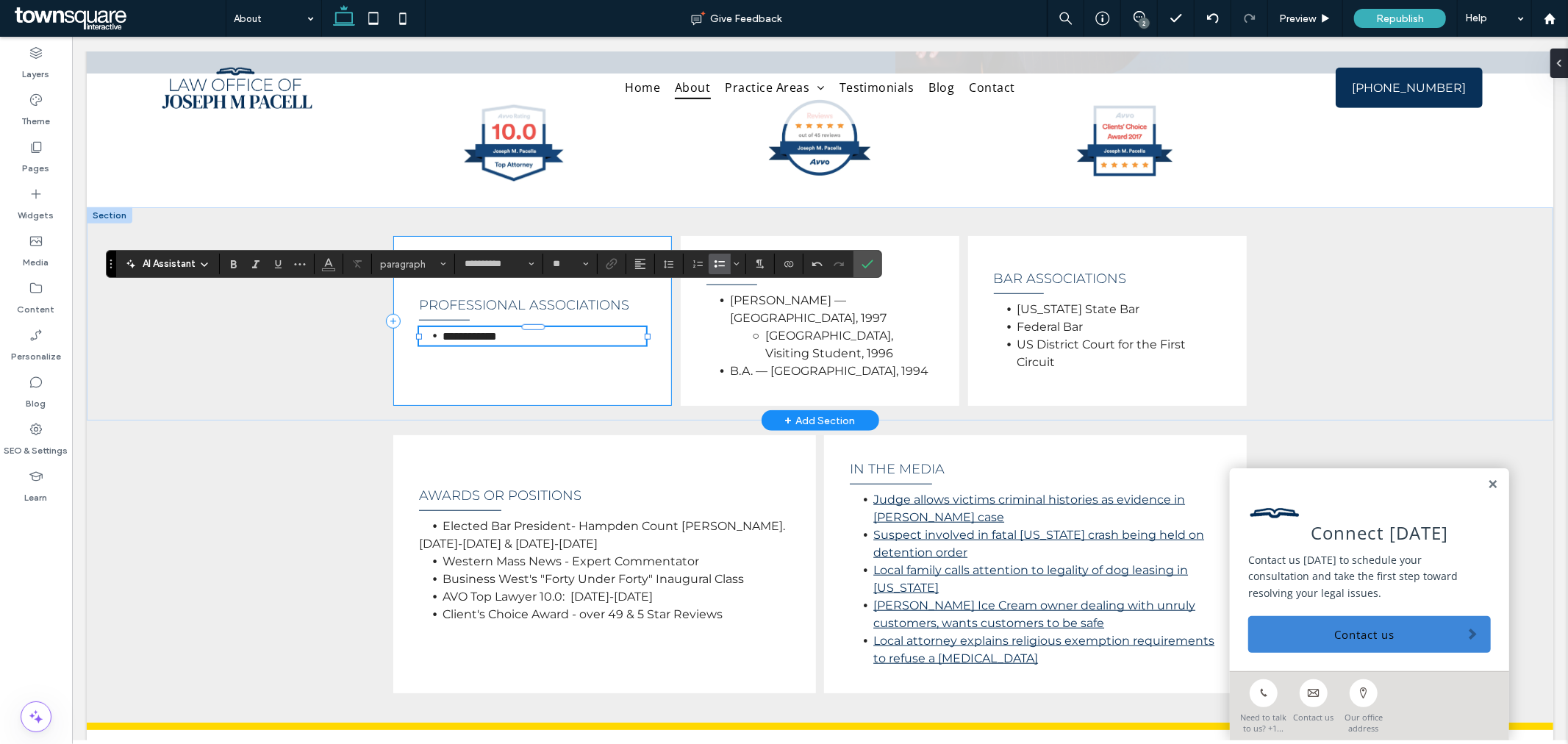
click at [460, 379] on div "**********" at bounding box center [532, 321] width 278 height 170
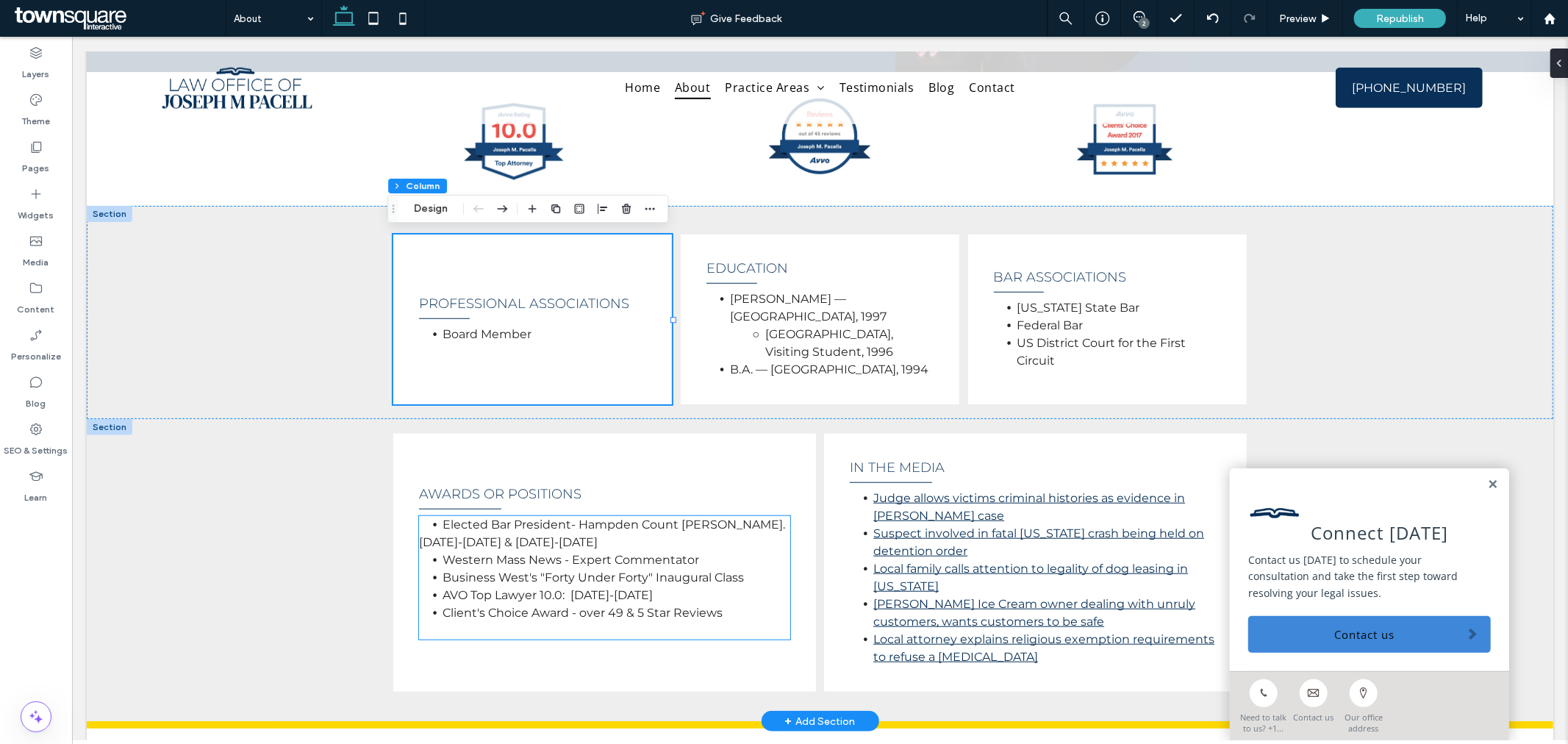
scroll to position [1016, 0]
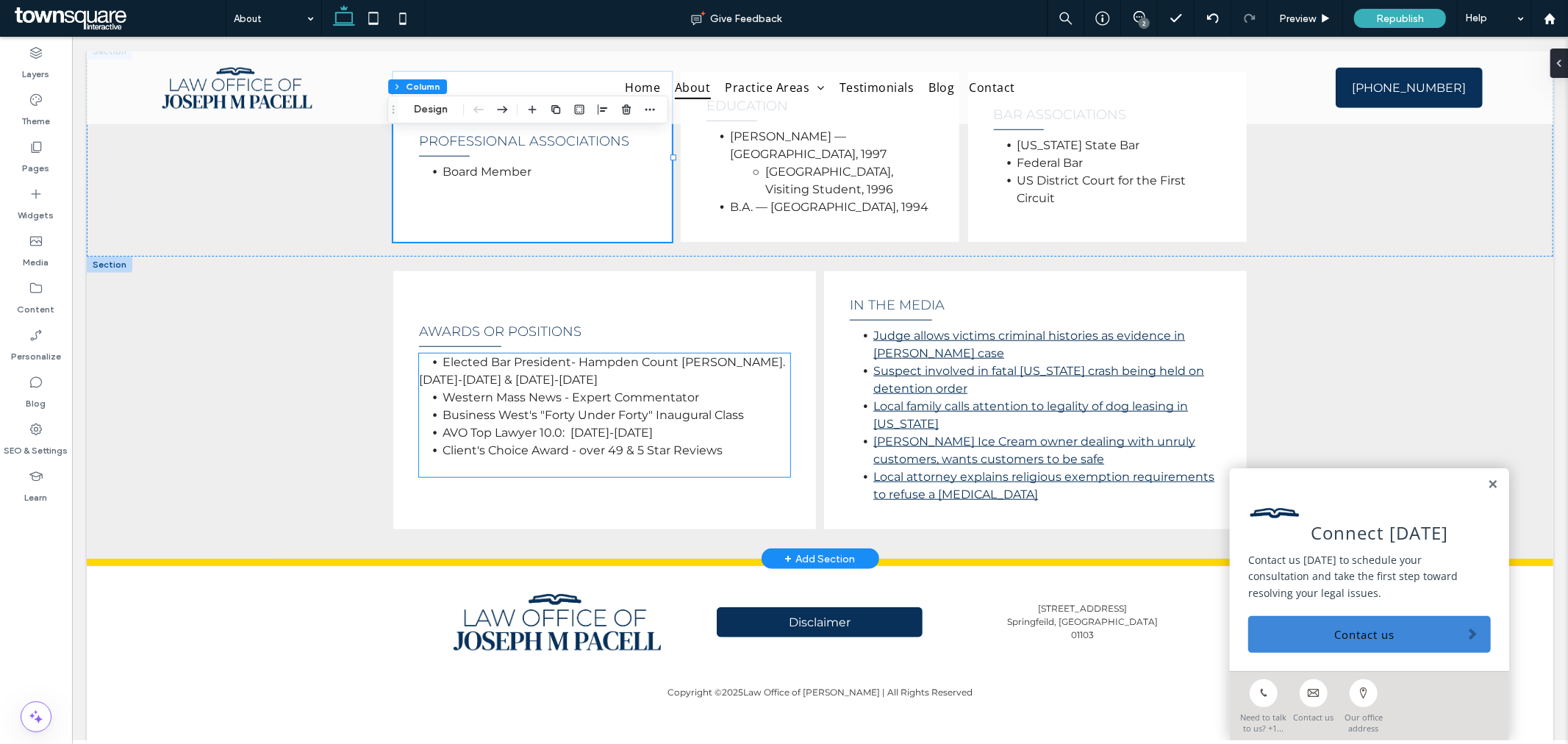
drag, startPoint x: 713, startPoint y: 446, endPoint x: 721, endPoint y: 455, distance: 12.0
click at [713, 446] on span "Client's Choice Award - over 49 & 5 Star Reviews" at bounding box center [581, 449] width 280 height 14
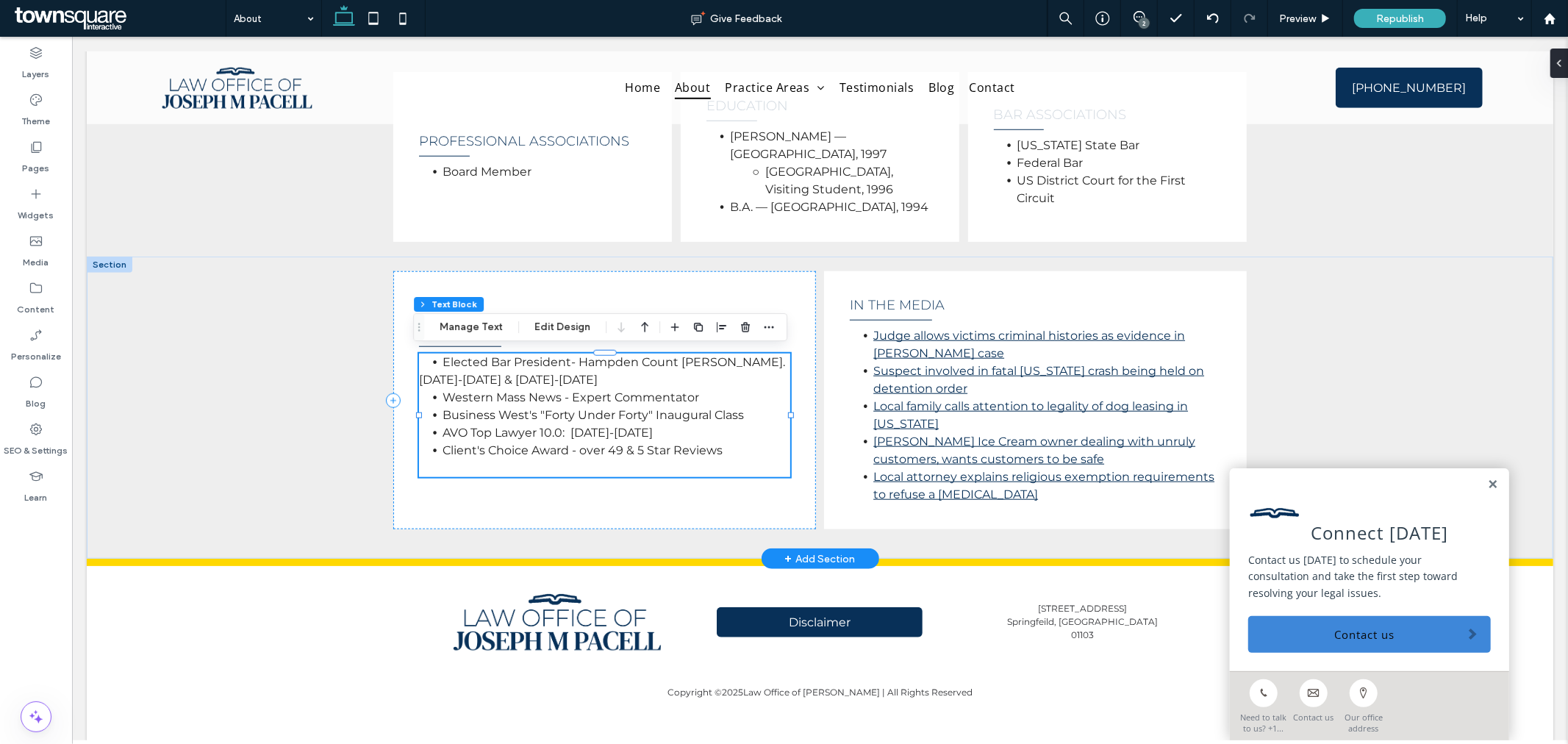
click at [748, 450] on li "Client's Choice Award - over 49 & 5 Star Reviews" at bounding box center [615, 449] width 347 height 18
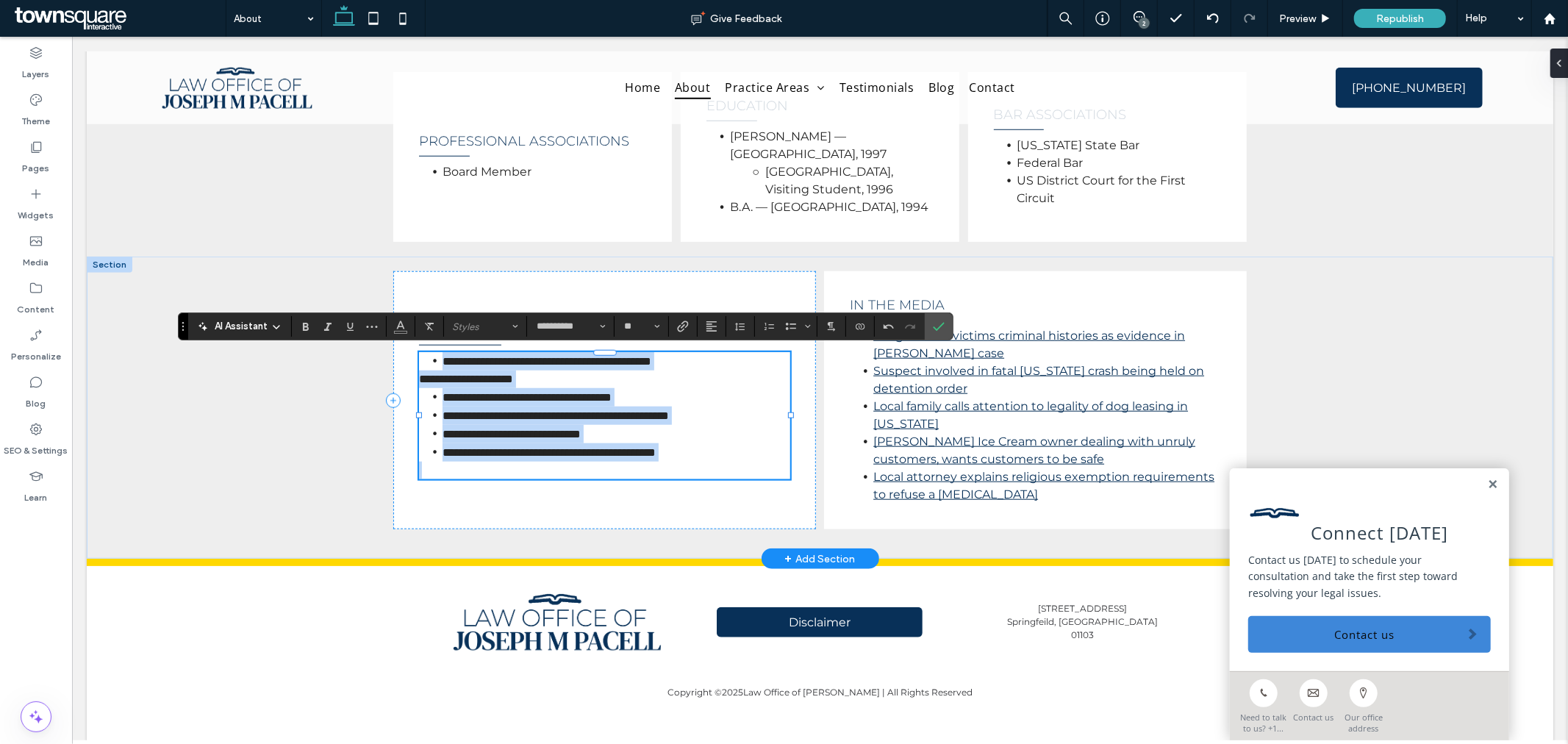
click at [748, 452] on li "**********" at bounding box center [615, 452] width 347 height 19
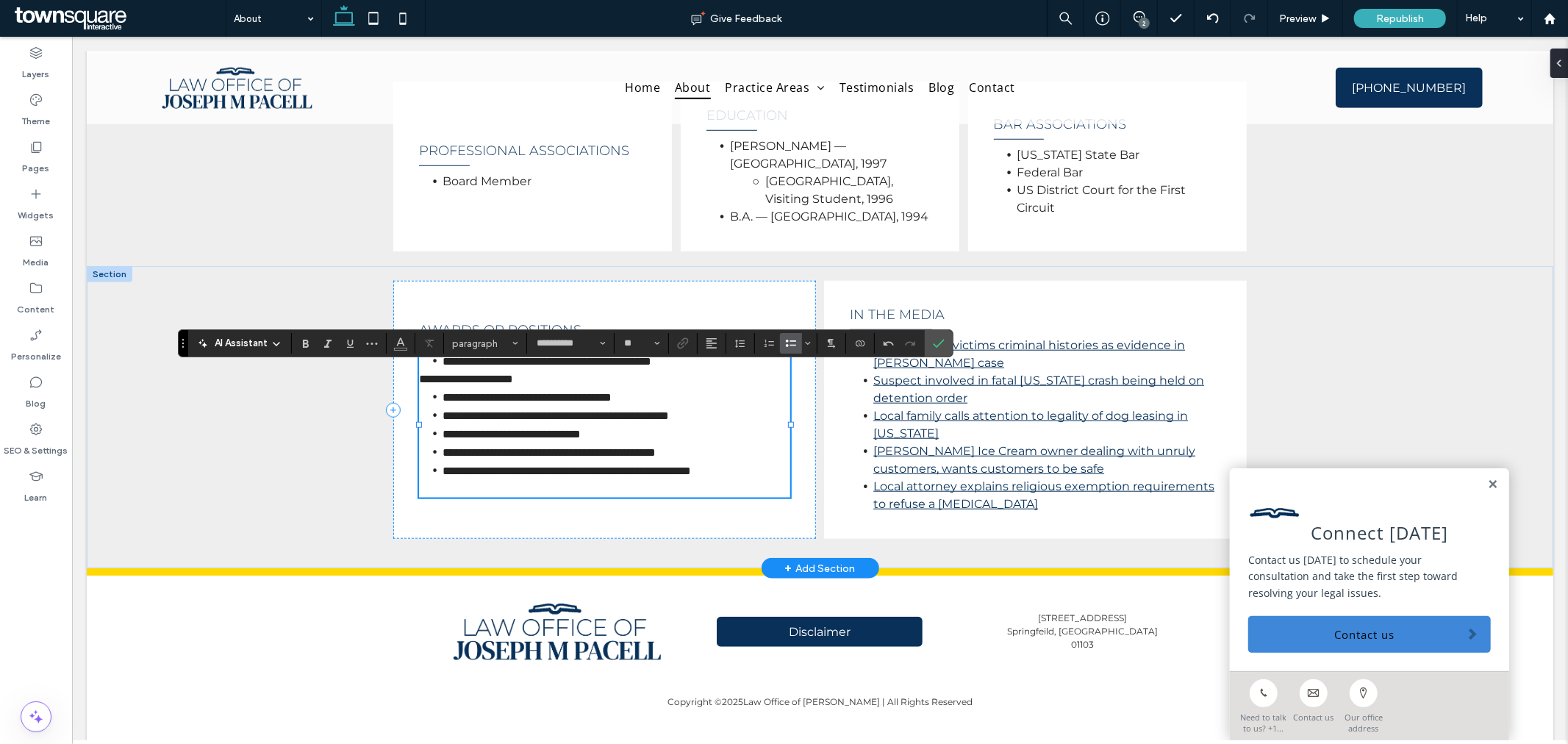
scroll to position [998, 0]
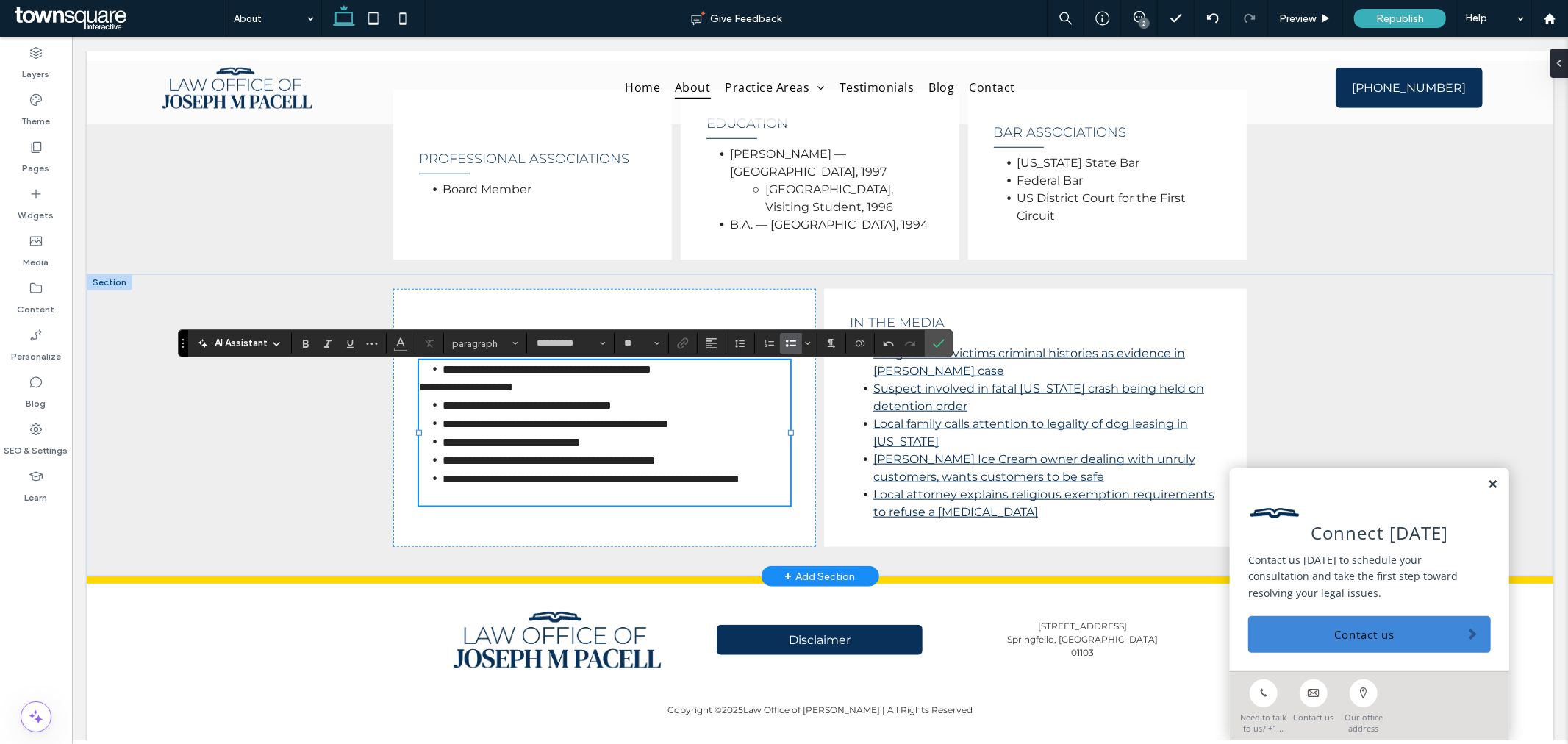
click at [1486, 481] on link at bounding box center [1491, 484] width 11 height 13
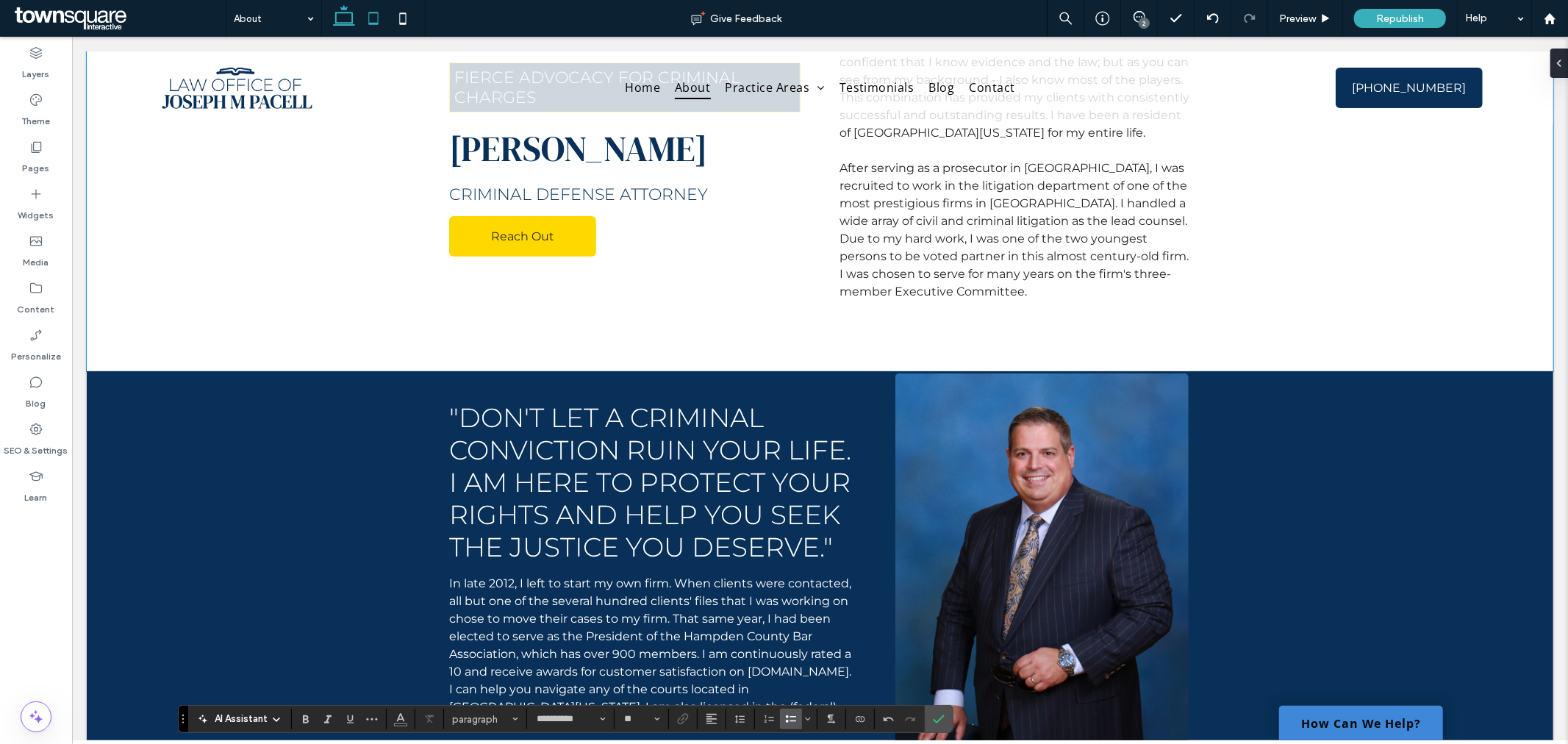
scroll to position [0, 0]
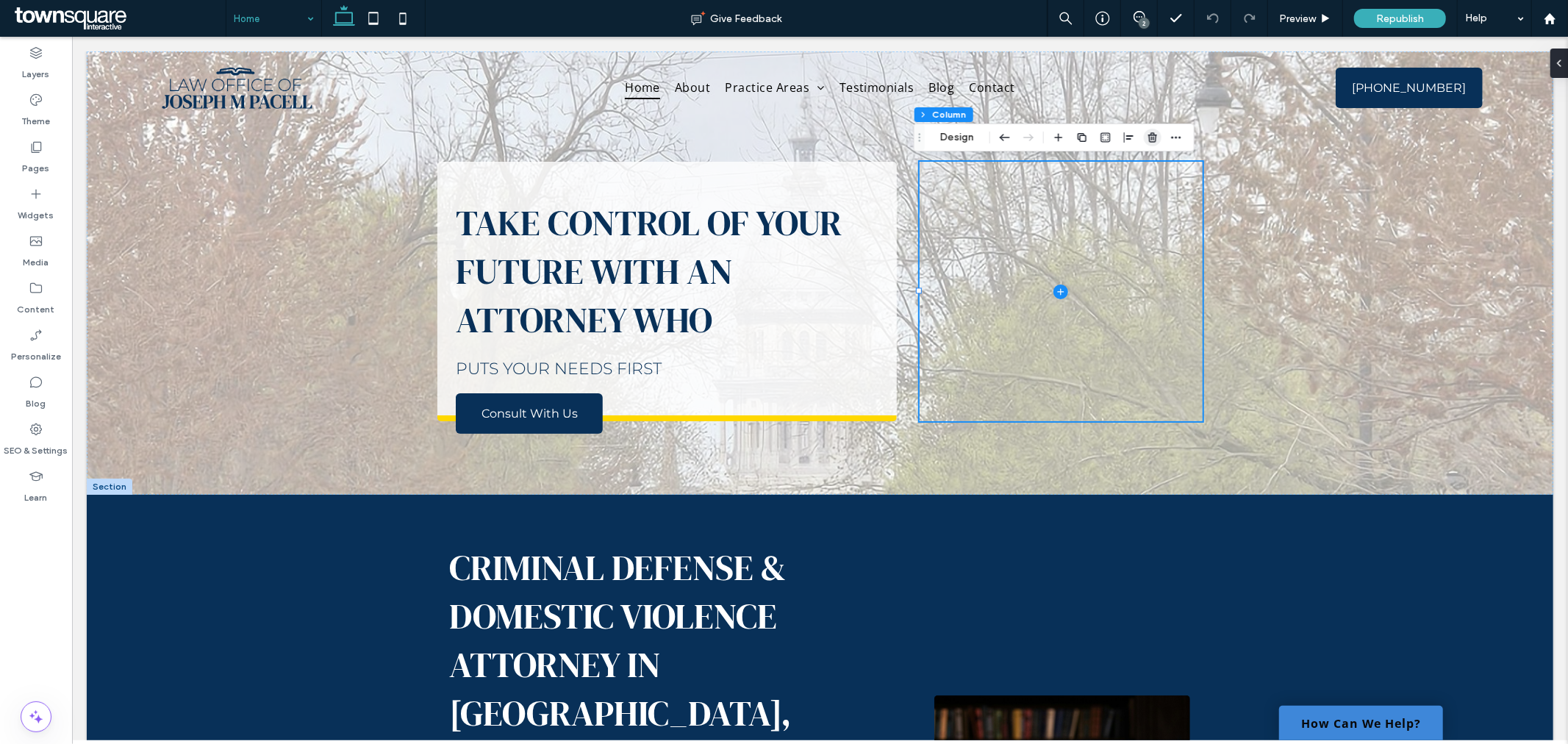
click at [1152, 134] on use "button" at bounding box center [1152, 136] width 8 height 9
type input "***"
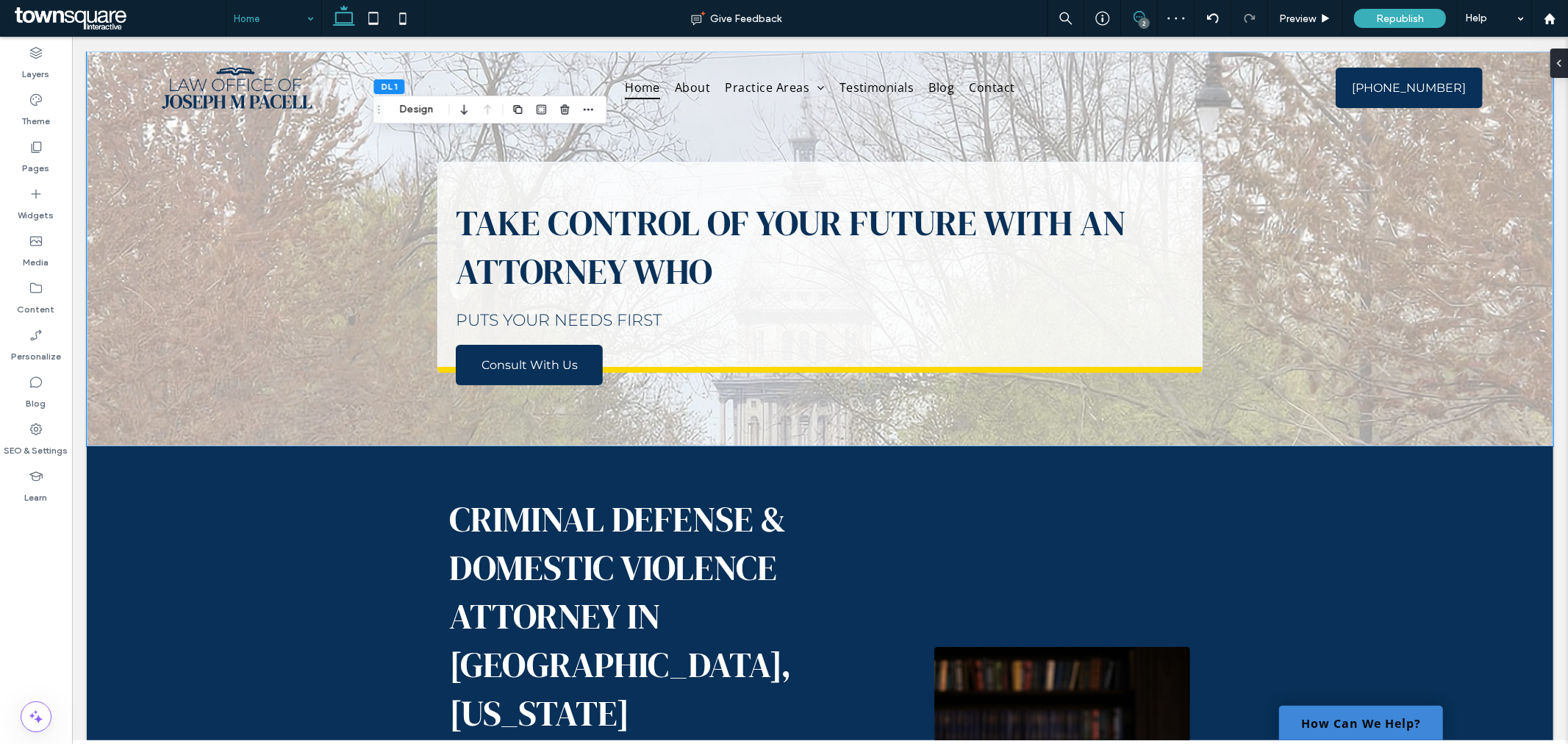
click at [1135, 11] on icon at bounding box center [1140, 17] width 12 height 12
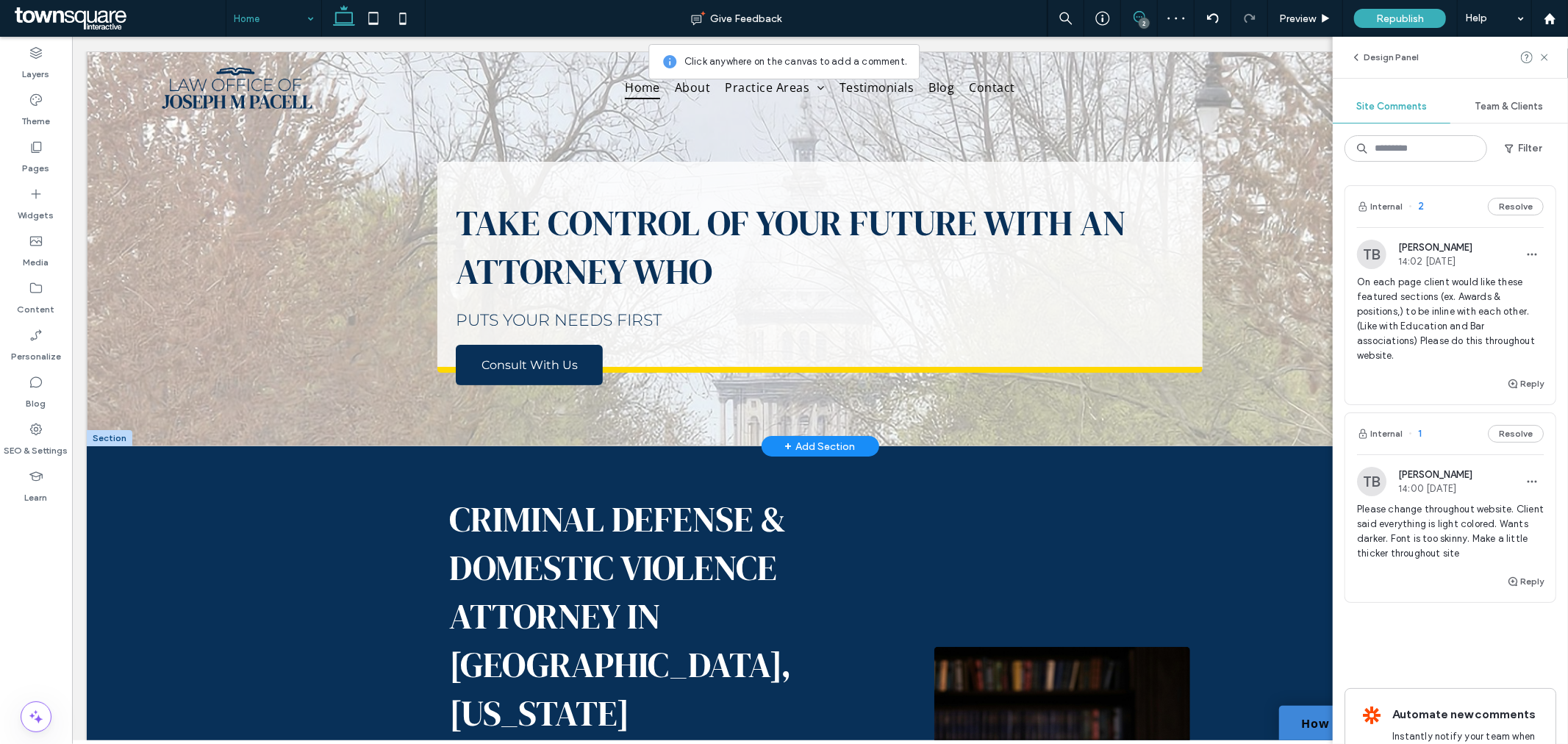
click at [1274, 236] on div "Take Control of Your Future with an attorney WHO puts your needs first Consult …" at bounding box center [819, 247] width 1467 height 395
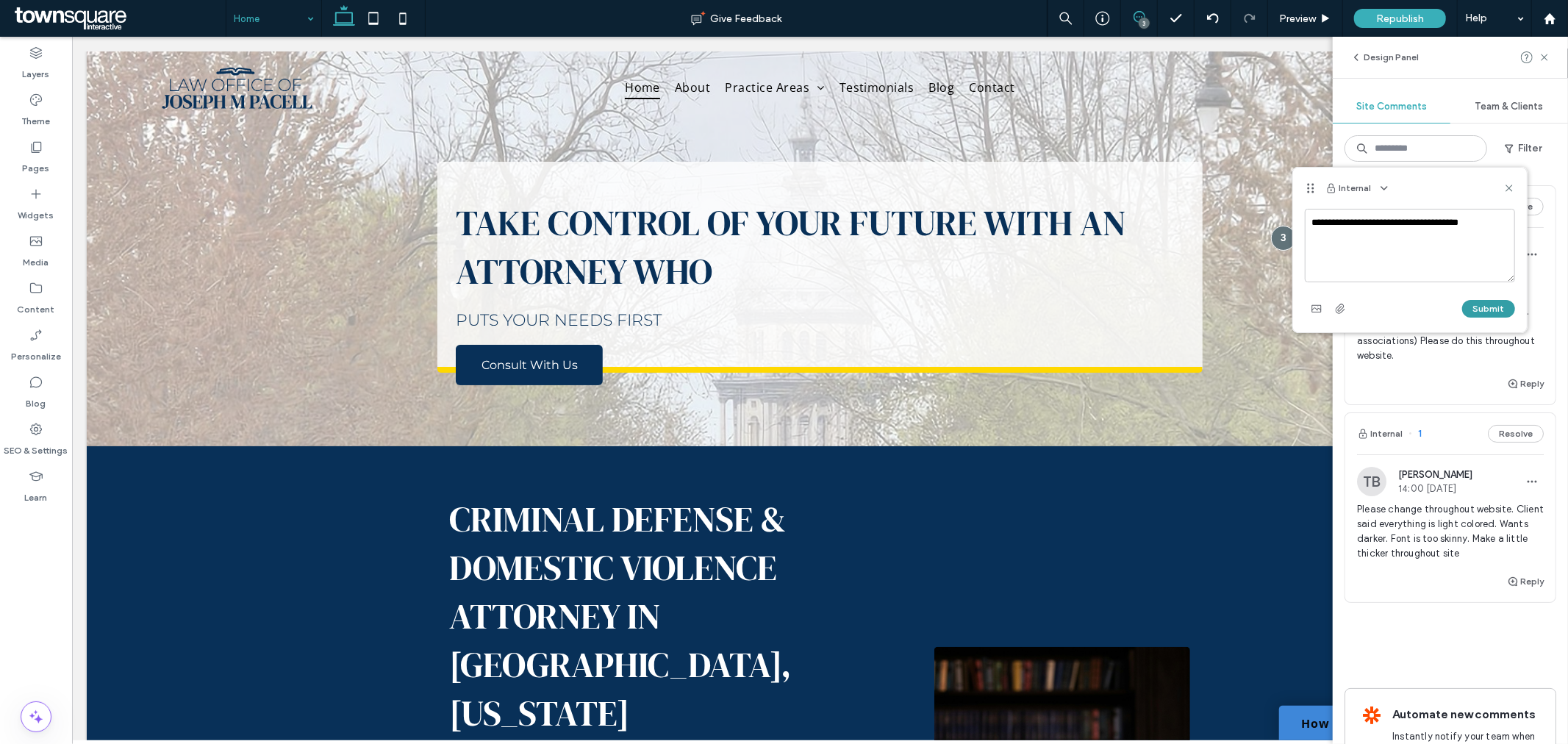
type textarea "**********"
click at [1484, 306] on button "Submit" at bounding box center [1488, 309] width 53 height 18
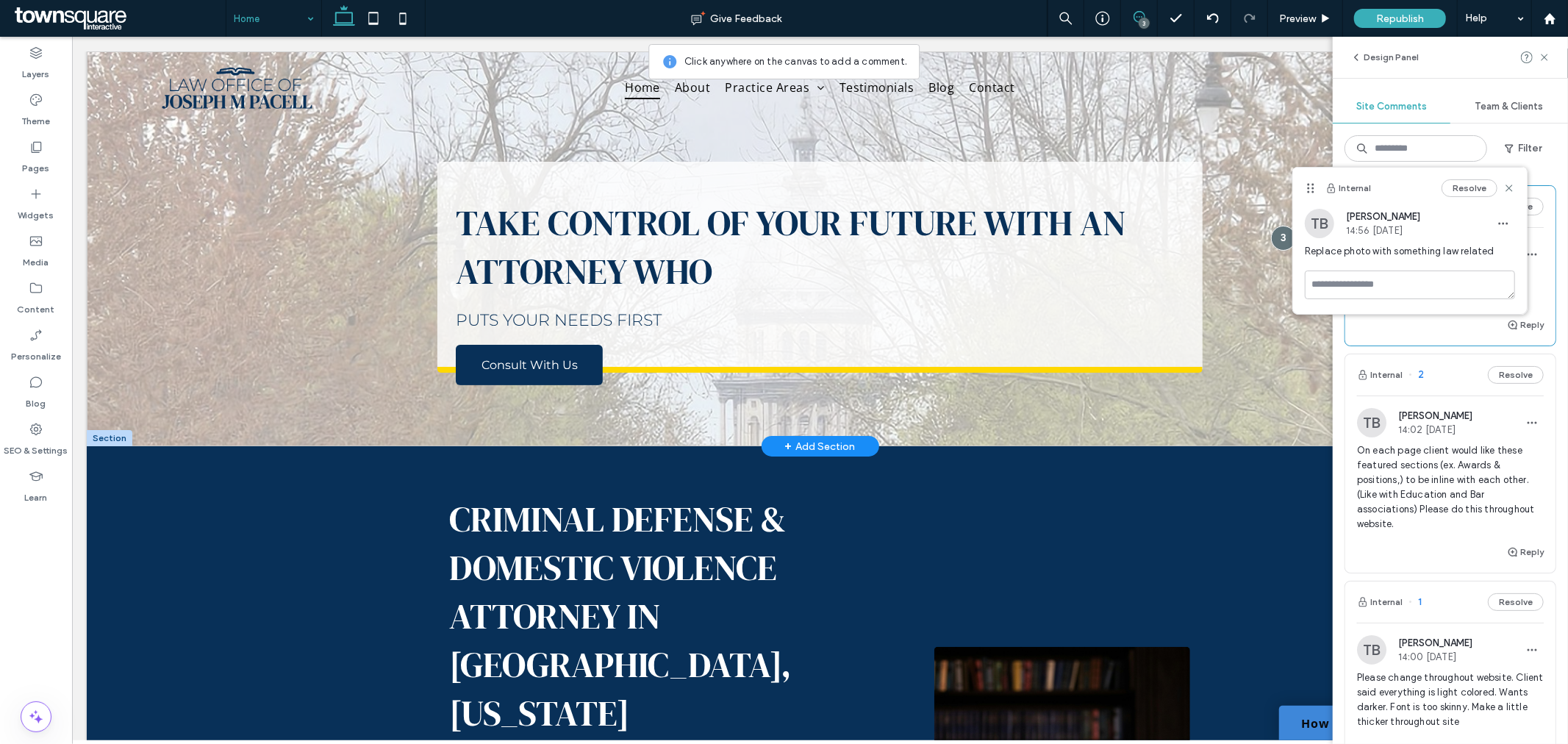
click at [1285, 398] on div "Take Control of Your Future with an attorney WHO puts your needs first Consult …" at bounding box center [819, 247] width 1467 height 395
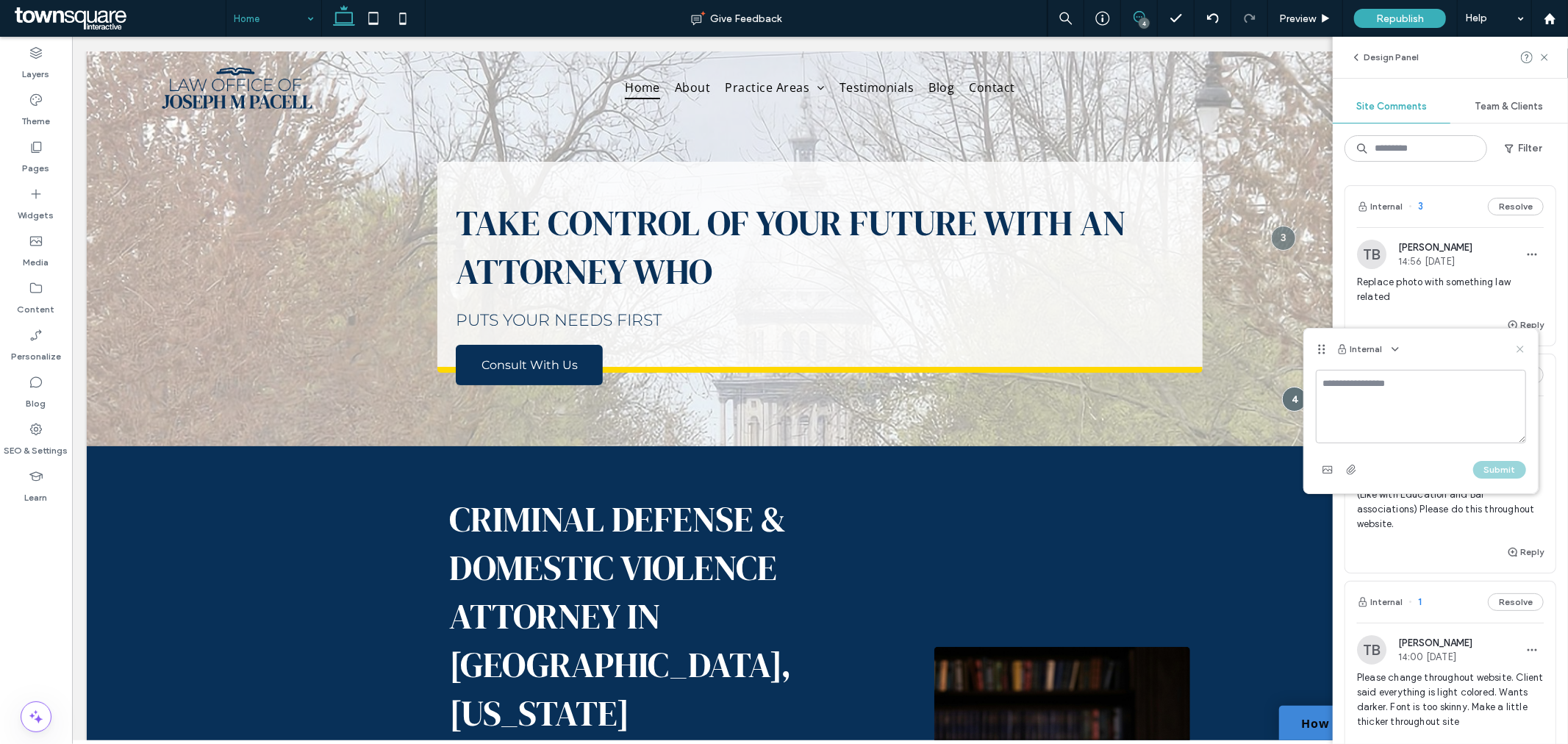
click at [1517, 348] on icon at bounding box center [1520, 349] width 12 height 12
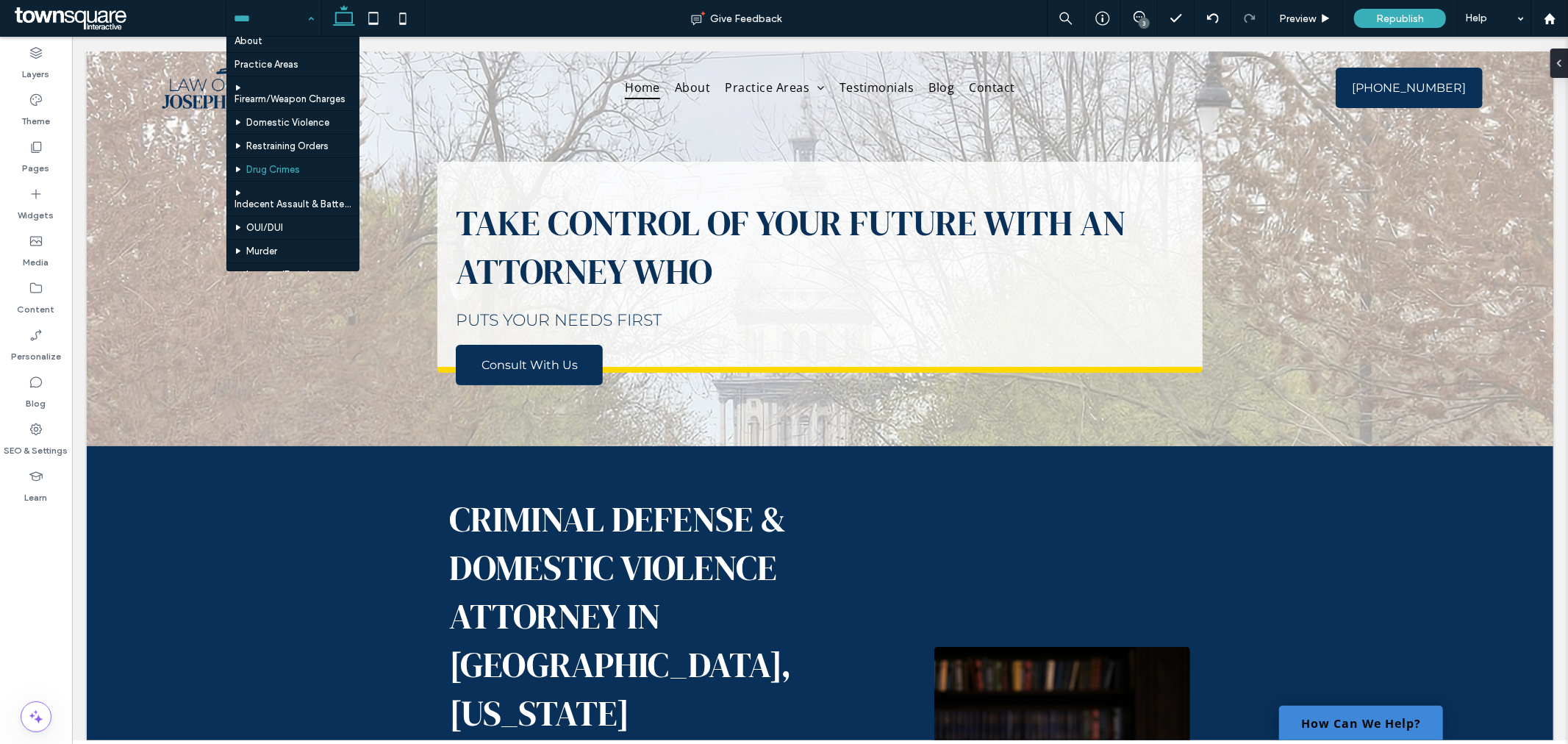
scroll to position [82, 0]
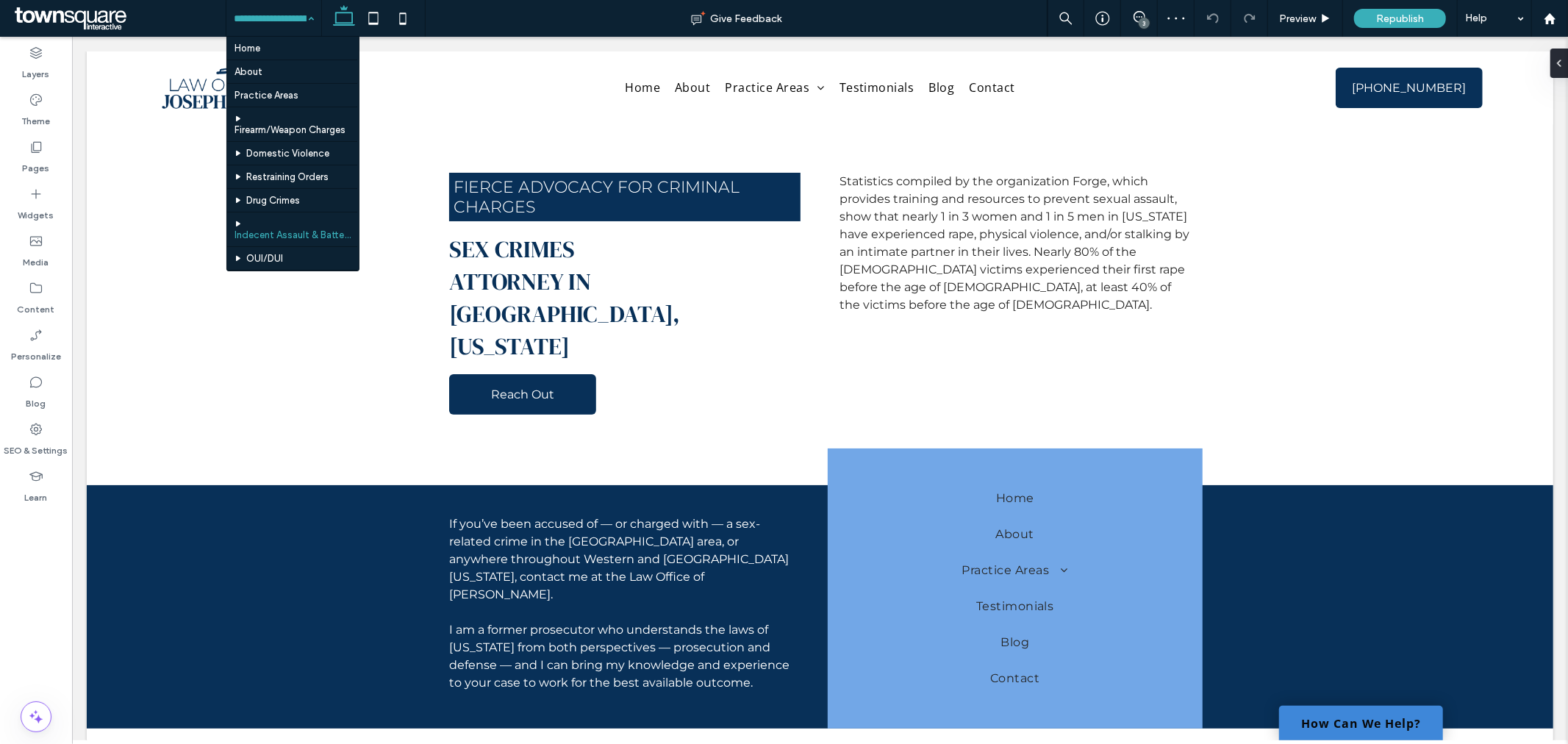
click at [285, 18] on input at bounding box center [270, 19] width 73 height 37
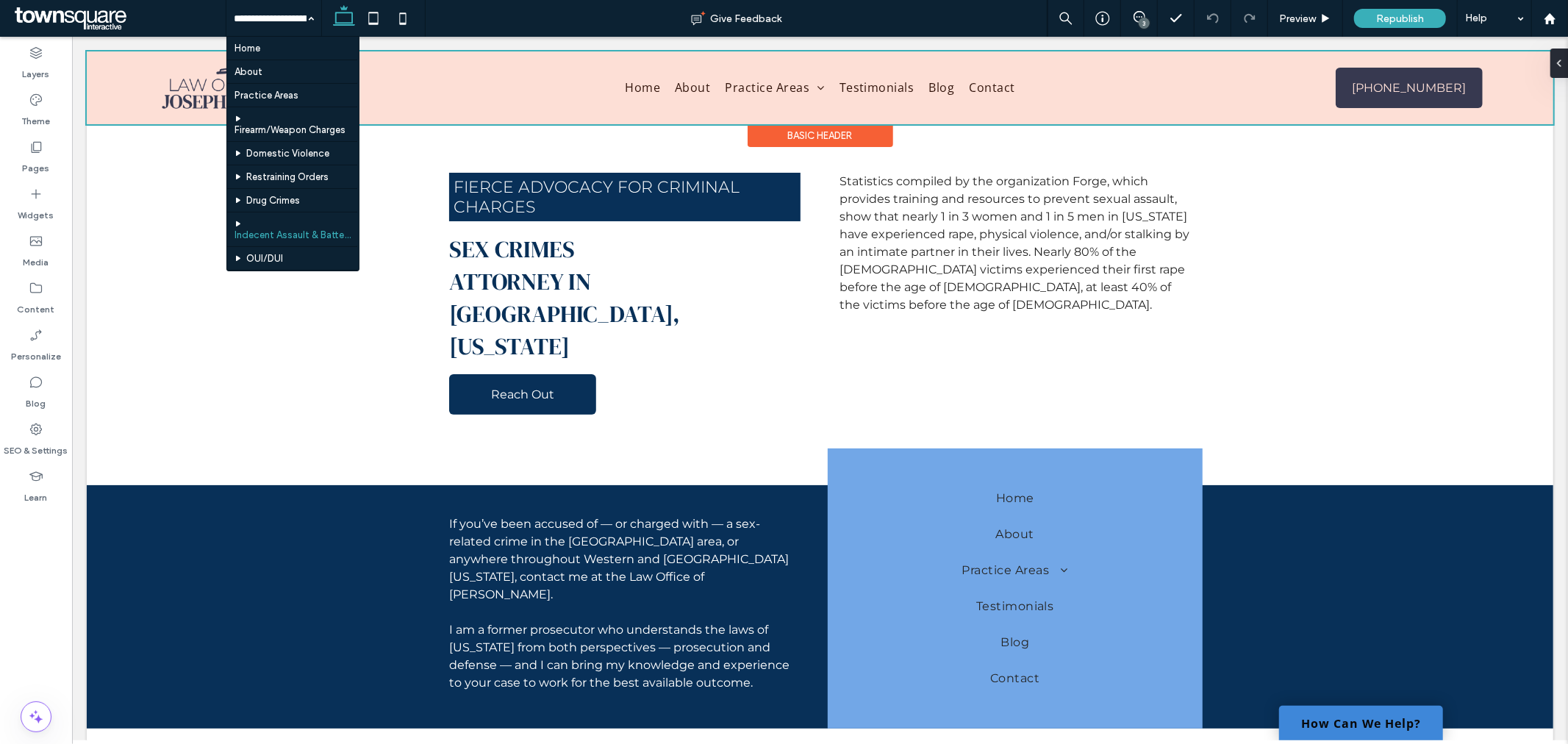
click at [686, 86] on div at bounding box center [819, 87] width 1467 height 73
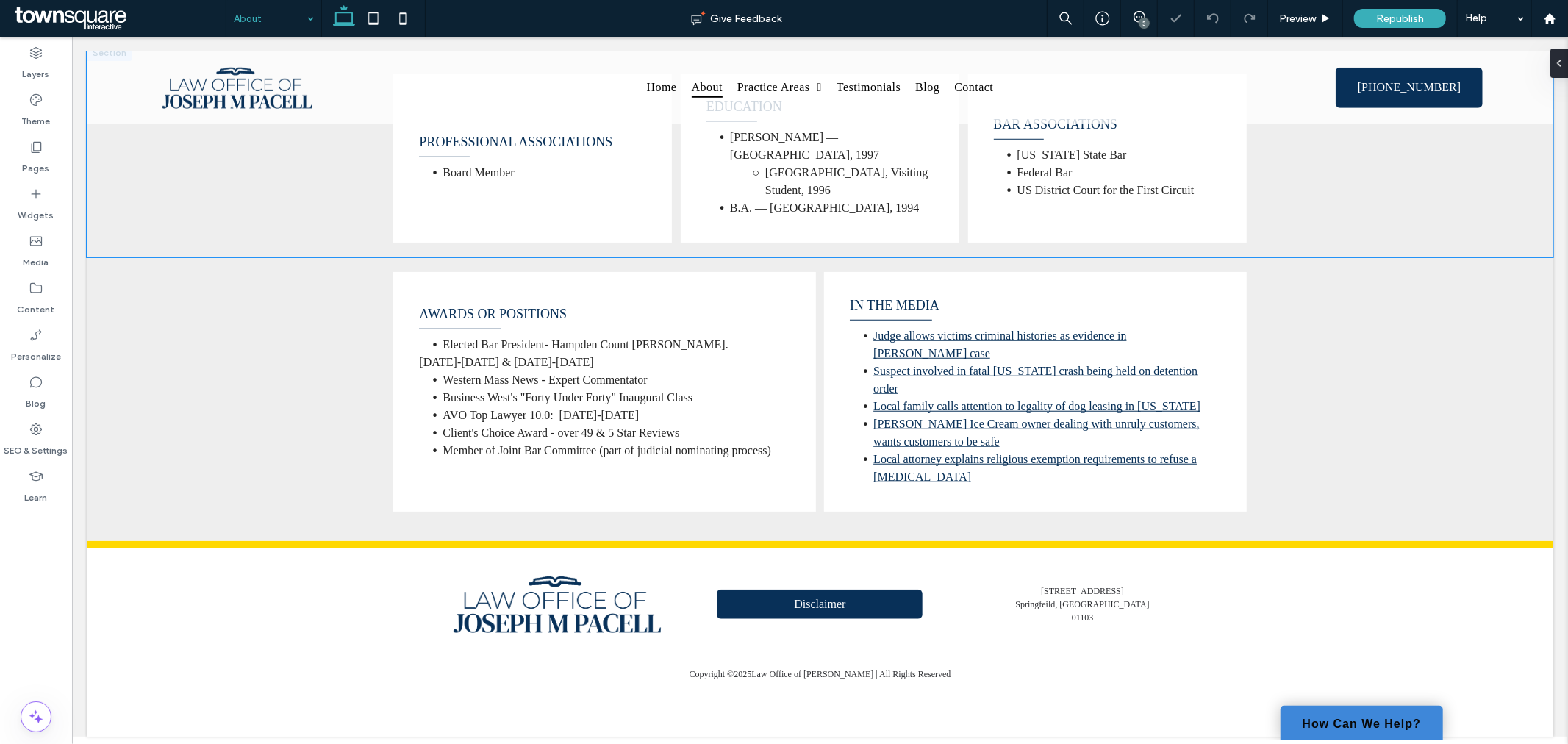
scroll to position [866, 0]
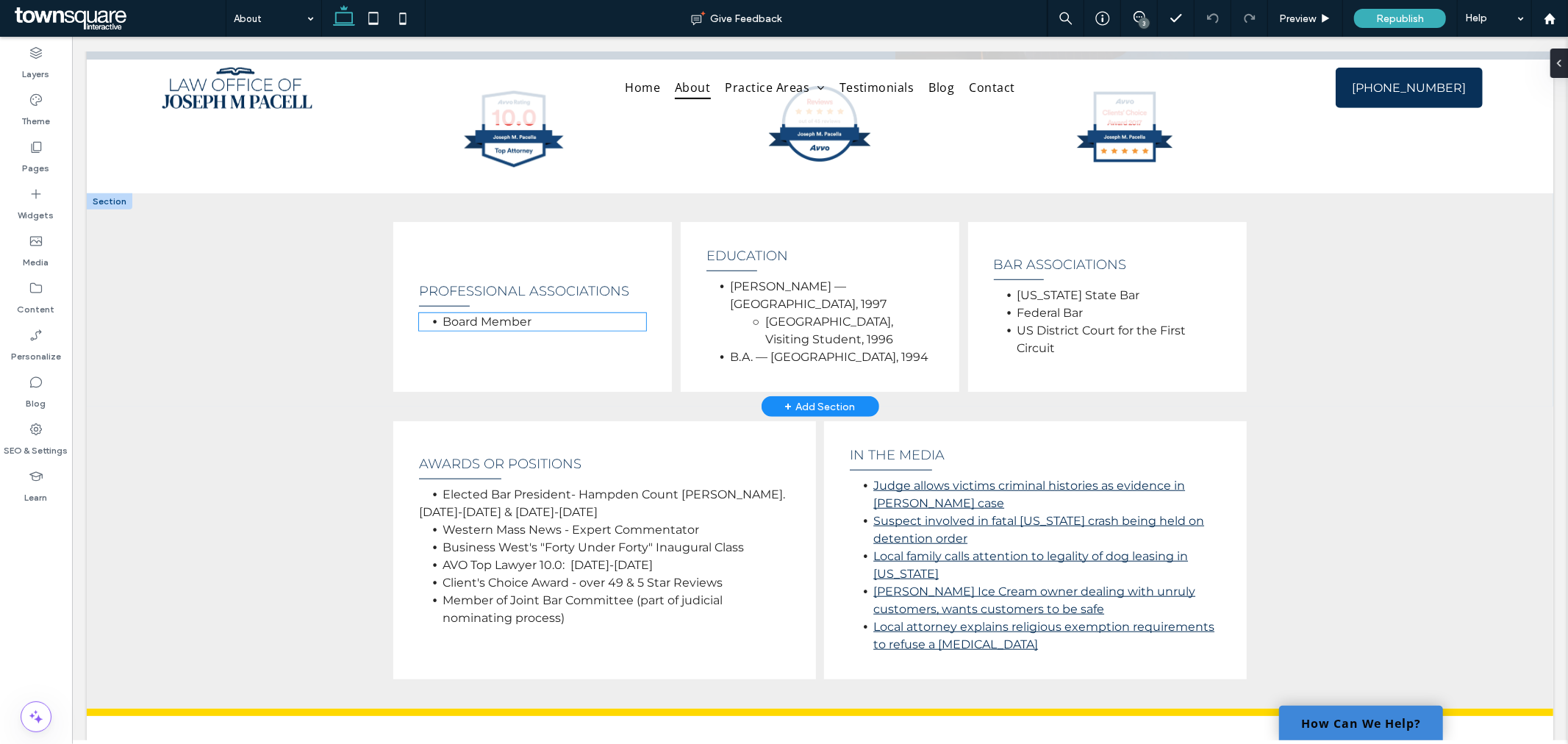
click at [559, 320] on li "Board Member" at bounding box center [543, 321] width 204 height 18
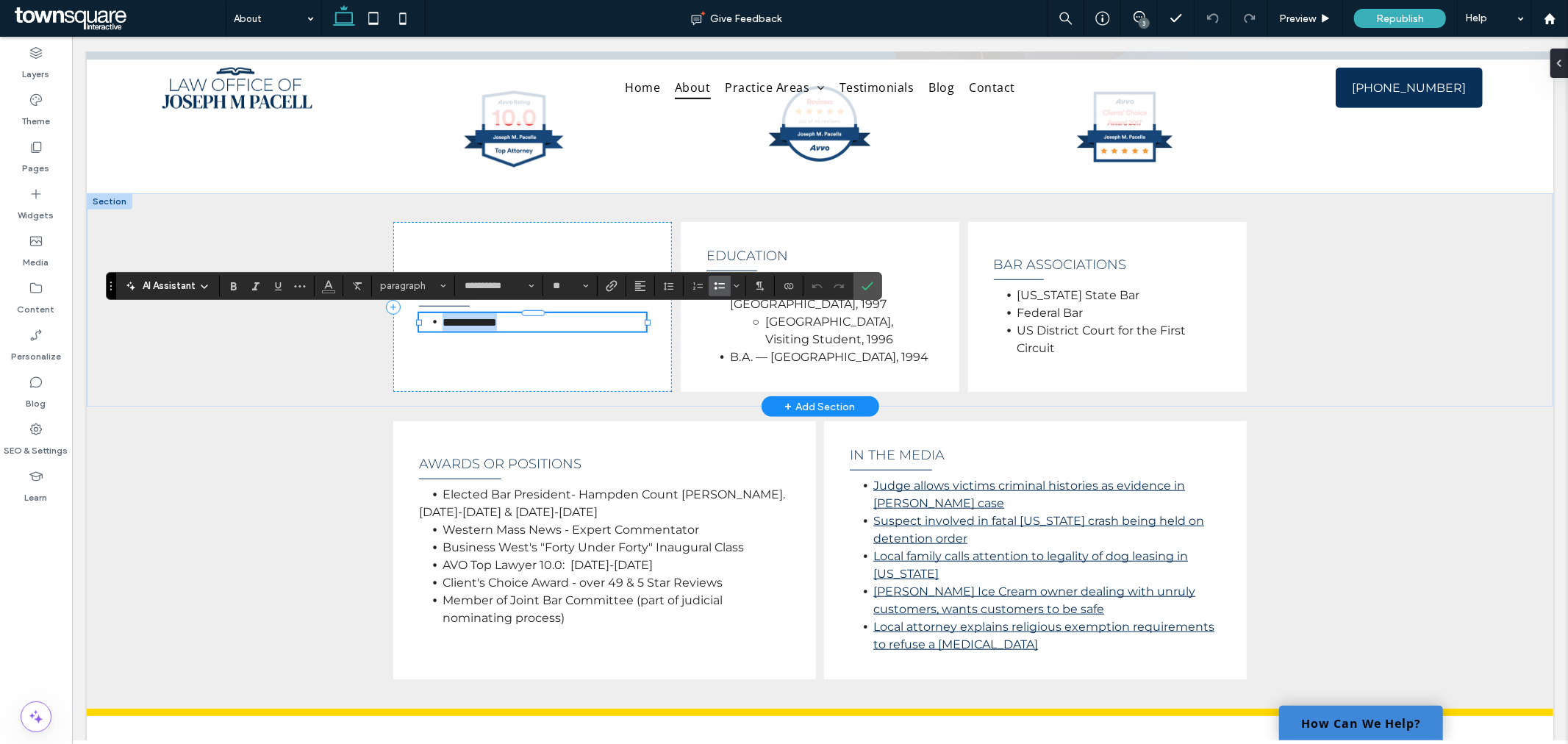
click at [559, 320] on li "**********" at bounding box center [543, 322] width 204 height 19
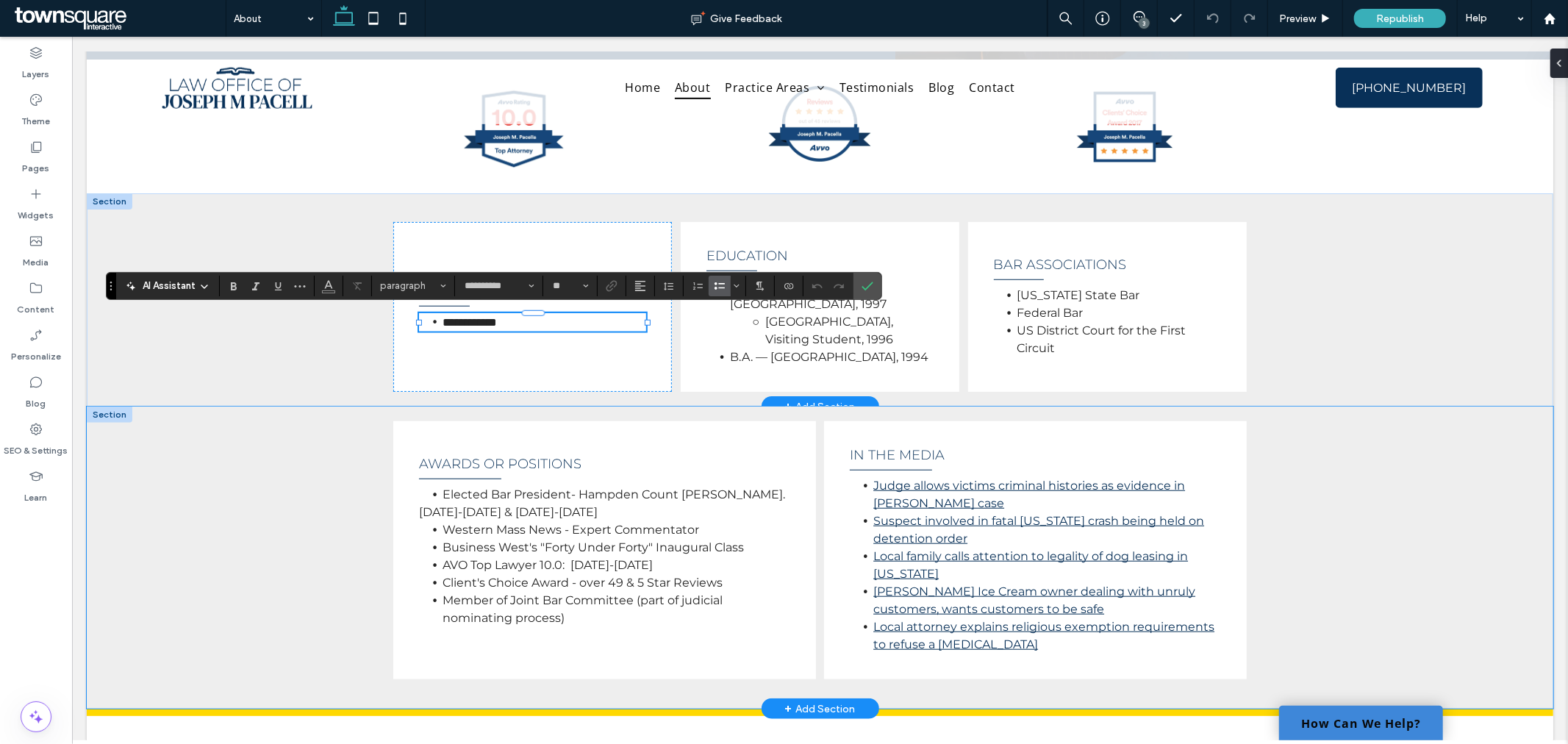
click at [268, 488] on div "Awards or Positions Elected Bar President- Hampden Count Bar Assoc. 2012-2013 &…" at bounding box center [819, 556] width 1467 height 302
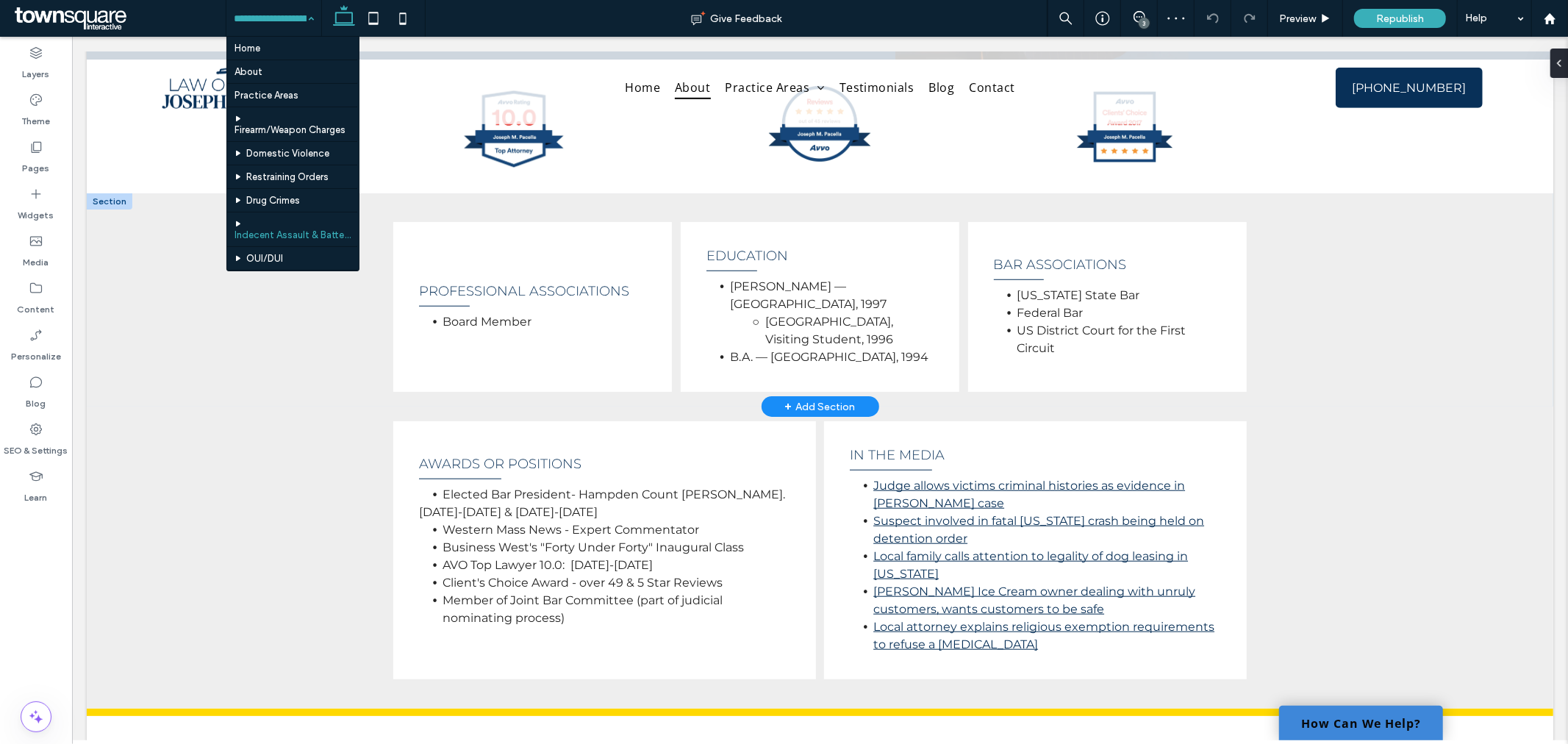
click at [304, 19] on div "Home About Practice Areas Firearm/Weapon Charges Domestic Violence Restraining …" at bounding box center [273, 19] width 95 height 37
